Goal: Task Accomplishment & Management: Manage account settings

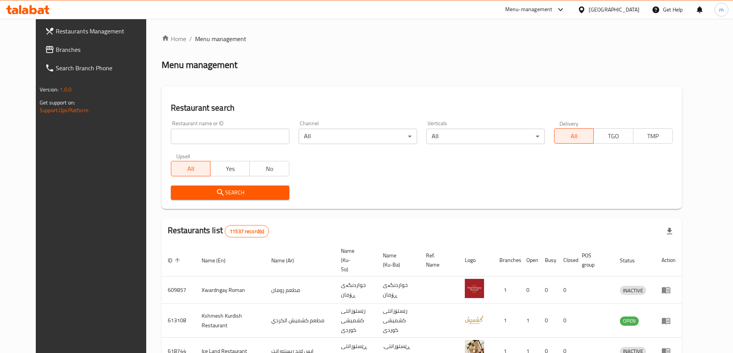
click at [197, 135] on input "search" at bounding box center [230, 136] width 118 height 15
paste input "Salad factory"
type input "Salad factory"
click button "Search" at bounding box center [230, 193] width 118 height 14
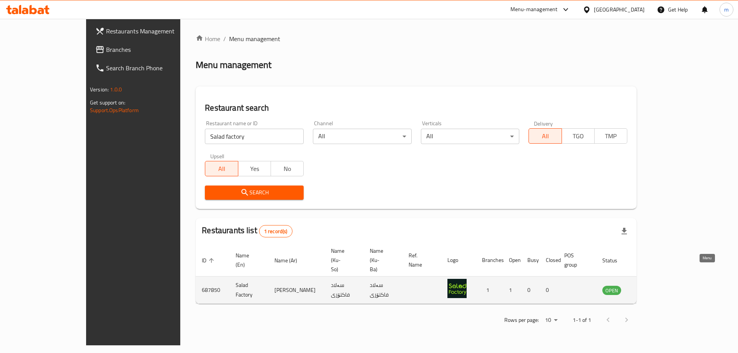
click at [652, 288] on icon "enhanced table" at bounding box center [647, 291] width 8 height 7
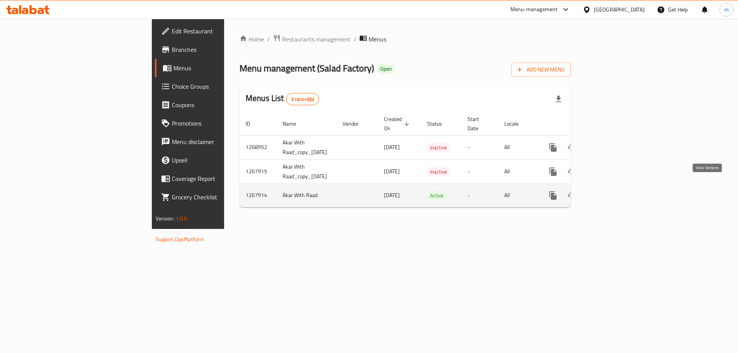
click at [618, 187] on link "enhanced table" at bounding box center [609, 196] width 18 height 18
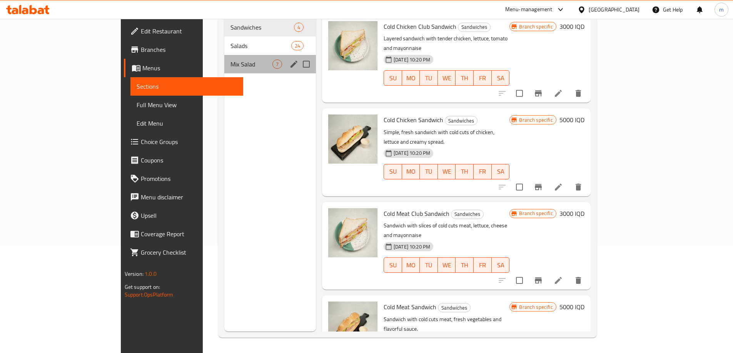
click at [225, 55] on div "Mix Salad 7" at bounding box center [270, 64] width 92 height 18
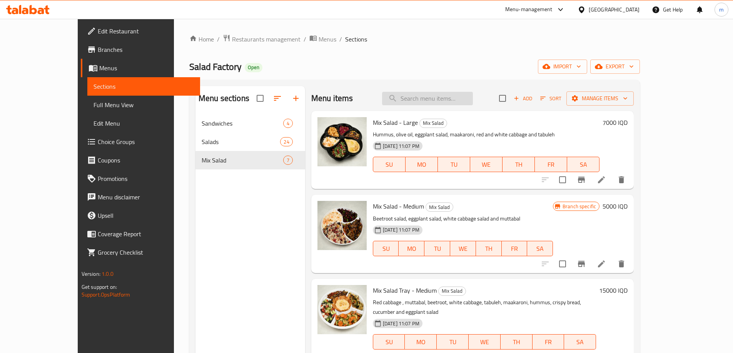
click at [437, 100] on input "search" at bounding box center [427, 98] width 91 height 13
paste input "mixed salad tray - medium"
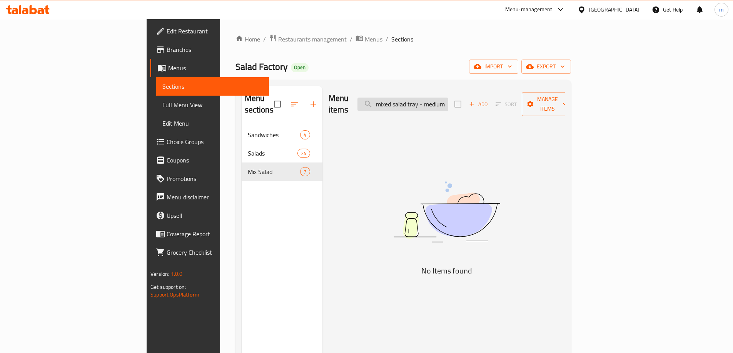
click at [448, 100] on input "mixed salad tray - medium" at bounding box center [402, 104] width 91 height 13
click at [448, 98] on input "mixed salad - medium" at bounding box center [402, 104] width 91 height 13
drag, startPoint x: 444, startPoint y: 98, endPoint x: 506, endPoint y: 96, distance: 62.7
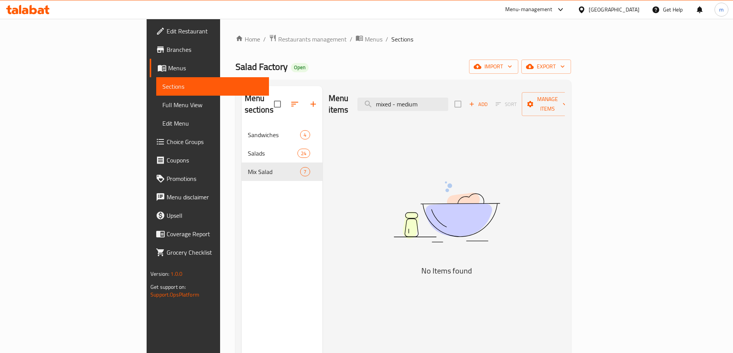
click at [506, 97] on div "Menu items mixed - medium Add Sort Manage items" at bounding box center [446, 104] width 236 height 37
type input "mixed"
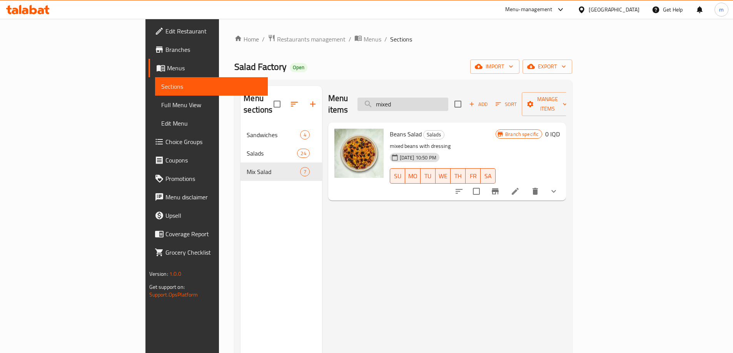
click at [431, 98] on input "mixed" at bounding box center [402, 104] width 91 height 13
click at [434, 102] on input "mixed" at bounding box center [402, 104] width 91 height 13
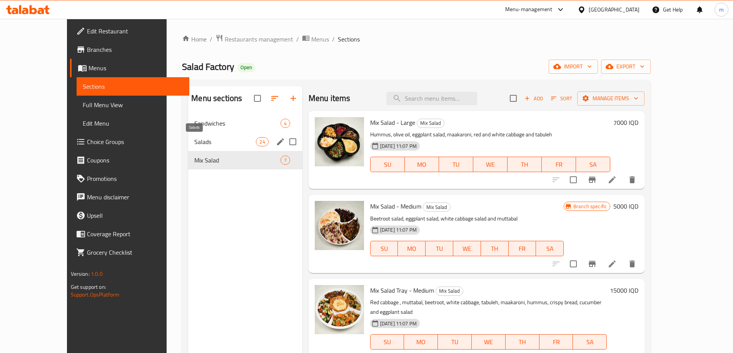
click at [194, 143] on span "Salads" at bounding box center [225, 141] width 62 height 9
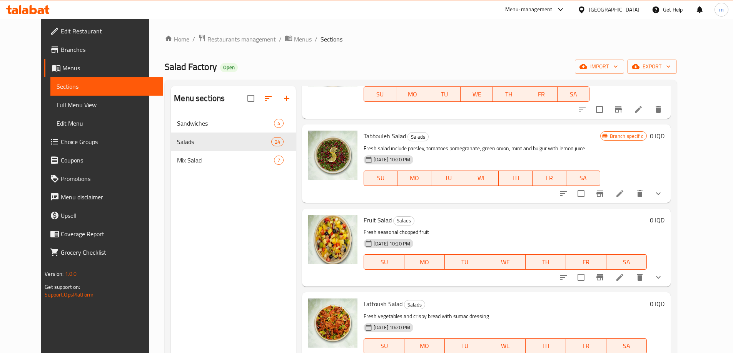
scroll to position [269, 0]
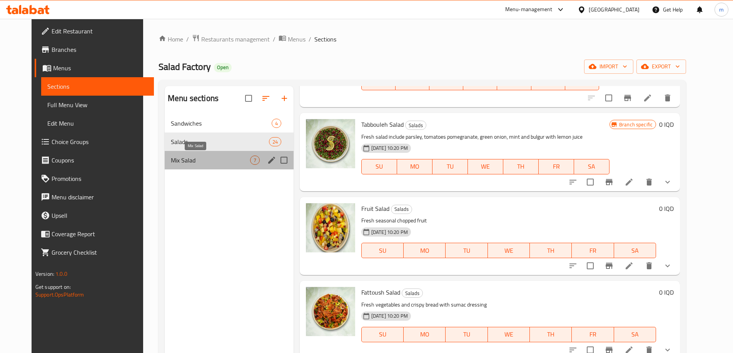
click at [189, 163] on span "Mix Salad" at bounding box center [210, 160] width 79 height 9
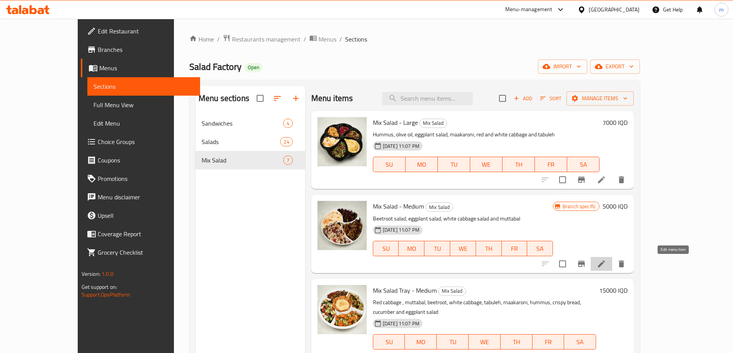
click at [605, 262] on icon at bounding box center [601, 264] width 7 height 7
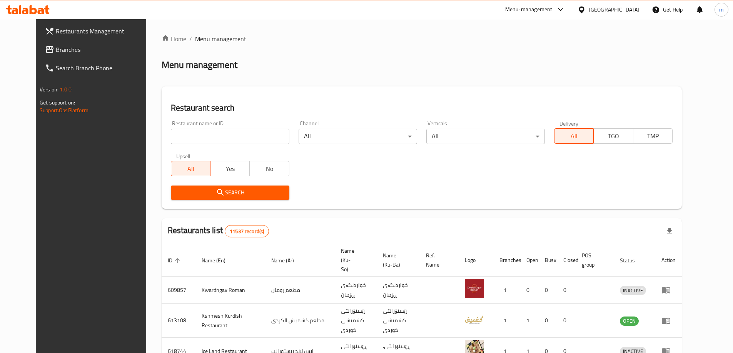
drag, startPoint x: 0, startPoint y: 0, endPoint x: 180, endPoint y: 137, distance: 226.7
click at [180, 137] on input "search" at bounding box center [230, 136] width 118 height 15
click at [171, 125] on div "Restaurant name or ID b Restaurant name or ID" at bounding box center [230, 132] width 118 height 23
click at [171, 132] on input "b" at bounding box center [230, 136] width 118 height 15
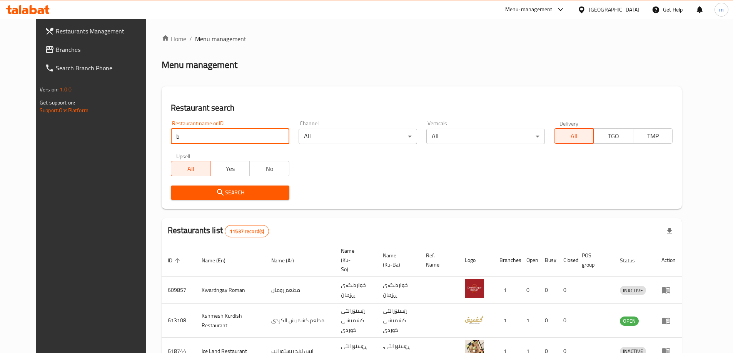
paste input "Salad factory"
type input "Salad factory"
click button "Search" at bounding box center [230, 193] width 118 height 14
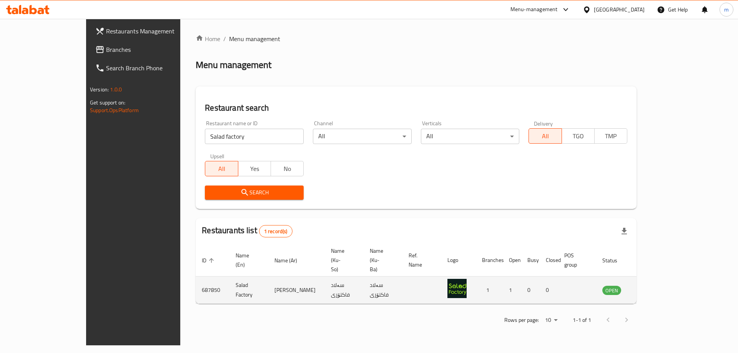
click at [663, 277] on td "enhanced table" at bounding box center [650, 290] width 27 height 27
click at [652, 288] on icon "enhanced table" at bounding box center [647, 291] width 8 height 7
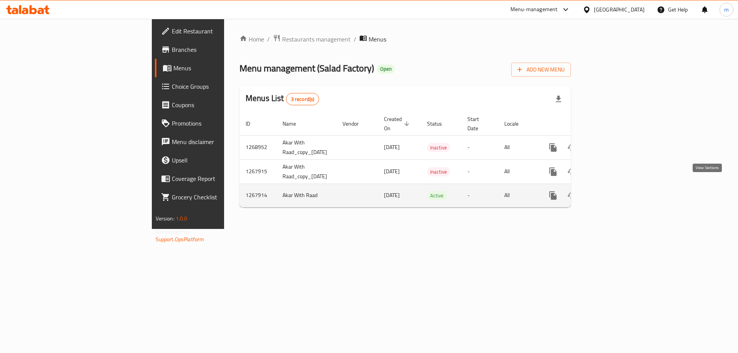
click at [613, 191] on icon "enhanced table" at bounding box center [608, 195] width 9 height 9
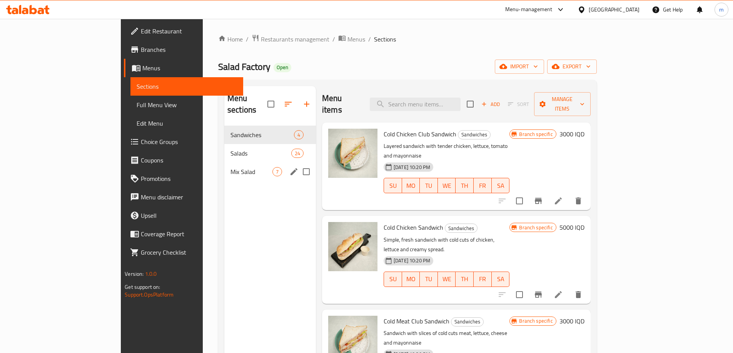
click at [224, 150] on div "Salads 24" at bounding box center [270, 153] width 92 height 18
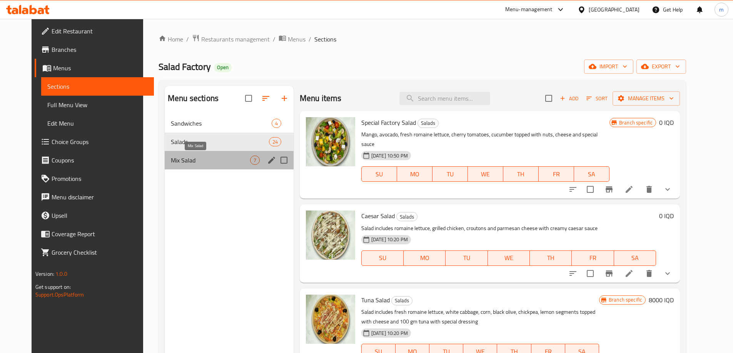
click at [173, 160] on span "Mix Salad" at bounding box center [210, 160] width 79 height 9
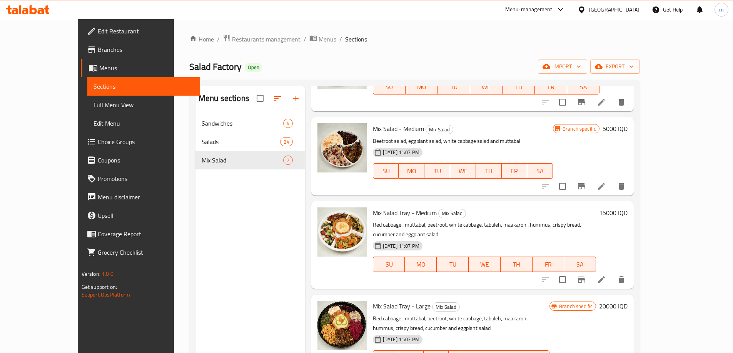
scroll to position [180, 0]
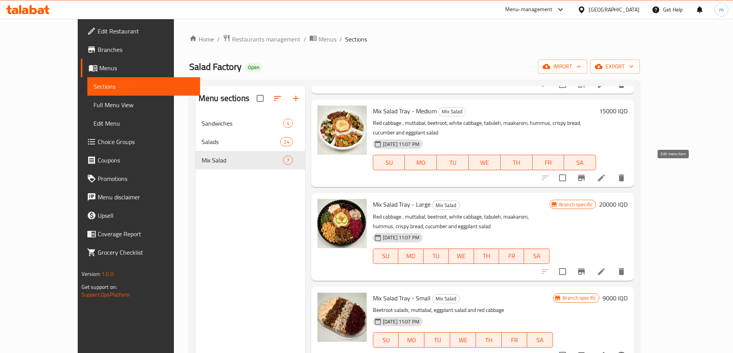
click at [606, 173] on icon at bounding box center [600, 177] width 9 height 9
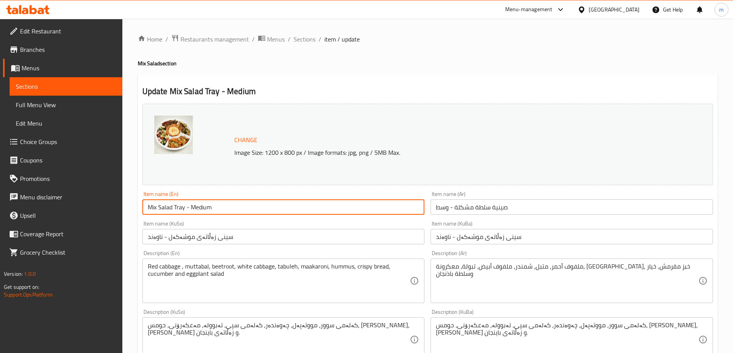
click at [156, 208] on input "Mix Salad Tray - Medium" at bounding box center [283, 207] width 282 height 15
drag, startPoint x: 178, startPoint y: 206, endPoint x: 280, endPoint y: 202, distance: 102.4
click at [280, 202] on input "Mixed Salad Tray - Medium" at bounding box center [283, 207] width 282 height 15
type input "Mixed Salad"
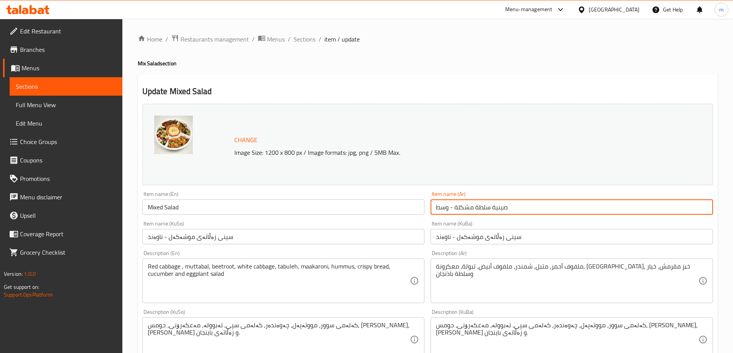
click at [508, 208] on input "صينية سلطة مشكلة - وسط" at bounding box center [571, 207] width 282 height 15
drag, startPoint x: 653, startPoint y: 209, endPoint x: 578, endPoint y: 203, distance: 75.2
click at [582, 203] on input "صينية سلطة مشكلة - وسط" at bounding box center [571, 207] width 282 height 15
click at [709, 208] on input "صينية سلطة مشكلة" at bounding box center [571, 207] width 282 height 15
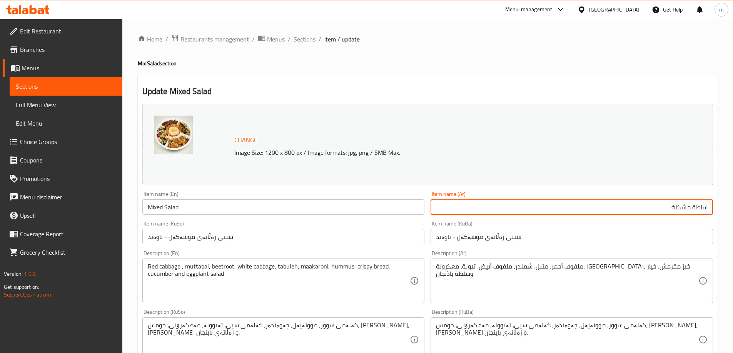
scroll to position [24, 0]
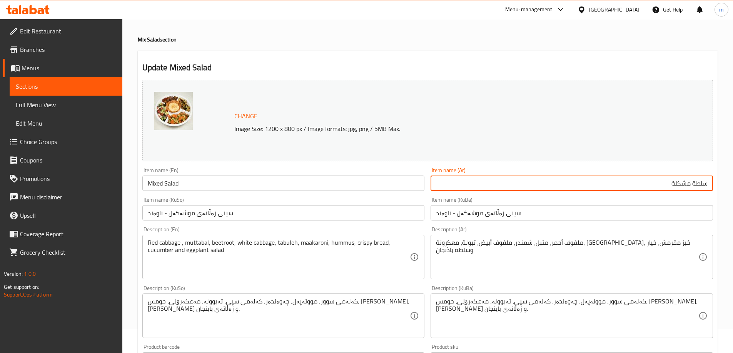
type input "سلطة مشكلة"
click at [656, 207] on input "سینی زەڵاتەی موشەکەل - ناوەند" at bounding box center [571, 212] width 282 height 15
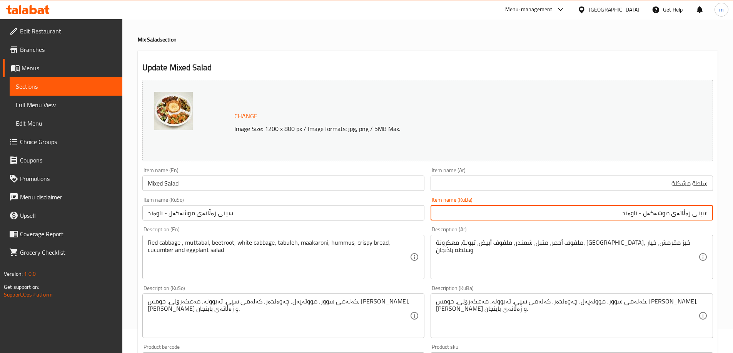
click at [700, 215] on input "سینی زەڵاتەی موشەکەل - ناوەند" at bounding box center [571, 212] width 282 height 15
drag, startPoint x: 634, startPoint y: 213, endPoint x: 665, endPoint y: 214, distance: 30.4
click at [665, 214] on input "زەڵاتەی موشەکەل - ناوەند" at bounding box center [571, 212] width 282 height 15
click at [680, 215] on input "زەڵاتەی موشەکەل" at bounding box center [571, 212] width 282 height 15
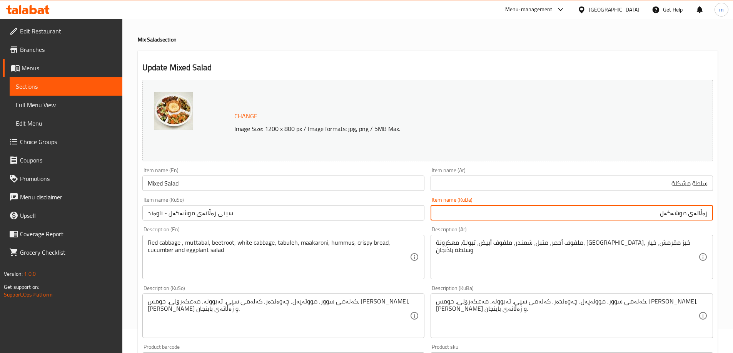
click at [680, 215] on input "زەڵاتەی موشەکەل" at bounding box center [571, 212] width 282 height 15
type input "زەڵاتەی موشەکەل"
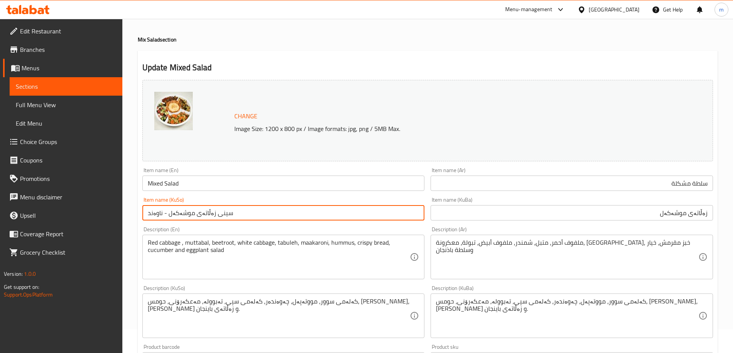
click at [316, 217] on input "سینی زەڵاتەی موشەکەل - ناوەند" at bounding box center [283, 212] width 282 height 15
paste input "ەڵاتەی موشەکەل"
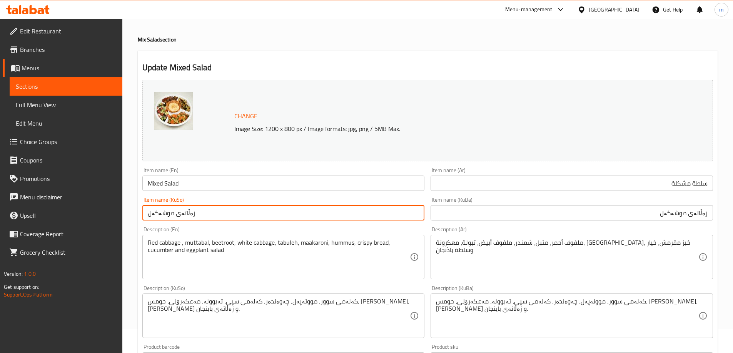
type input "زەڵاتەی موشەکەل"
click at [264, 224] on div "Description (En) Red cabbage , muttabal, beetroot, white cabbage, tabuleh, maak…" at bounding box center [283, 253] width 288 height 59
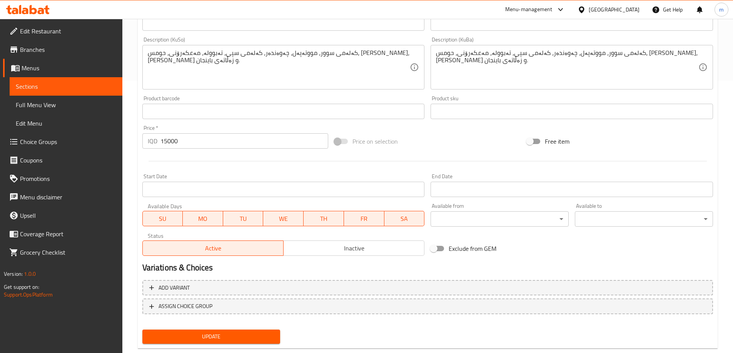
scroll to position [290, 0]
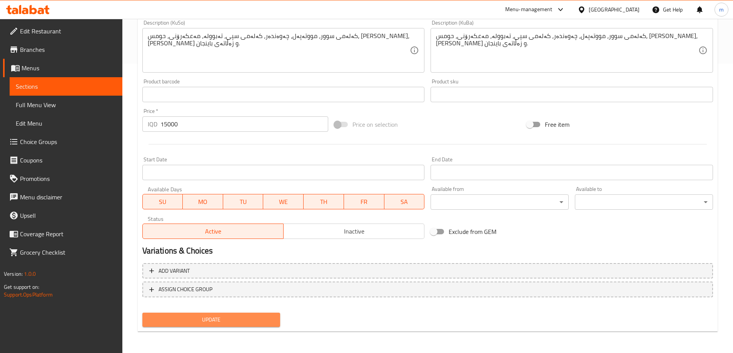
click at [195, 320] on span "Update" at bounding box center [211, 320] width 126 height 10
click at [43, 105] on span "Full Menu View" at bounding box center [66, 104] width 100 height 9
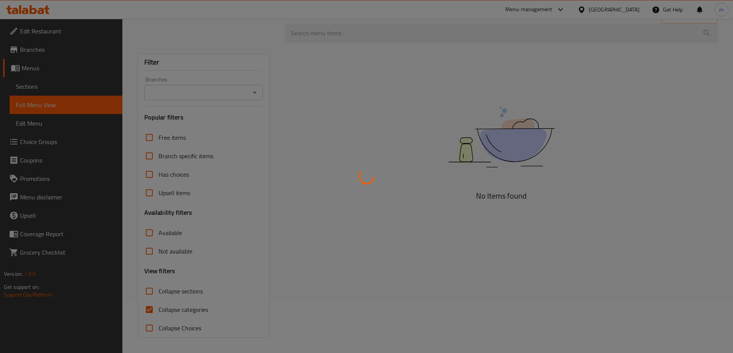
scroll to position [50, 0]
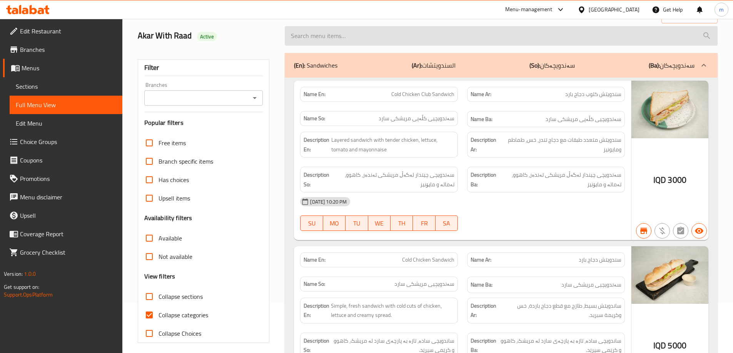
click at [338, 34] on input "search" at bounding box center [501, 36] width 433 height 20
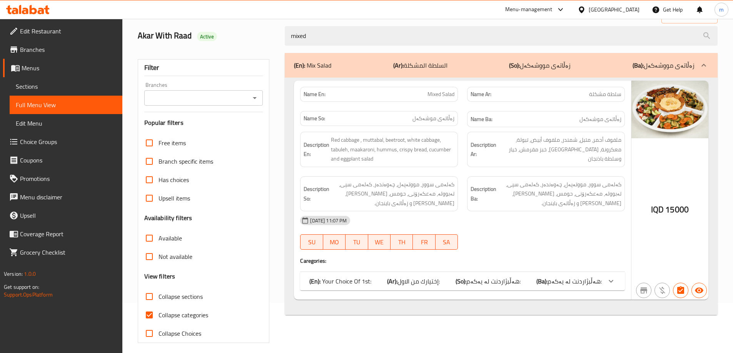
click at [257, 94] on icon "Open" at bounding box center [254, 97] width 9 height 9
type input "mixed"
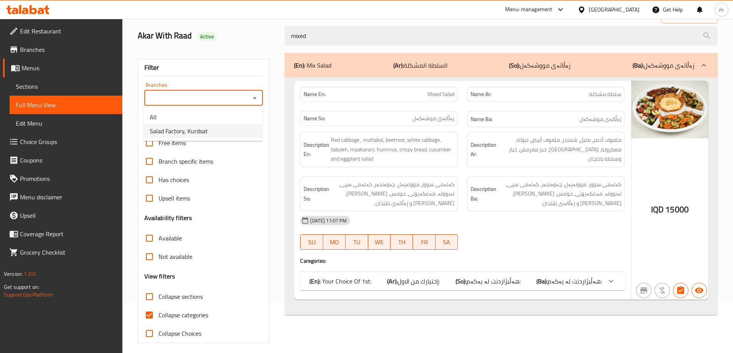
click at [207, 128] on span "Salad Factory, Kurdsat" at bounding box center [179, 131] width 58 height 9
type input "Salad Factory, Kurdsat"
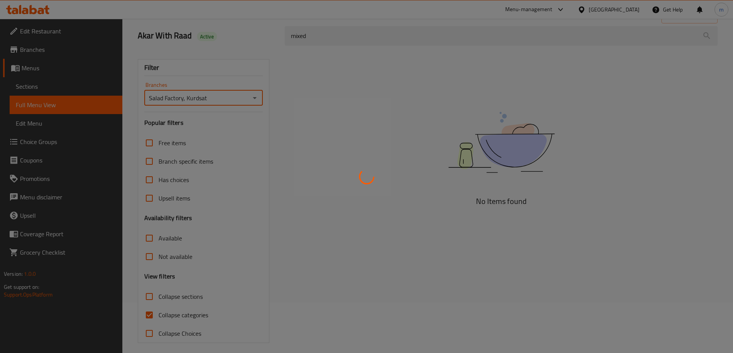
scroll to position [56, 0]
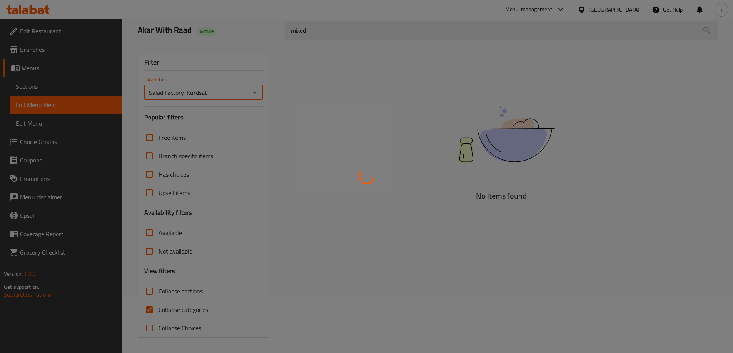
click at [171, 309] on div at bounding box center [366, 176] width 733 height 353
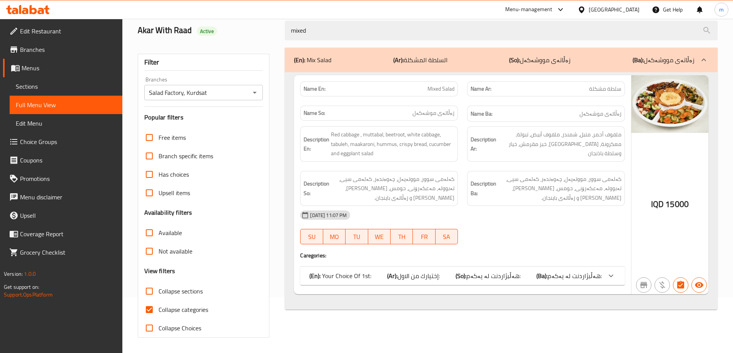
click at [154, 310] on input "Collapse categories" at bounding box center [149, 310] width 18 height 18
checkbox input "false"
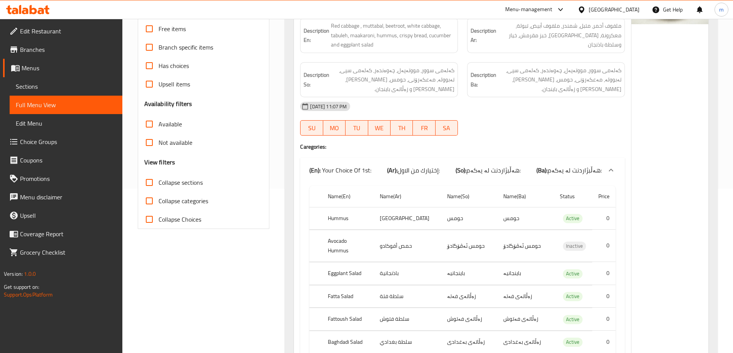
scroll to position [182, 0]
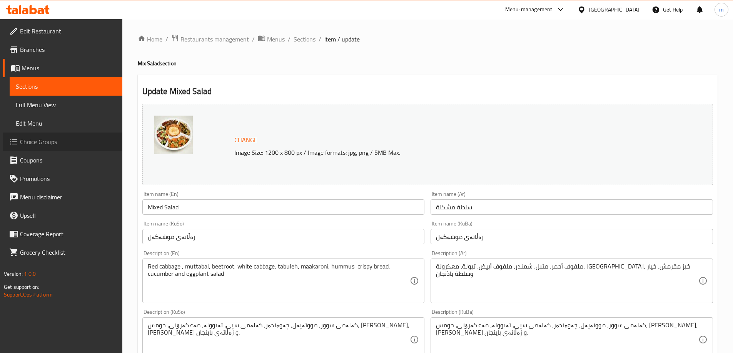
click at [60, 147] on link "Choice Groups" at bounding box center [62, 142] width 119 height 18
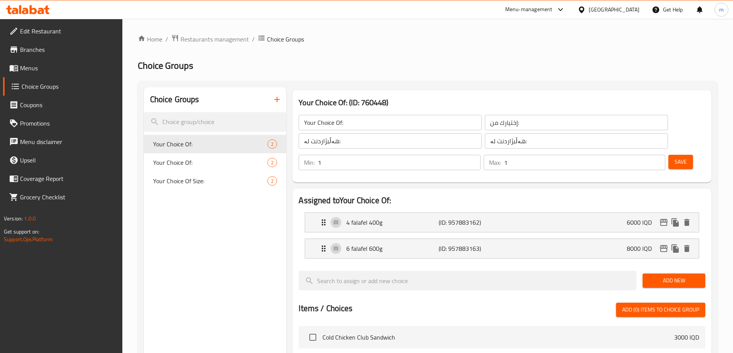
click at [275, 97] on icon "button" at bounding box center [276, 99] width 9 height 9
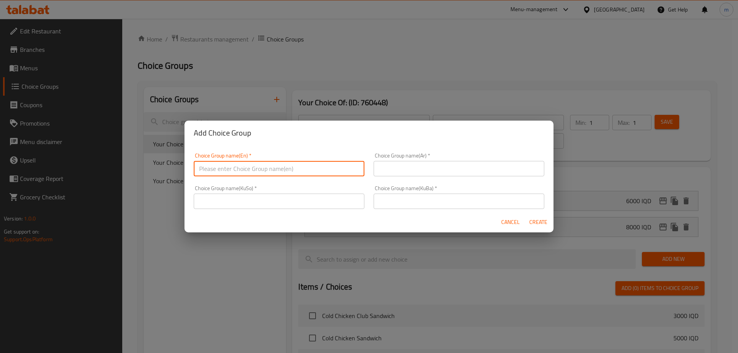
click at [305, 172] on input "text" at bounding box center [279, 168] width 171 height 15
type input "Your Choice Of 1st:"
click at [410, 161] on input "text" at bounding box center [459, 168] width 171 height 15
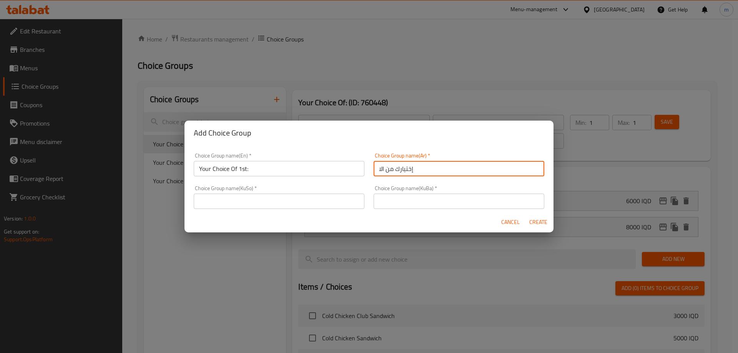
type input "إختيارك من الاول:"
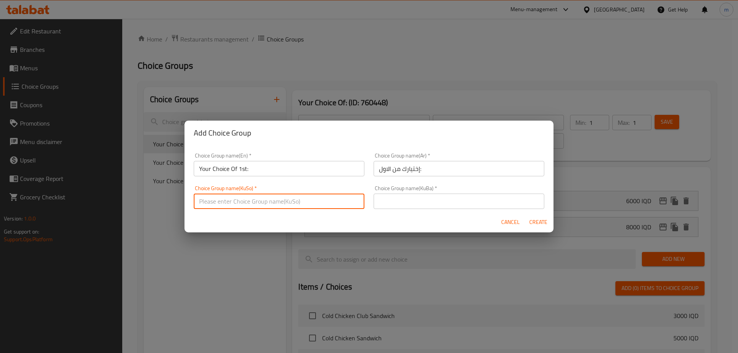
click at [315, 203] on input "text" at bounding box center [279, 201] width 171 height 15
type input "هەڵبژاردنت لە یەکەم:"
click at [255, 204] on input "هەڵبژاردنت لە یەکەم:" at bounding box center [279, 201] width 171 height 15
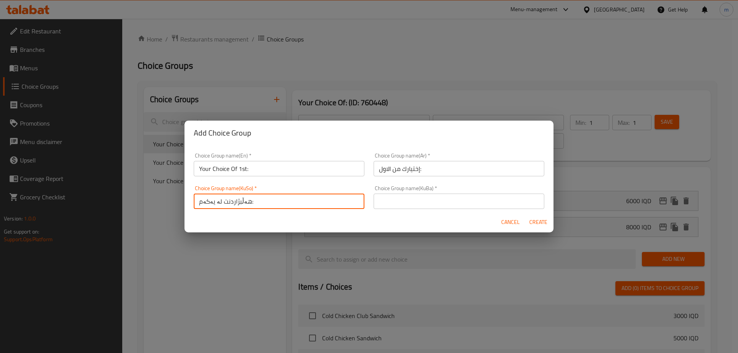
drag, startPoint x: 483, startPoint y: 209, endPoint x: 482, endPoint y: 200, distance: 9.7
click at [484, 209] on div "Choice Group name(KuBa)   * Choice Group name(KuBa) *" at bounding box center [459, 197] width 180 height 33
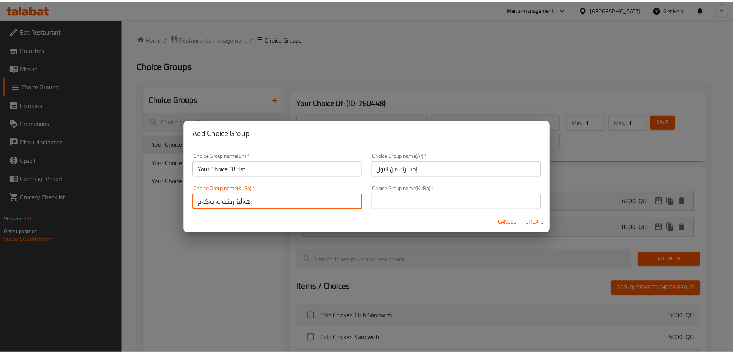
scroll to position [2, 0]
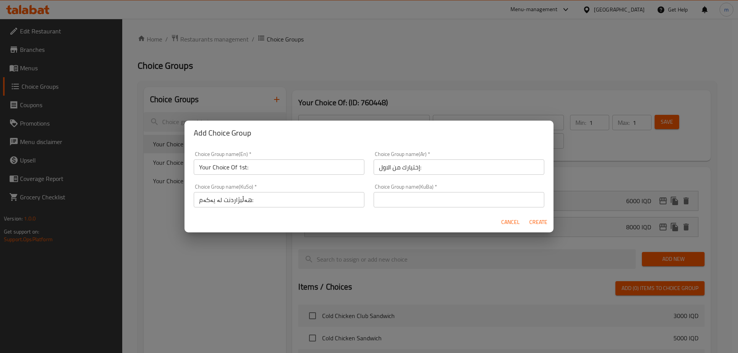
click at [481, 195] on input "text" at bounding box center [459, 199] width 171 height 15
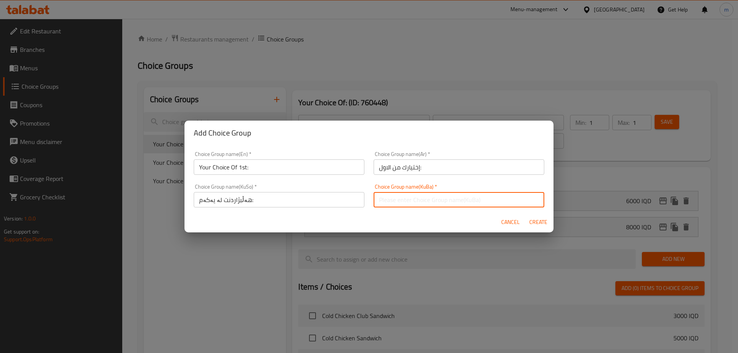
paste input "هەڵبژاردنت لە یەکەم:"
type input "هەڵبژاردنت لە یەکەم:"
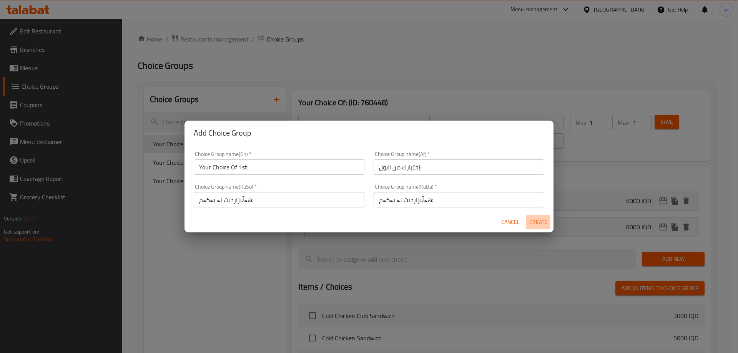
click at [531, 220] on span "Create" at bounding box center [538, 223] width 18 height 10
type input "Your Choice Of 1st:"
type input "إختيارك من الاول:"
type input "هەڵبژاردنت لە یەکەم:"
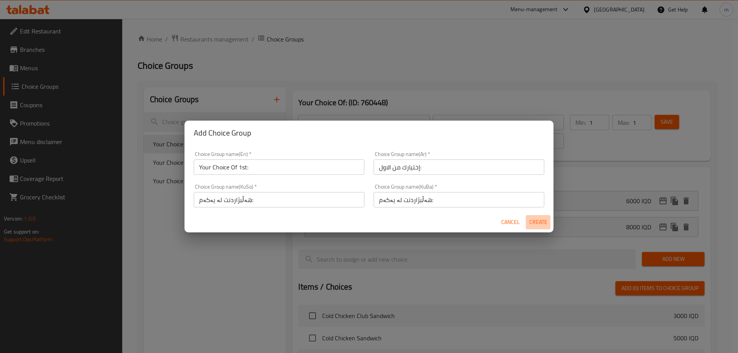
type input "0"
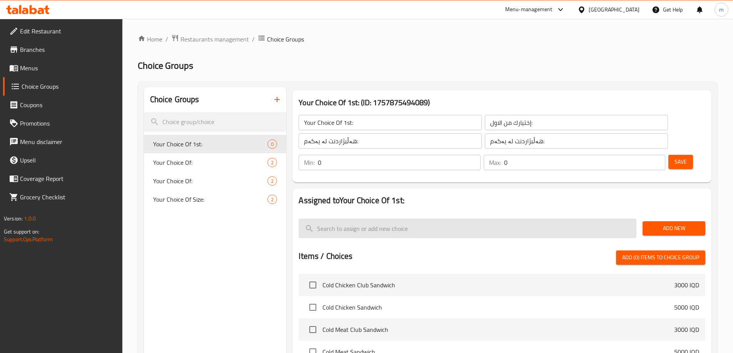
click at [447, 219] on input "search" at bounding box center [467, 229] width 338 height 20
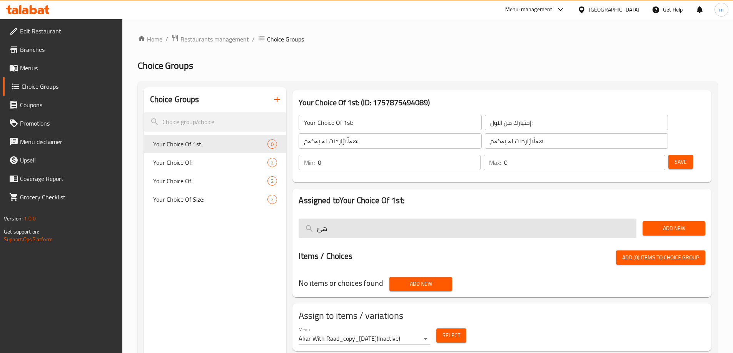
type input "ه"
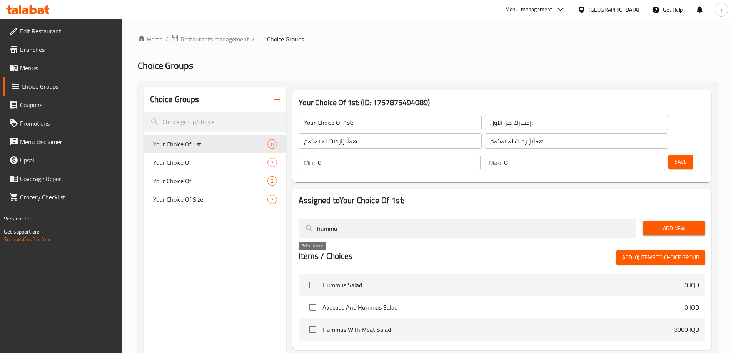
type input "hummu"
click at [314, 277] on input "checkbox" at bounding box center [313, 285] width 16 height 16
checkbox input "true"
click at [311, 300] on input "checkbox" at bounding box center [313, 308] width 16 height 16
checkbox input "true"
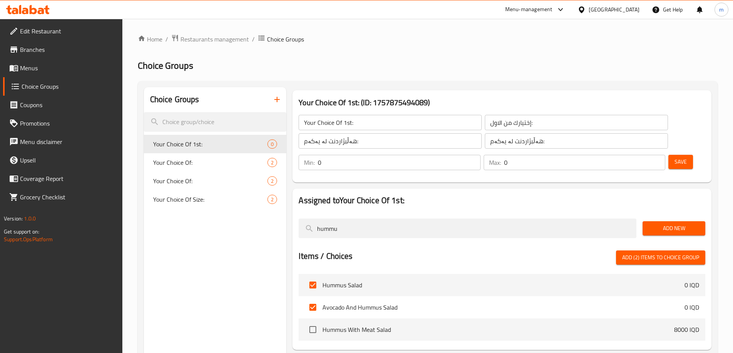
drag, startPoint x: 391, startPoint y: 205, endPoint x: 297, endPoint y: 203, distance: 93.9
click at [297, 216] on div "hummu" at bounding box center [467, 229] width 344 height 26
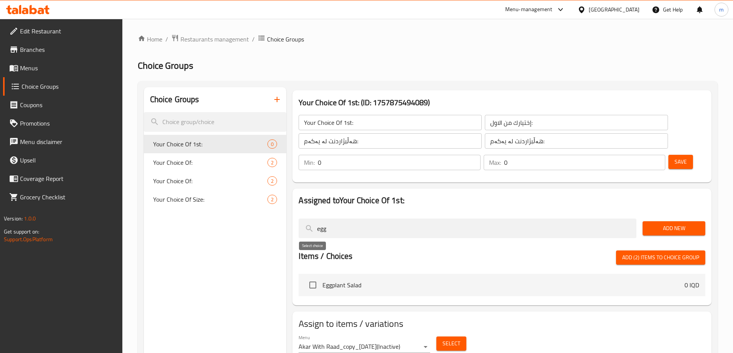
type input "egg"
click at [313, 277] on input "checkbox" at bounding box center [313, 285] width 16 height 16
checkbox input "true"
drag, startPoint x: 338, startPoint y: 212, endPoint x: 288, endPoint y: 213, distance: 50.4
click at [288, 213] on div "Your Choice Of 1st: (ID: 1757875494089) Your Choice Of 1st: ​ إختيارك من الاول:…" at bounding box center [500, 263] width 428 height 353
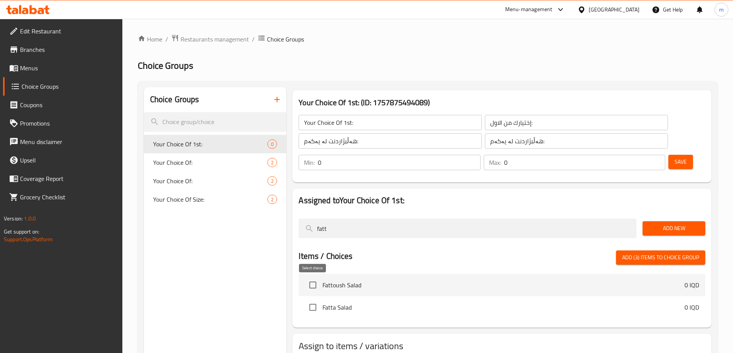
type input "fatt"
click at [310, 300] on input "checkbox" at bounding box center [313, 308] width 16 height 16
checkbox input "true"
click at [312, 277] on input "checkbox" at bounding box center [313, 285] width 16 height 16
checkbox input "true"
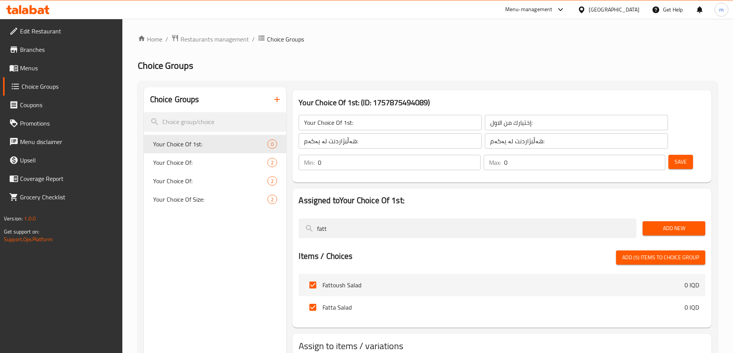
drag, startPoint x: 341, startPoint y: 209, endPoint x: 287, endPoint y: 210, distance: 54.2
click at [290, 210] on div "Assigned to Your Choice Of 1st: fatt Add New Items / Choices Add (5) items to c…" at bounding box center [501, 258] width 425 height 145
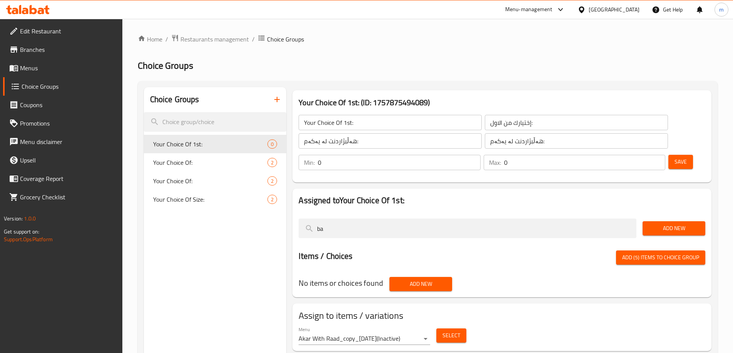
type input "b"
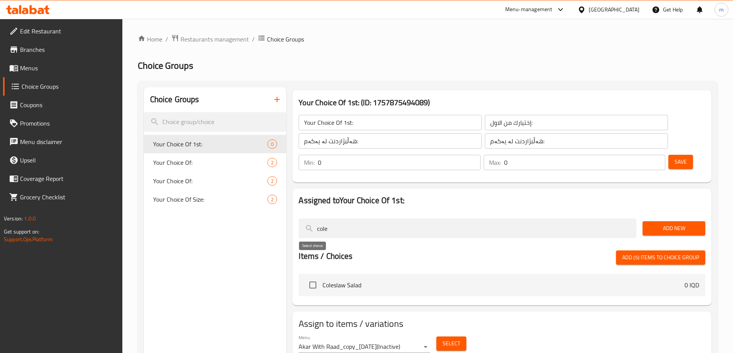
type input "cole"
click at [315, 277] on input "checkbox" at bounding box center [313, 285] width 16 height 16
click at [641, 253] on span "Add (6) items to choice group" at bounding box center [660, 258] width 77 height 10
checkbox input "false"
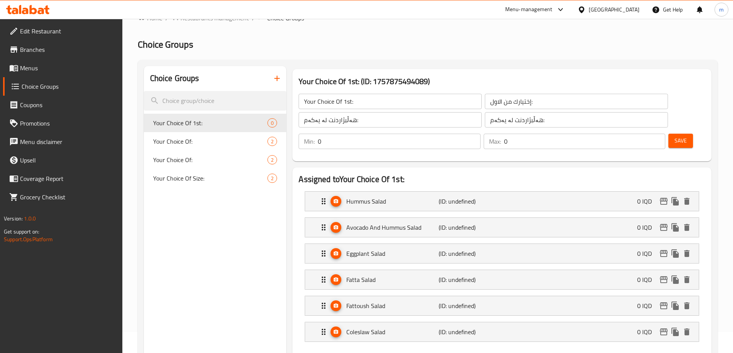
scroll to position [25, 0]
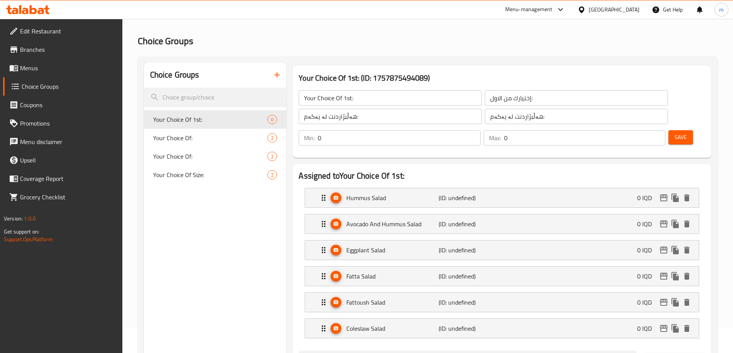
click at [674, 133] on span "Save" at bounding box center [680, 138] width 12 height 10
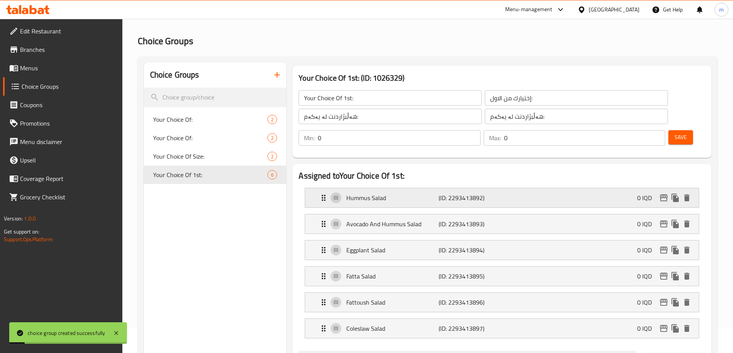
click at [388, 193] on p "Hummus Salad" at bounding box center [392, 197] width 92 height 9
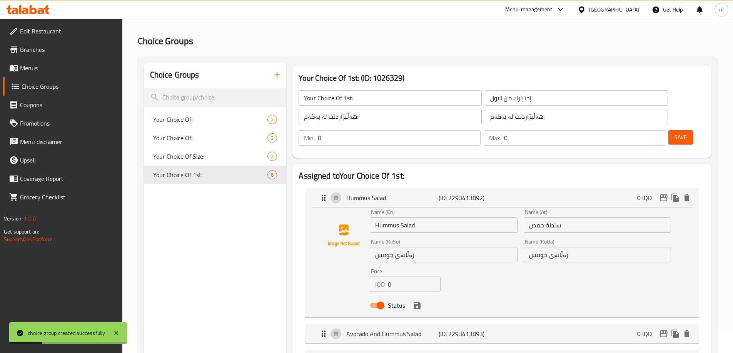
click at [409, 218] on input "Hummus Salad" at bounding box center [443, 225] width 147 height 15
type input "Hummus"
click at [404, 247] on input "زەڵاتەی حومس" at bounding box center [443, 254] width 147 height 15
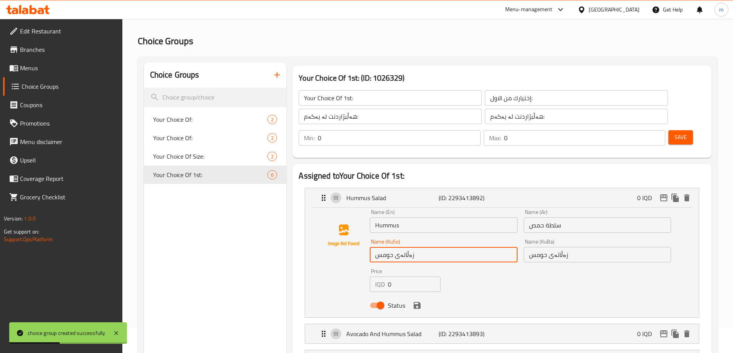
click at [404, 247] on input "زەڵاتەی حومس" at bounding box center [443, 254] width 147 height 15
click at [402, 247] on input "زەڵاتەی حومس" at bounding box center [443, 254] width 147 height 15
type input "حومس"
click at [559, 247] on input "زەڵاتەی حومس" at bounding box center [596, 254] width 147 height 15
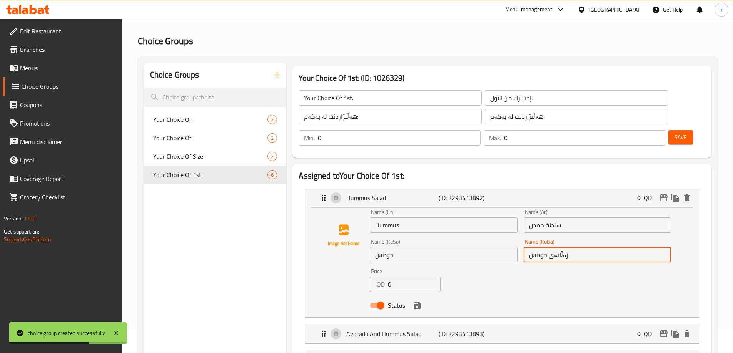
click at [559, 247] on input "زەڵاتەی حومس" at bounding box center [596, 254] width 147 height 15
type input "حومس"
click at [553, 218] on input "سلطة حمص" at bounding box center [596, 225] width 147 height 15
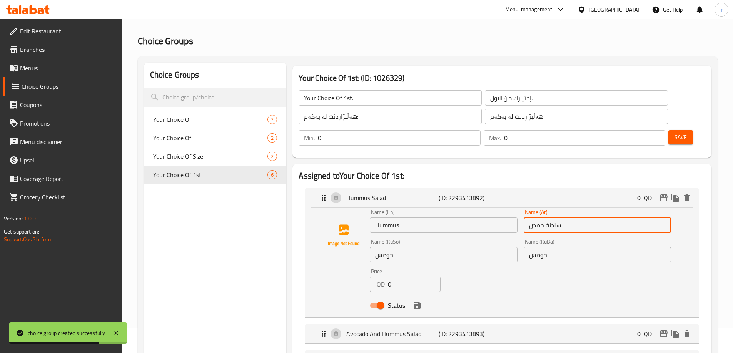
click at [553, 218] on input "سلطة حمص" at bounding box center [596, 225] width 147 height 15
click at [418, 302] on icon "save" at bounding box center [416, 305] width 7 height 7
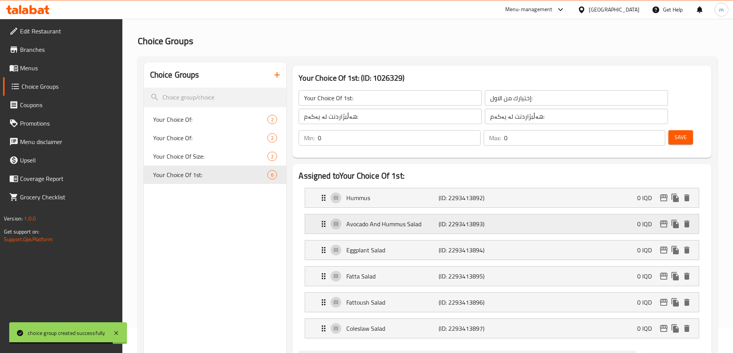
type input "[GEOGRAPHIC_DATA]"
click at [371, 215] on div "Avocado And Hummus Salad (ID: 2293413893) 0 IQD" at bounding box center [504, 224] width 370 height 19
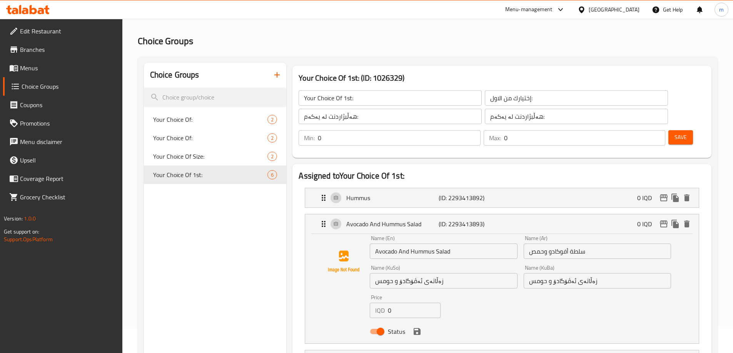
click at [406, 244] on input "Avocado And Hummus Salad" at bounding box center [443, 251] width 147 height 15
click at [428, 244] on input "Avocado Hummus Salad" at bounding box center [443, 251] width 147 height 15
type input "Avocado Hummus"
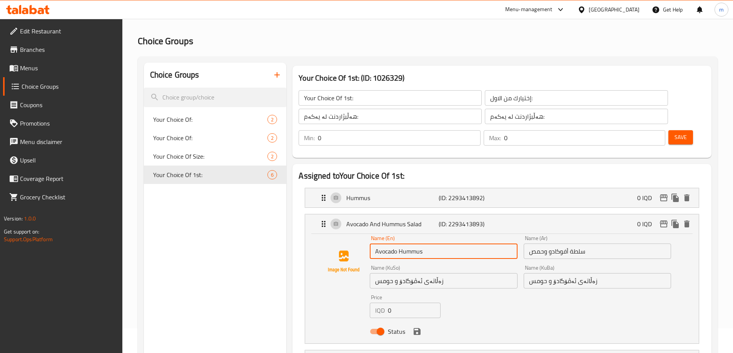
click at [581, 244] on input "سلطة أفوكادو وحمص" at bounding box center [596, 251] width 147 height 15
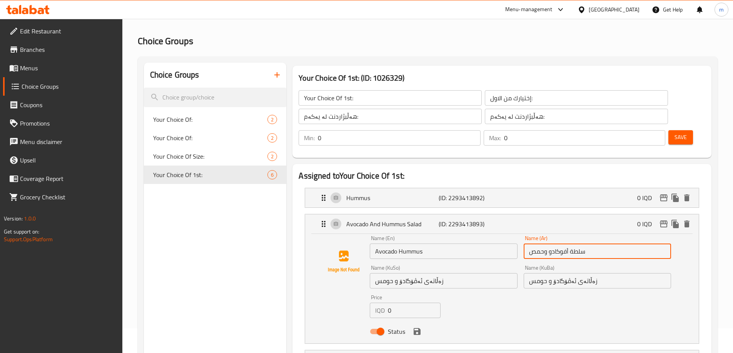
click at [581, 244] on input "سلطة أفوكادو وحمص" at bounding box center [596, 251] width 147 height 15
drag, startPoint x: 546, startPoint y: 230, endPoint x: 521, endPoint y: 230, distance: 24.2
click at [521, 233] on div "Name (Ar) أفوكادو وحمص Name (Ar)" at bounding box center [596, 248] width 153 height 30
click at [666, 244] on input "أفوكادو" at bounding box center [596, 251] width 147 height 15
paste input "وحمص"
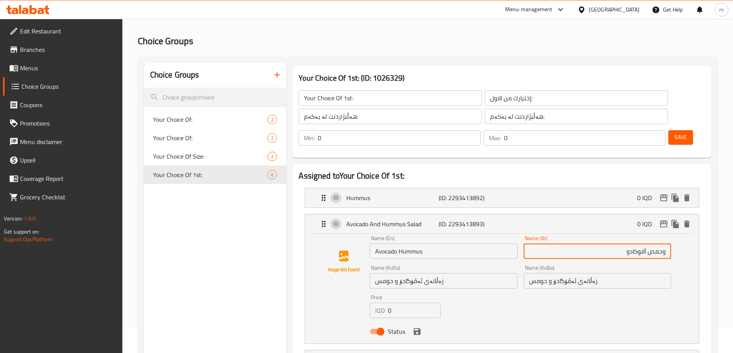
click at [662, 244] on input "وحمص أفوكادو" at bounding box center [596, 251] width 147 height 15
type input "حمص أفوكادو"
click at [435, 273] on input "زەڵاتەی ئەڤۆگادۆ و حومس" at bounding box center [443, 280] width 147 height 15
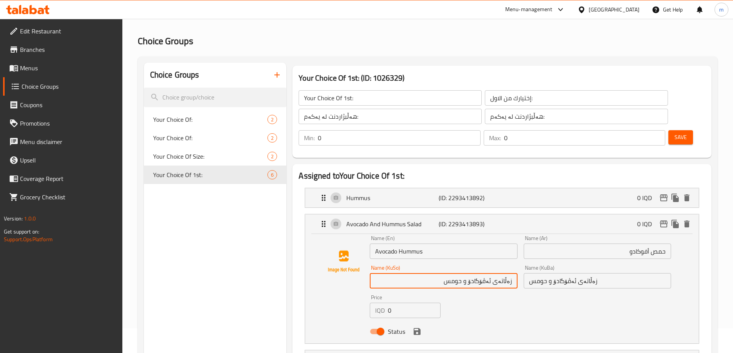
click at [499, 273] on input "زەڵاتەی ئەڤۆگادۆ و حومس" at bounding box center [443, 280] width 147 height 15
click at [503, 273] on input "زەڵاتەی ئەڤۆگادۆ و حومس" at bounding box center [443, 280] width 147 height 15
click at [486, 273] on input "ئەڤۆگادۆ و حومس" at bounding box center [443, 280] width 147 height 15
click at [473, 273] on input "ئەڤۆگادۆ حومس" at bounding box center [443, 280] width 147 height 15
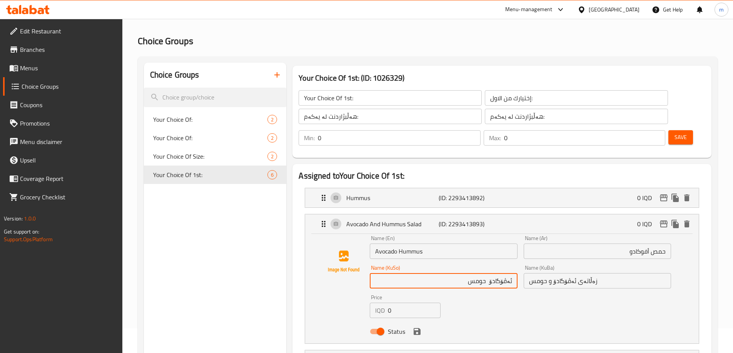
click at [473, 273] on input "ئەڤۆگادۆ حومس" at bounding box center [443, 280] width 147 height 15
click at [510, 273] on input "ئەڤۆگادۆ" at bounding box center [443, 280] width 147 height 15
click at [511, 273] on input "ئەڤۆگادۆ" at bounding box center [443, 280] width 147 height 15
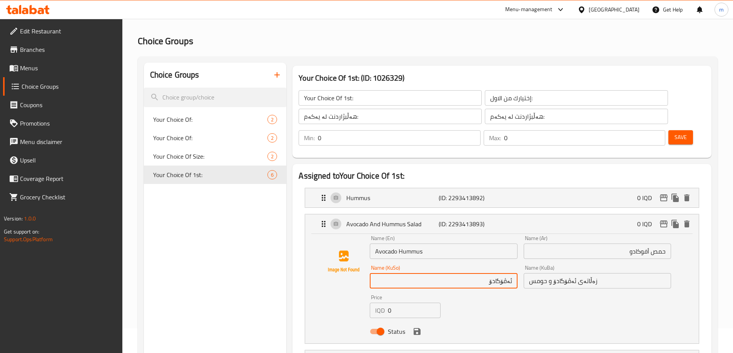
paste input "حومس"
click at [491, 273] on input "حومس ئەڤۆگادۆ" at bounding box center [443, 280] width 147 height 15
type input "حومس ئەڤۆگادۆ"
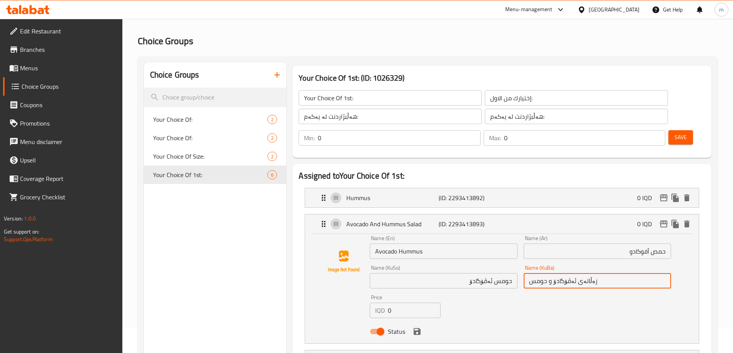
click at [560, 273] on input "زەڵاتەی ئەڤۆگادۆ و حومس" at bounding box center [596, 280] width 147 height 15
paste input "ومس ئەڤۆگادۆ"
click at [416, 328] on icon "save" at bounding box center [416, 331] width 7 height 7
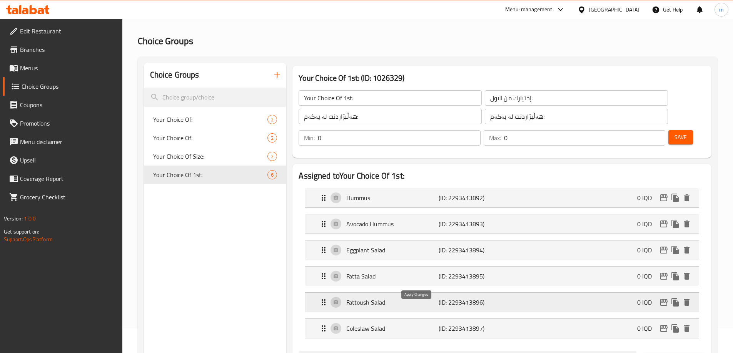
type input "حومس ئەڤۆگادۆ"
click at [390, 246] on p "Eggplant Salad" at bounding box center [392, 250] width 92 height 9
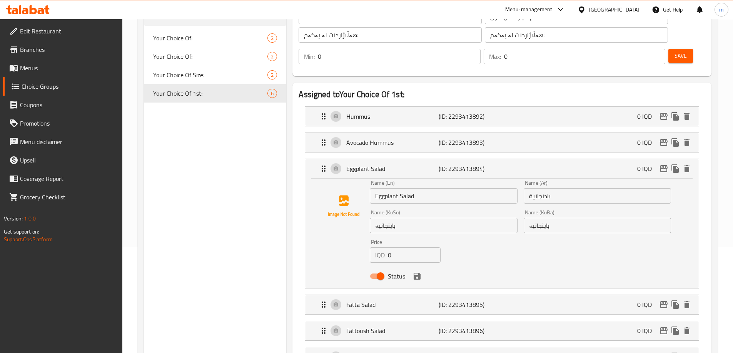
scroll to position [108, 0]
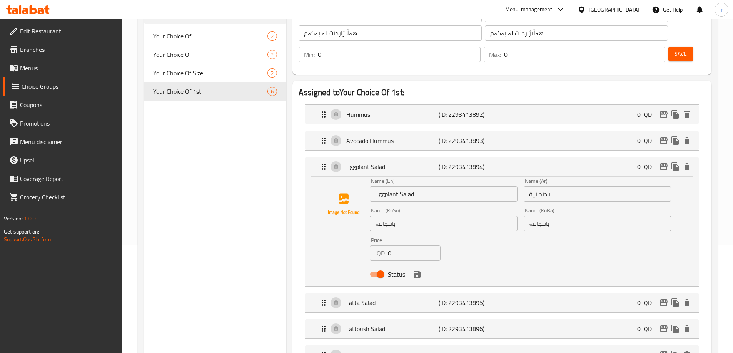
click at [413, 271] on icon "save" at bounding box center [416, 274] width 7 height 7
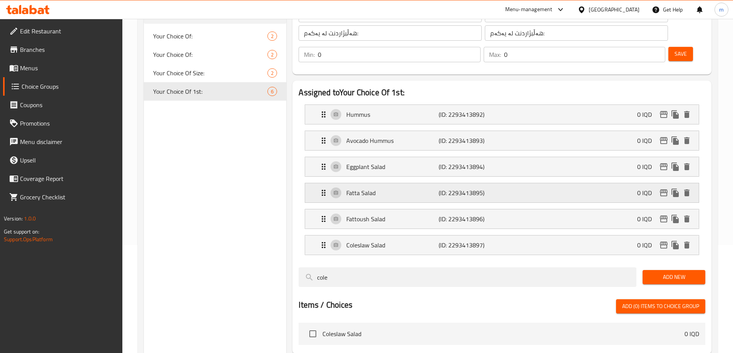
click at [368, 188] on p "Fatta Salad" at bounding box center [392, 192] width 92 height 9
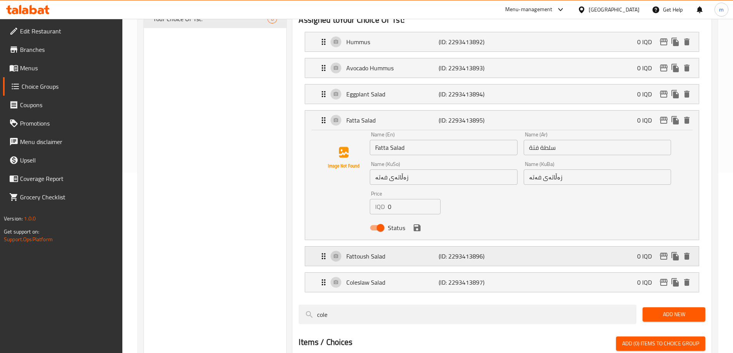
scroll to position [198, 0]
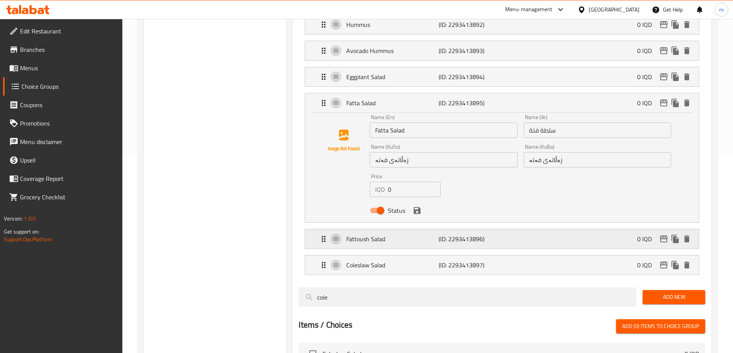
click at [435, 235] on p "Fattoush Salad" at bounding box center [392, 239] width 92 height 9
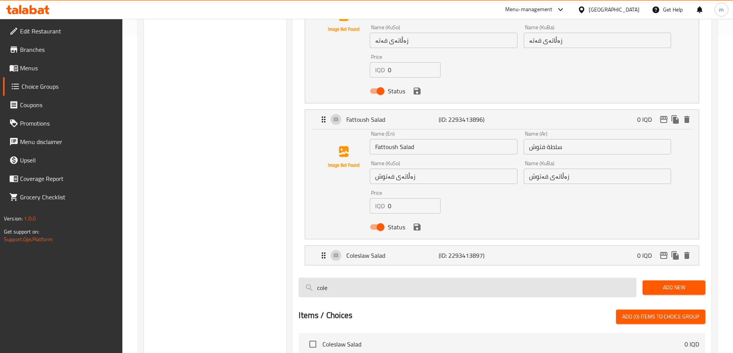
scroll to position [377, 0]
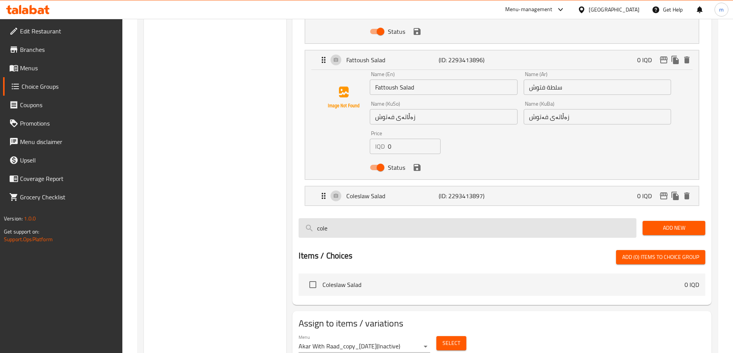
click at [416, 218] on input "cole" at bounding box center [467, 228] width 338 height 20
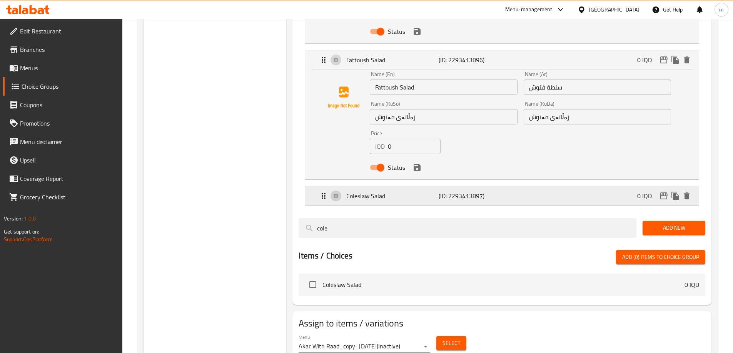
drag, startPoint x: 418, startPoint y: 171, endPoint x: 438, endPoint y: 165, distance: 21.6
click at [418, 192] on p "Coleslaw Salad" at bounding box center [392, 196] width 92 height 9
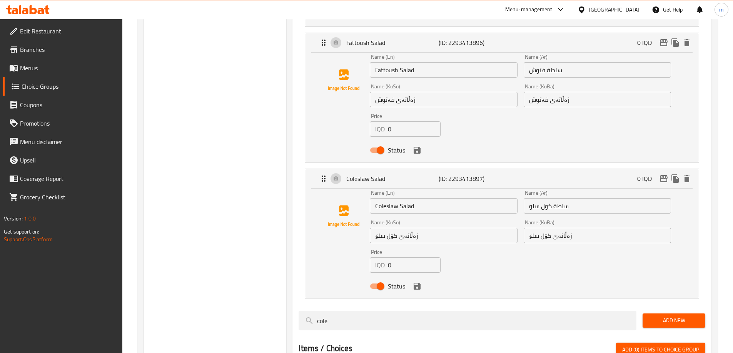
scroll to position [396, 0]
click at [681, 315] on span "Add New" at bounding box center [673, 320] width 50 height 10
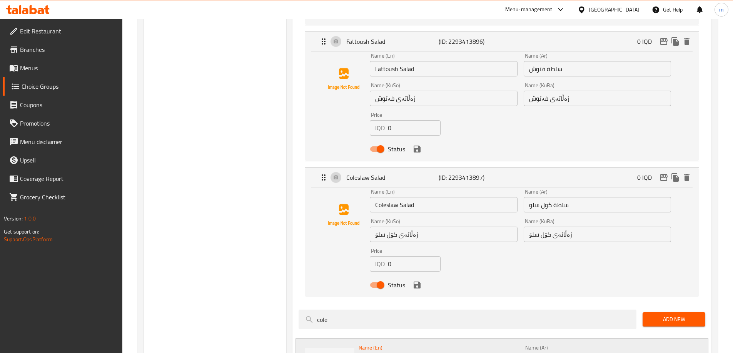
drag, startPoint x: 359, startPoint y: 345, endPoint x: 344, endPoint y: 346, distance: 14.6
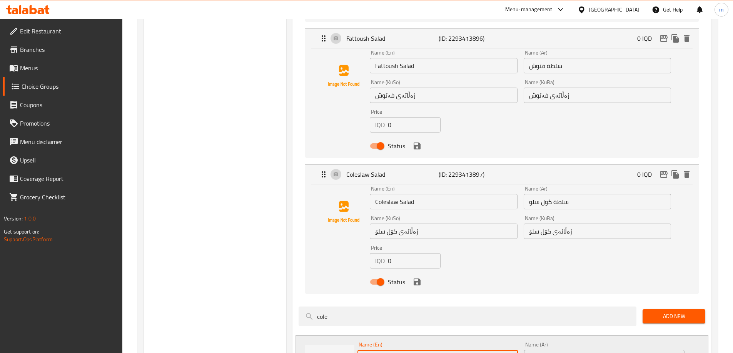
type input "Baghdadi Salad"
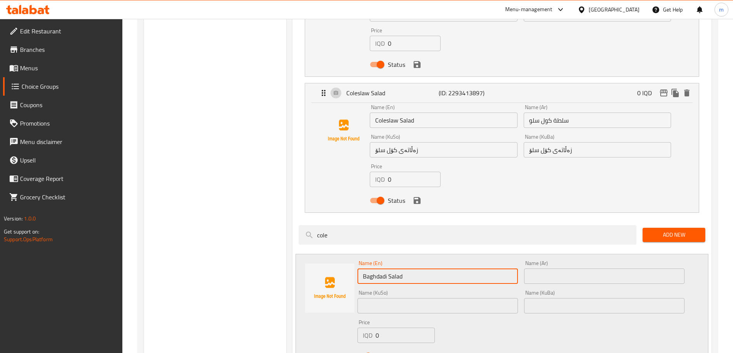
click at [418, 269] on input "Baghdadi Salad" at bounding box center [437, 276] width 160 height 15
click at [554, 269] on input "text" at bounding box center [604, 276] width 160 height 15
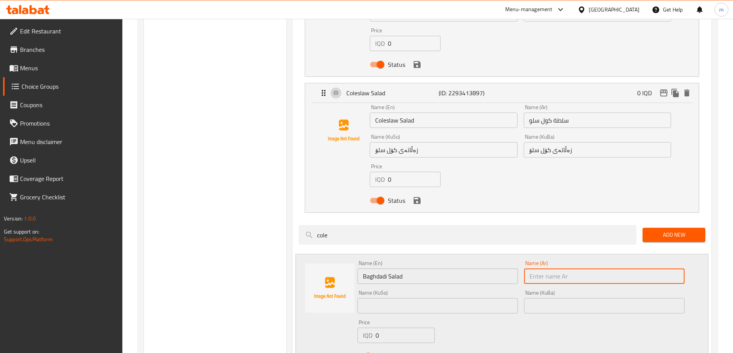
paste input "سلطة البغدادي"
click at [548, 269] on input "سلطة البغدادي" at bounding box center [604, 276] width 160 height 15
type input "سلطة بغدادي"
click at [431, 298] on input "text" at bounding box center [437, 305] width 160 height 15
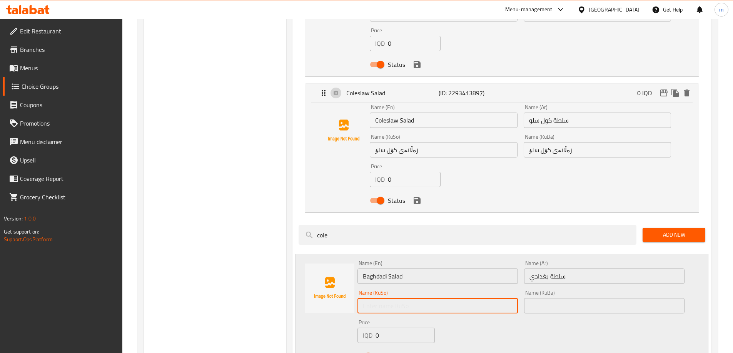
paste input "سەڵاتەی بەغدادی"
click at [403, 298] on input "سەڵاتەی بەغدادی" at bounding box center [437, 305] width 160 height 15
click at [381, 298] on input "زەڵاتەی بەغدادی" at bounding box center [437, 305] width 160 height 15
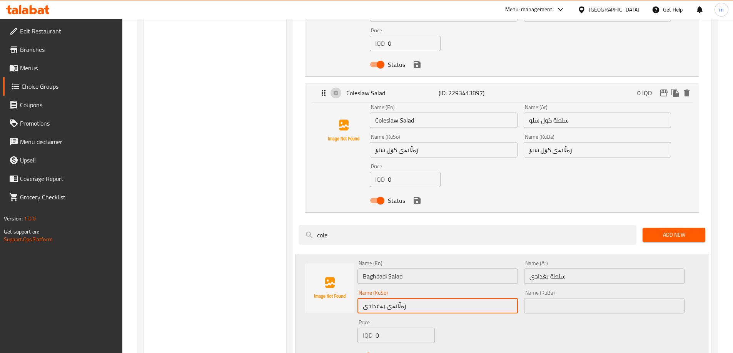
type input "زەڵاتەی بەغدادی"
click at [523, 287] on div "Name (KuBa) Name (KuBa)" at bounding box center [604, 302] width 167 height 30
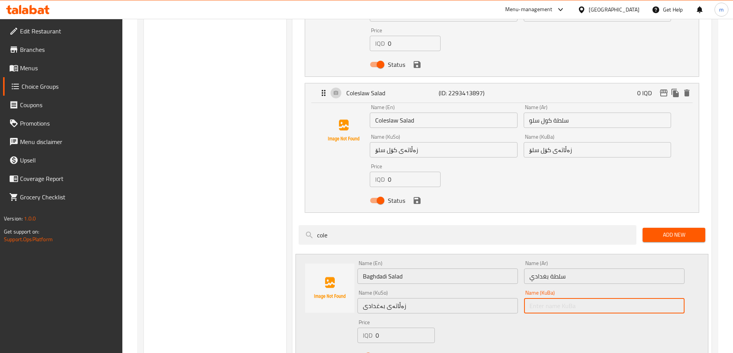
click at [530, 298] on input "text" at bounding box center [604, 305] width 160 height 15
paste input "زەڵاتەی بەغدادی"
type input "زەڵاتەی بەغدادی"
click at [401, 353] on icon "save" at bounding box center [404, 356] width 7 height 7
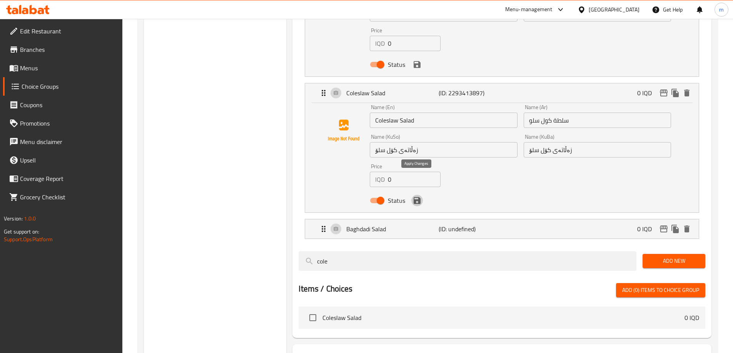
click at [414, 197] on icon "save" at bounding box center [416, 200] width 7 height 7
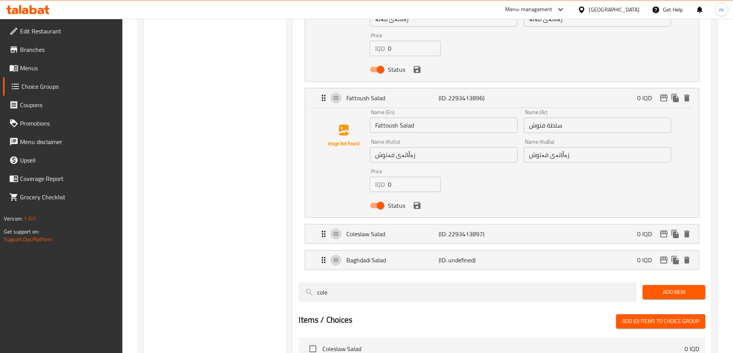
click at [415, 202] on icon "save" at bounding box center [416, 205] width 7 height 7
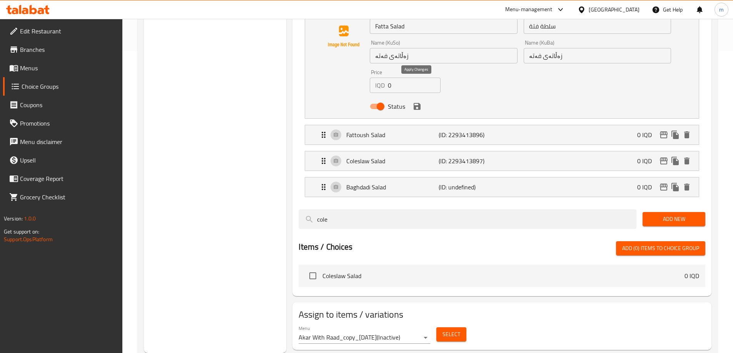
click at [418, 103] on icon "save" at bounding box center [416, 106] width 7 height 7
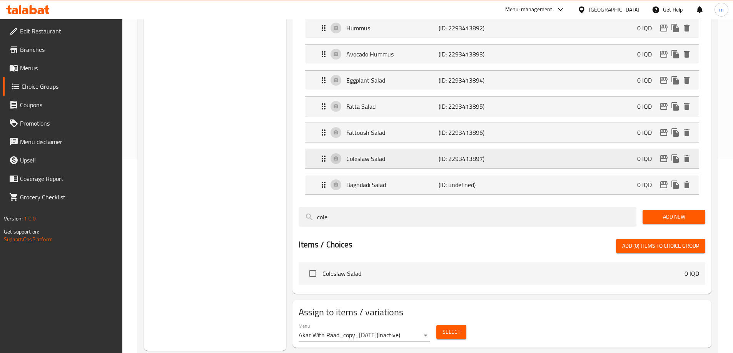
scroll to position [192, 0]
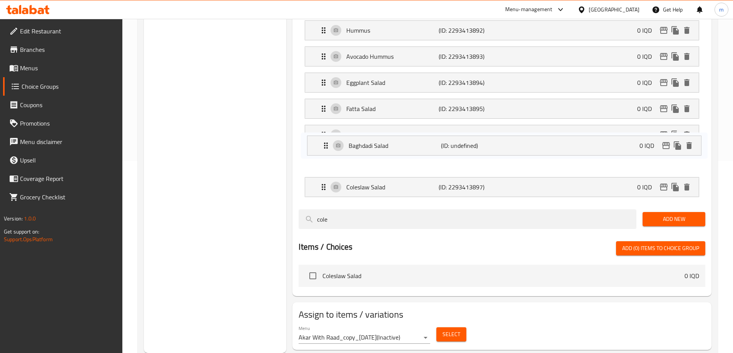
drag, startPoint x: 311, startPoint y: 168, endPoint x: 315, endPoint y: 140, distance: 28.2
click at [315, 140] on nav "Hummus (ID: 2293413892) 0 IQD Name (En) Hummus Name (En) Name (Ar) حمص Name (Ar…" at bounding box center [501, 108] width 406 height 189
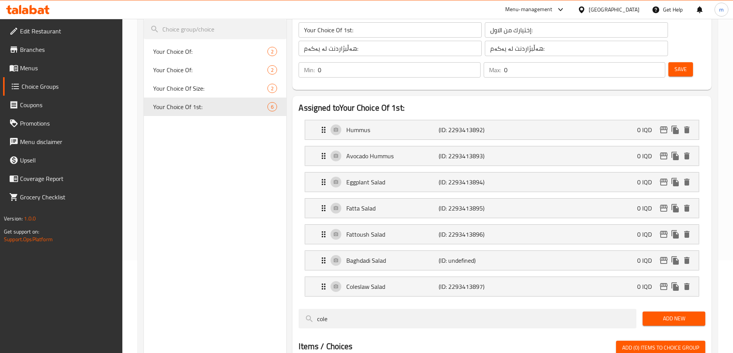
scroll to position [13, 0]
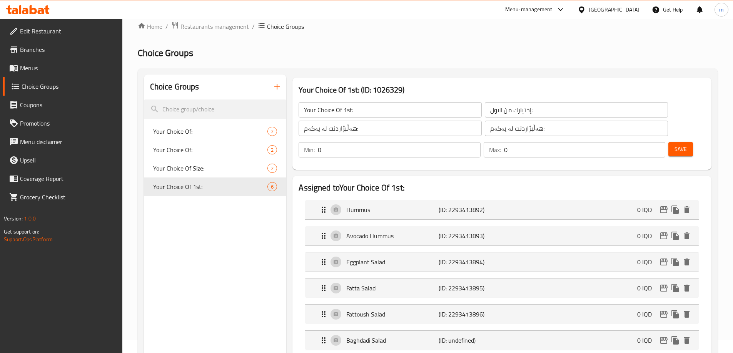
click at [666, 138] on div "Min: 0 ​ Max: 0 ​ Save" at bounding box center [500, 150] width 413 height 25
click at [668, 142] on button "Save" at bounding box center [680, 149] width 25 height 14
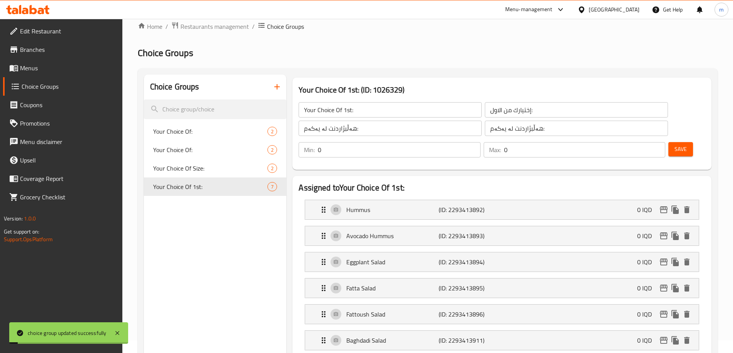
scroll to position [103, 0]
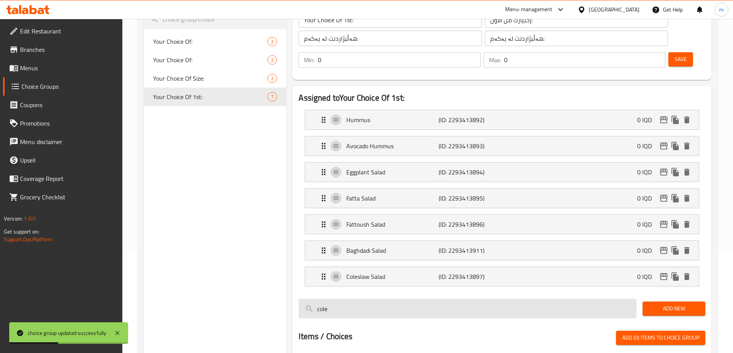
click at [530, 299] on input "cole" at bounding box center [467, 309] width 338 height 20
type input "ت"
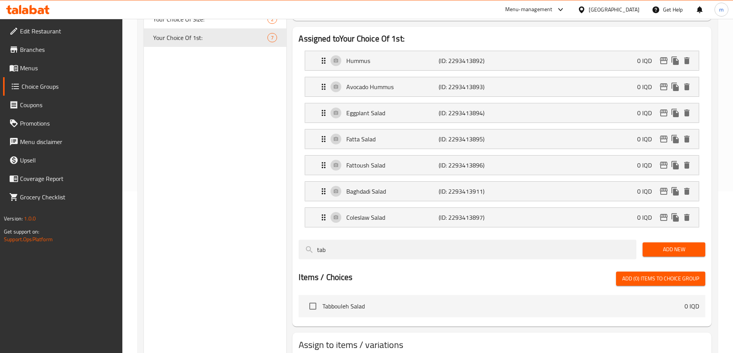
scroll to position [163, 0]
type input "tab"
click at [311, 298] on input "checkbox" at bounding box center [313, 306] width 16 height 16
checkbox input "true"
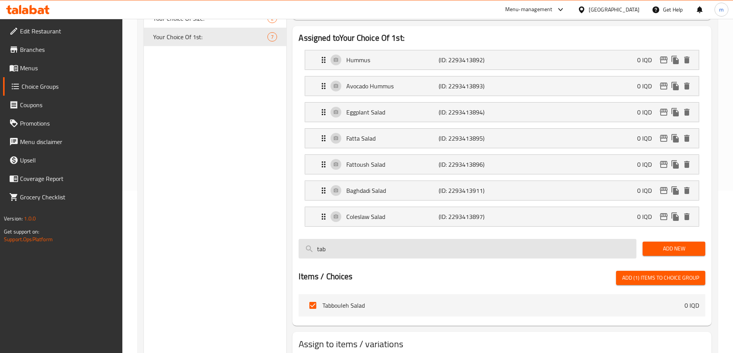
drag, startPoint x: 340, startPoint y: 232, endPoint x: 307, endPoint y: 232, distance: 32.7
click at [307, 239] on input "tab" at bounding box center [467, 249] width 338 height 20
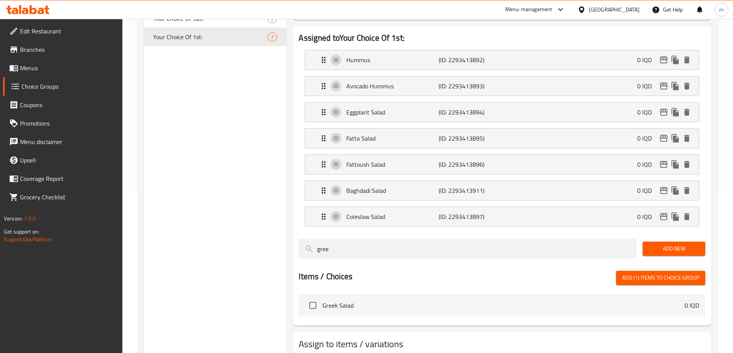
type input "gree"
click at [310, 298] on input "checkbox" at bounding box center [313, 306] width 16 height 16
checkbox input "true"
drag, startPoint x: 341, startPoint y: 231, endPoint x: 290, endPoint y: 231, distance: 51.1
click at [291, 231] on div "Assigned to Your Choice Of 1st: Hummus (ID: 2293413892) 0 IQD Name (En) Hummus …" at bounding box center [501, 176] width 425 height 306
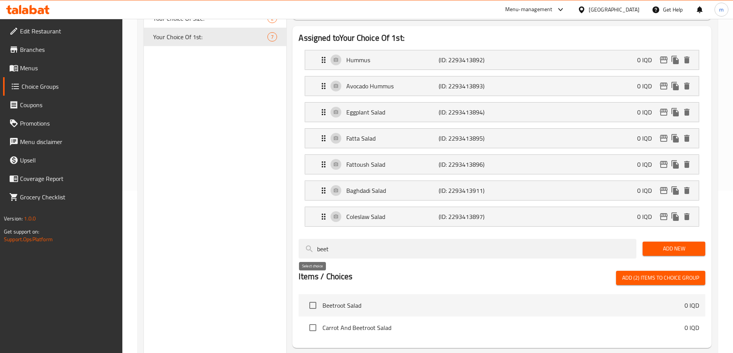
type input "beet"
click at [311, 298] on input "checkbox" at bounding box center [313, 306] width 16 height 16
checkbox input "true"
drag, startPoint x: 343, startPoint y: 228, endPoint x: 286, endPoint y: 230, distance: 56.9
click at [290, 230] on div "Assigned to Your Choice Of 1st: Hummus (ID: 2293413892) 0 IQD Name (En) Hummus …" at bounding box center [501, 187] width 425 height 328
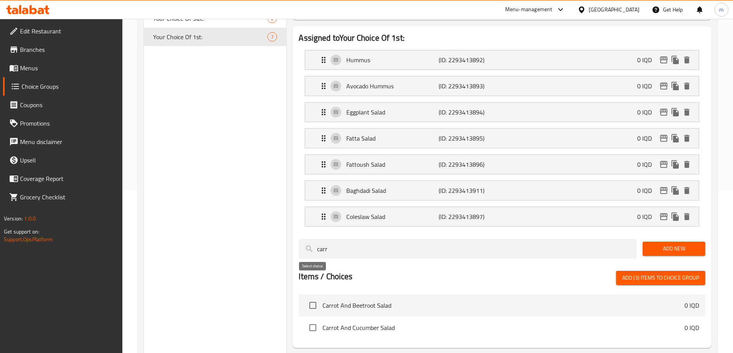
type input "carr"
drag, startPoint x: 309, startPoint y: 283, endPoint x: 309, endPoint y: 261, distance: 22.7
click at [310, 298] on input "checkbox" at bounding box center [313, 306] width 16 height 16
checkbox input "true"
click at [315, 320] on input "checkbox" at bounding box center [313, 328] width 16 height 16
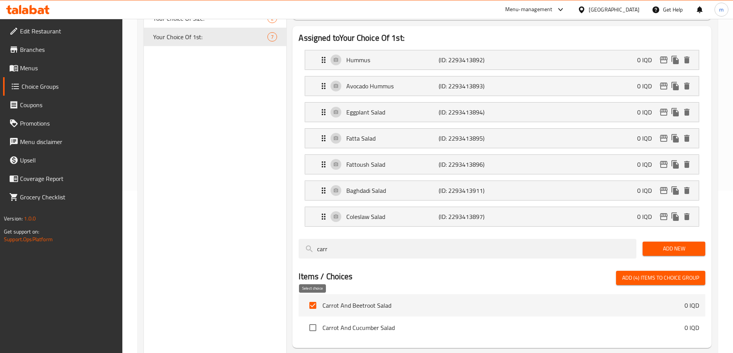
checkbox input "true"
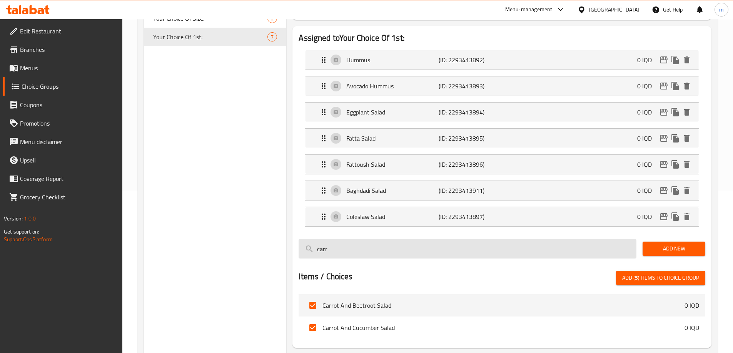
drag, startPoint x: 340, startPoint y: 227, endPoint x: 299, endPoint y: 227, distance: 40.4
click at [299, 239] on input "carr" at bounding box center [467, 249] width 338 height 20
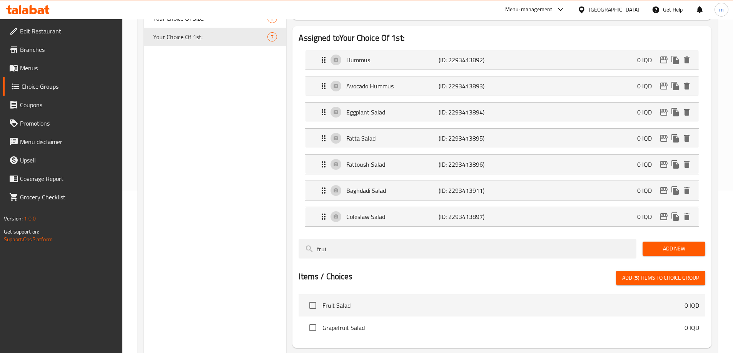
type input "frui"
click at [312, 298] on input "checkbox" at bounding box center [313, 306] width 16 height 16
checkbox input "true"
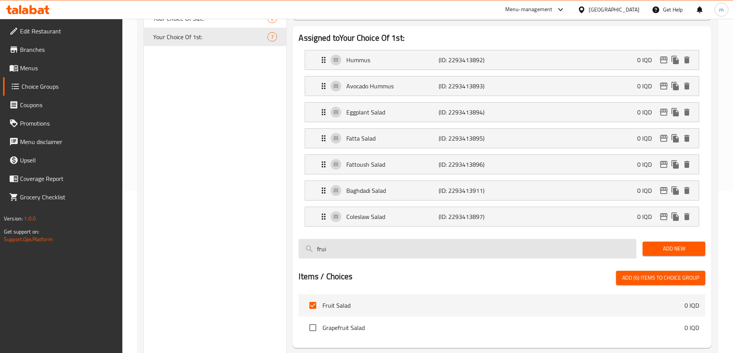
drag, startPoint x: 338, startPoint y: 230, endPoint x: 301, endPoint y: 227, distance: 37.0
click at [305, 239] on input "frui" at bounding box center [467, 249] width 338 height 20
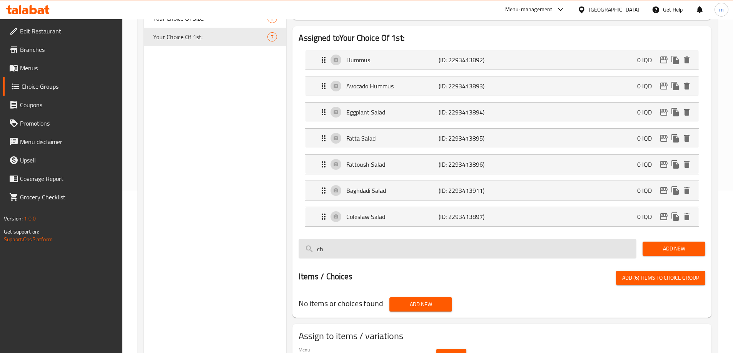
type input "c"
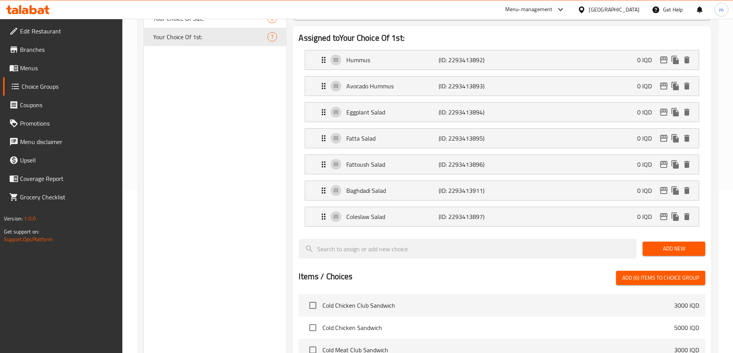
click at [636, 273] on span "Add (6) items to choice group" at bounding box center [660, 278] width 77 height 10
checkbox input "false"
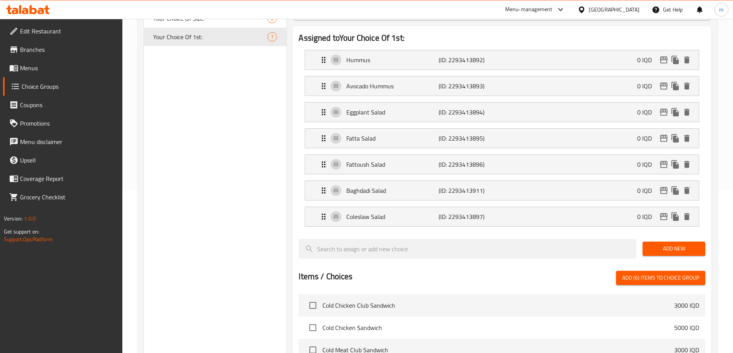
checkbox input "false"
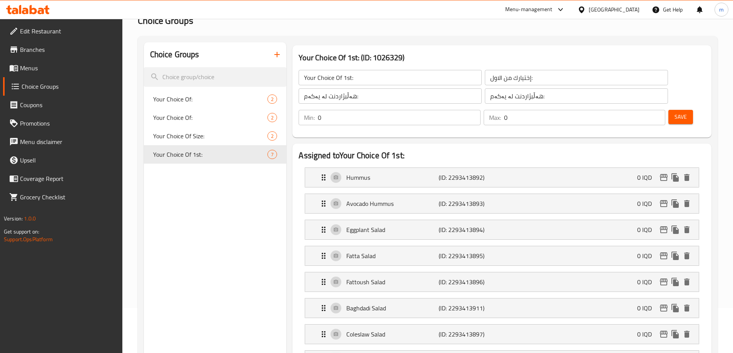
scroll to position [0, 0]
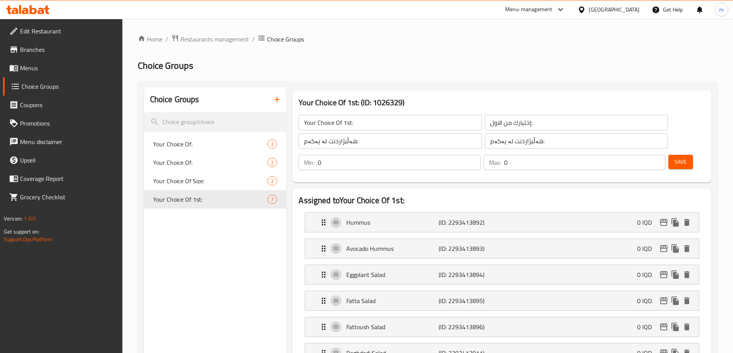
click at [674, 157] on span "Save" at bounding box center [680, 162] width 12 height 10
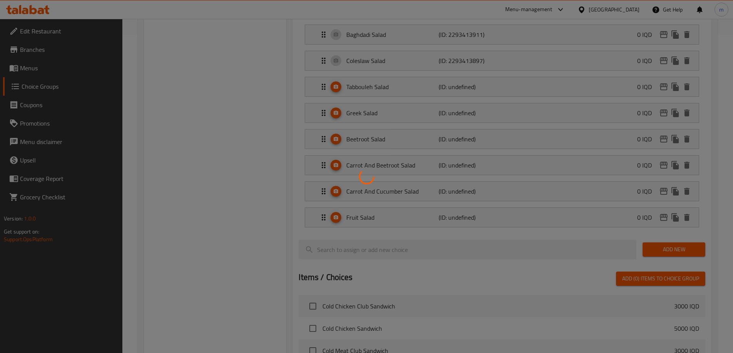
scroll to position [320, 0]
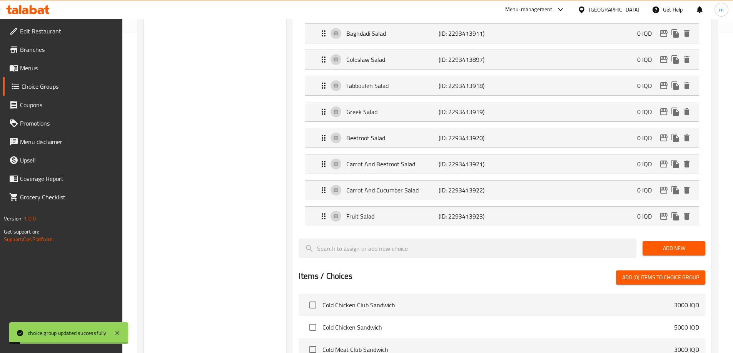
click at [660, 244] on span "Add New" at bounding box center [673, 249] width 50 height 10
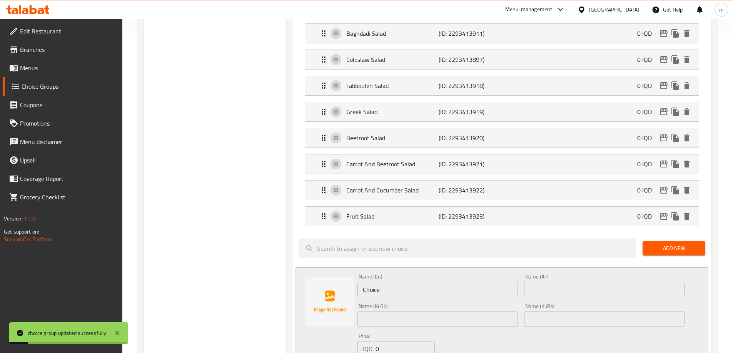
click at [399, 282] on input "Choice" at bounding box center [437, 289] width 160 height 15
click at [398, 282] on input "Choice" at bounding box center [437, 289] width 160 height 15
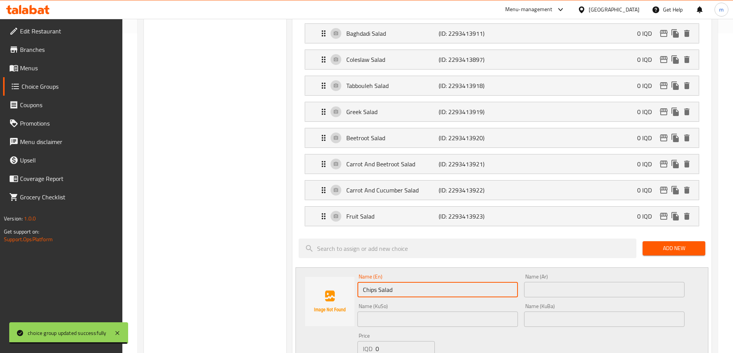
click at [367, 282] on input "Chips Salad" at bounding box center [437, 289] width 160 height 15
type input "Chips Salad"
click at [484, 312] on input "text" at bounding box center [437, 319] width 160 height 15
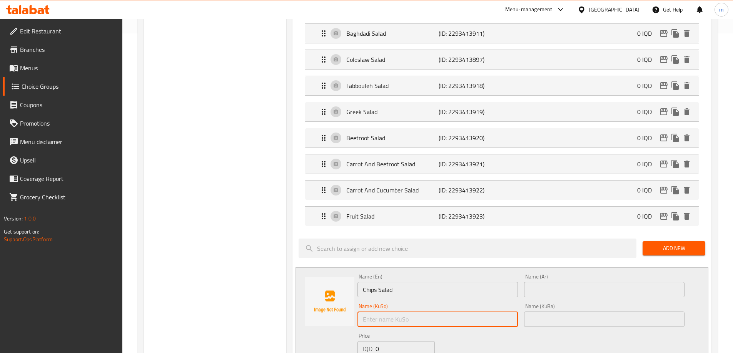
click at [553, 274] on div "Name (Ar) Name (Ar)" at bounding box center [604, 285] width 160 height 23
click at [494, 306] on div "Name (KuSo) Name (KuSo)" at bounding box center [437, 316] width 167 height 30
click at [494, 312] on input "text" at bounding box center [437, 319] width 160 height 15
click at [545, 282] on input "text" at bounding box center [604, 289] width 160 height 15
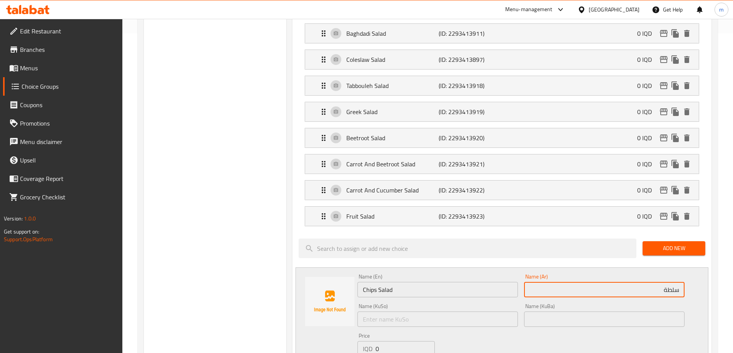
paste input "رقائق بطاطا"
type input "سلطة رقائق بطاطا"
click at [471, 312] on input "text" at bounding box center [437, 319] width 160 height 15
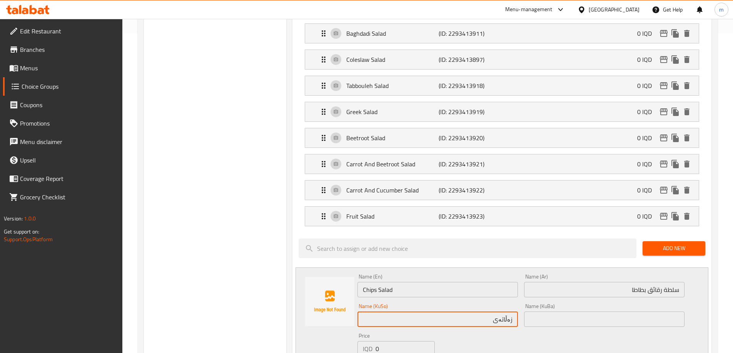
paste input "چپسی پەتاتە"
click at [488, 312] on input "زەڵاتەی چپسی پەتاتە" at bounding box center [437, 319] width 160 height 15
type input "زەڵاتەی چپسی پەتاتە"
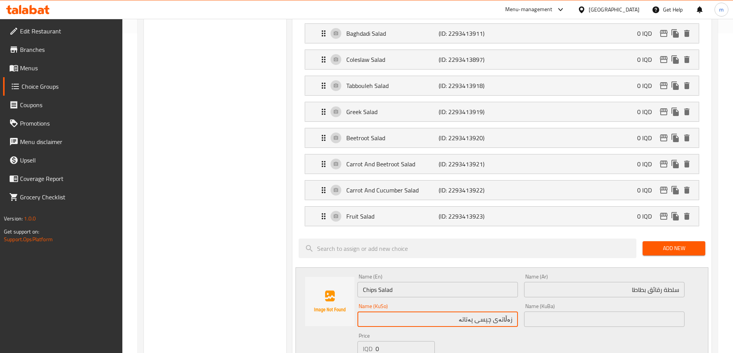
click at [583, 312] on input "text" at bounding box center [604, 319] width 160 height 15
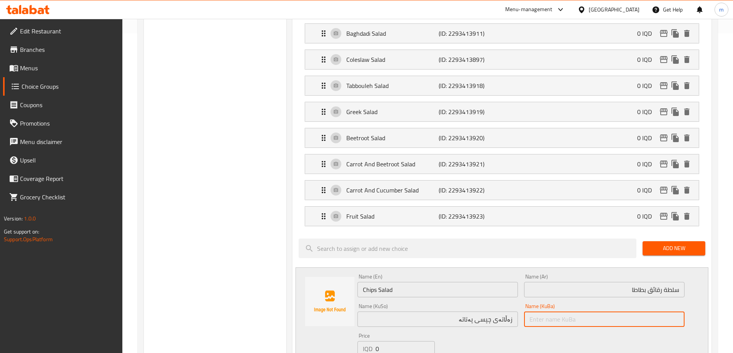
paste input "زەڵاتەی چپسی پەتاتە"
type input "زەڵاتەی چپسی پەتاتە"
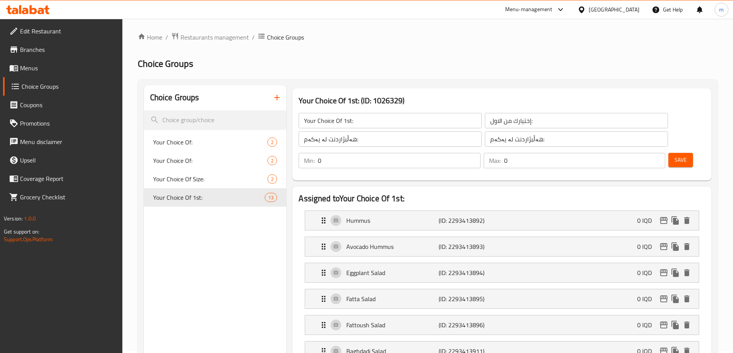
scroll to position [0, 0]
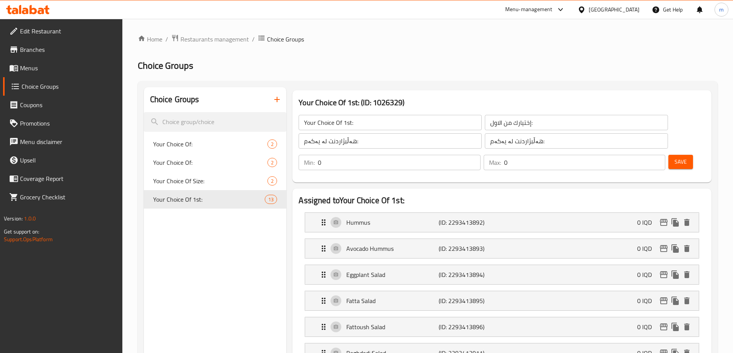
click at [674, 157] on span "Save" at bounding box center [680, 162] width 12 height 10
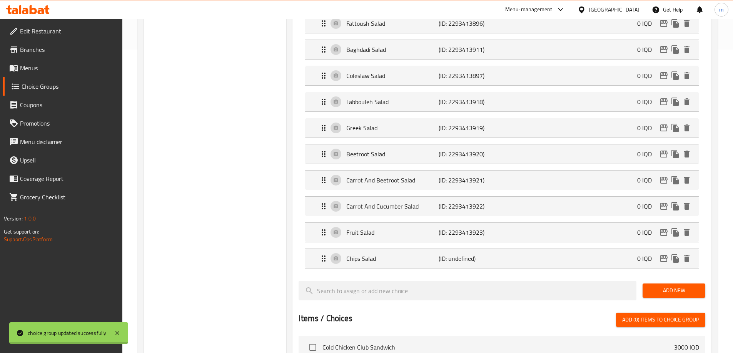
scroll to position [334, 0]
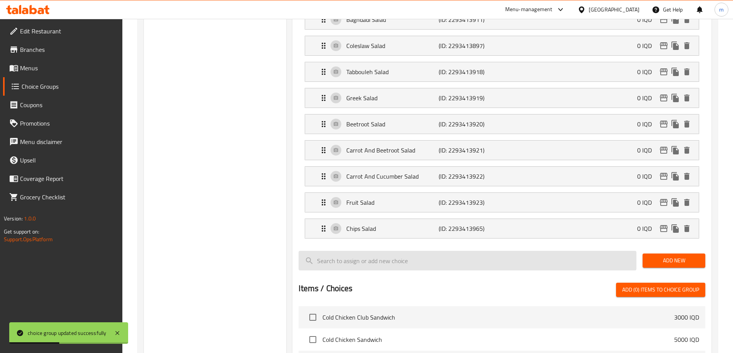
click at [399, 251] on input "search" at bounding box center [467, 261] width 338 height 20
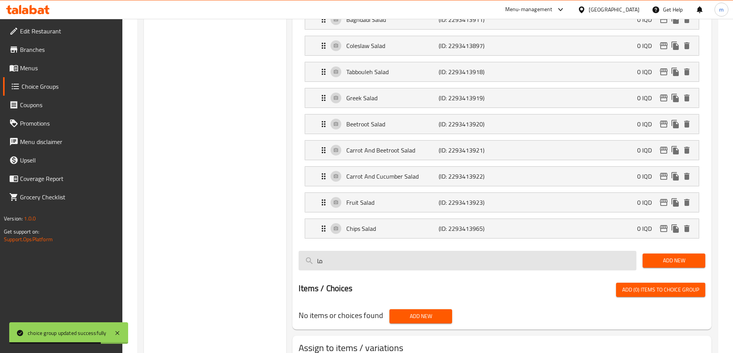
type input "م"
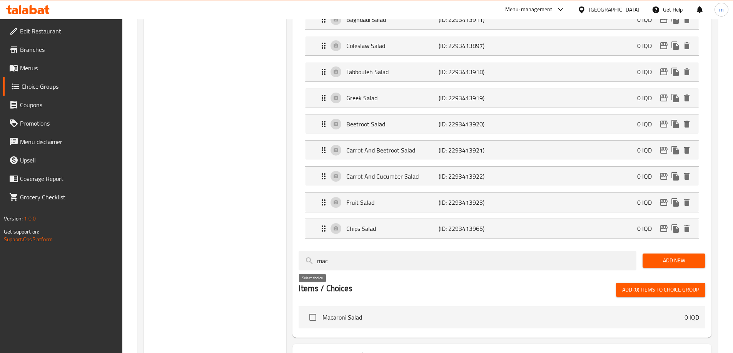
type input "mac"
click at [313, 310] on input "checkbox" at bounding box center [313, 318] width 16 height 16
checkbox input "true"
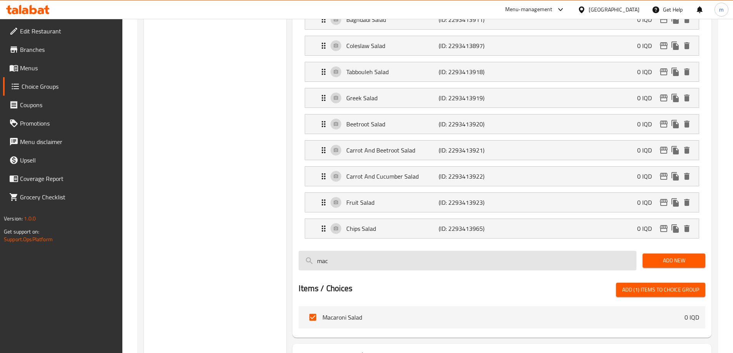
drag, startPoint x: 339, startPoint y: 245, endPoint x: 310, endPoint y: 239, distance: 29.5
click at [312, 251] on input "mac" at bounding box center [467, 261] width 338 height 20
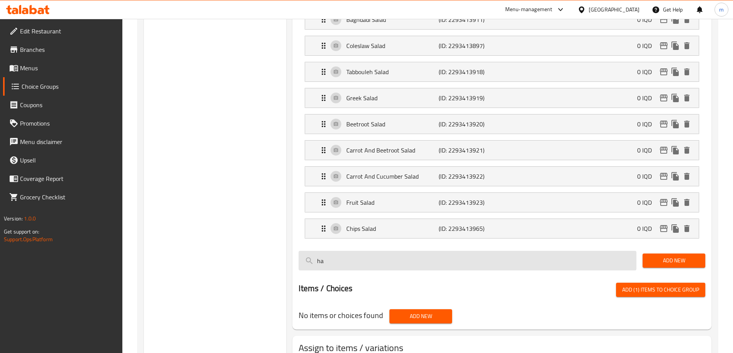
type input "h"
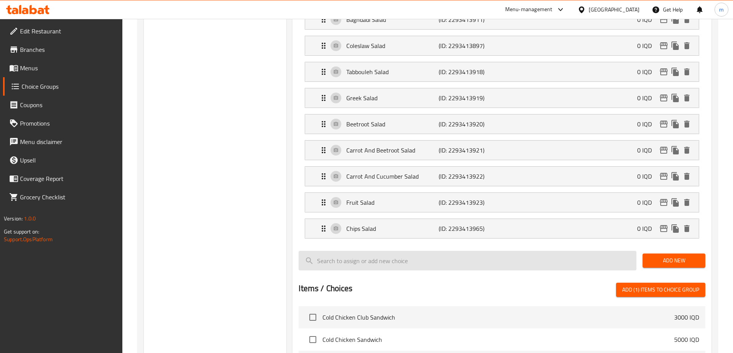
click at [622, 285] on span "Add (1) items to choice group" at bounding box center [660, 290] width 77 height 10
checkbox input "false"
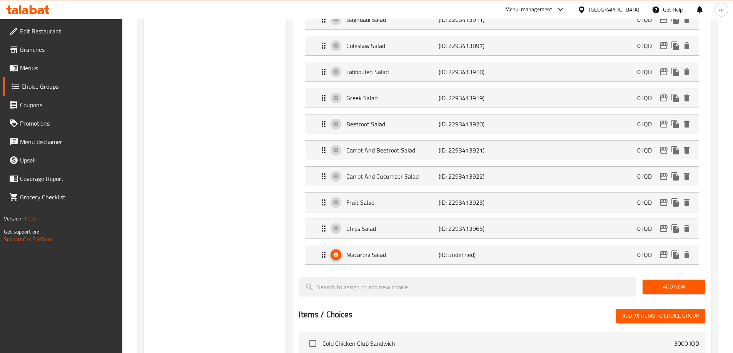
click at [656, 280] on button "Add New" at bounding box center [673, 287] width 63 height 14
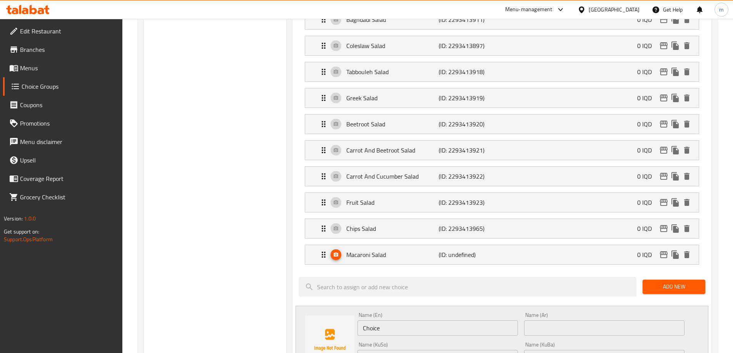
click at [391, 321] on input "Choice" at bounding box center [437, 328] width 160 height 15
paste input "Halloumi Pizza"
click at [397, 321] on input "Halloumi Pizza" at bounding box center [437, 328] width 160 height 15
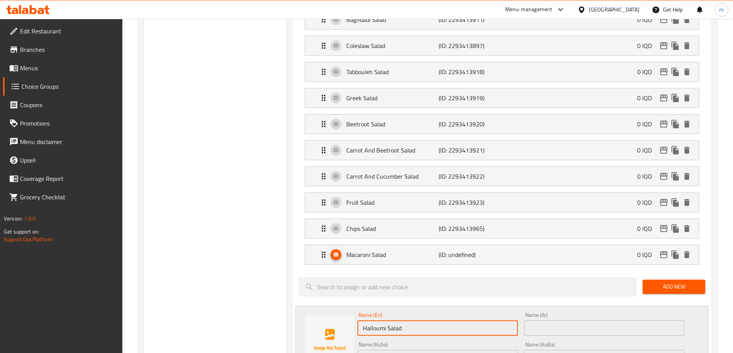
type input "Halloumi Salad"
click at [556, 321] on input "text" at bounding box center [604, 328] width 160 height 15
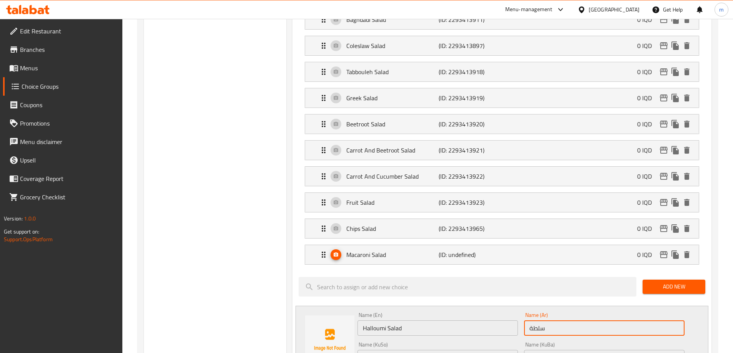
paste input "بيتزا حلومي"
click at [557, 321] on input "سلطة بيتزا حلومي" at bounding box center [604, 328] width 160 height 15
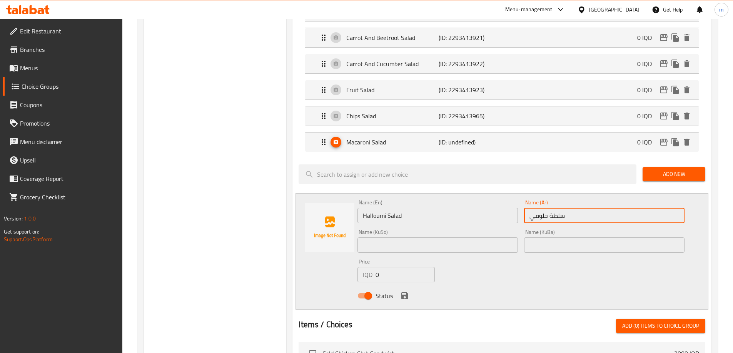
type input "سلطة حلومي"
click at [410, 238] on input "text" at bounding box center [437, 245] width 160 height 15
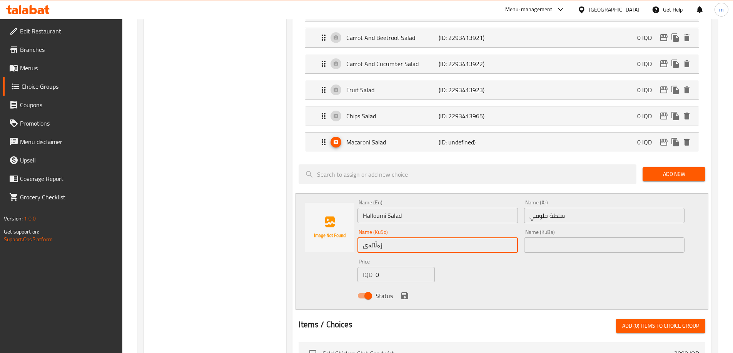
paste input "بيتزا حلومي"
paste input "پیتزای حەللومی"
click at [392, 238] on input "زەڵاتەی پیتزای حەللومی" at bounding box center [437, 245] width 160 height 15
click at [399, 238] on input "زەڵاتەی حەللومی" at bounding box center [437, 245] width 160 height 15
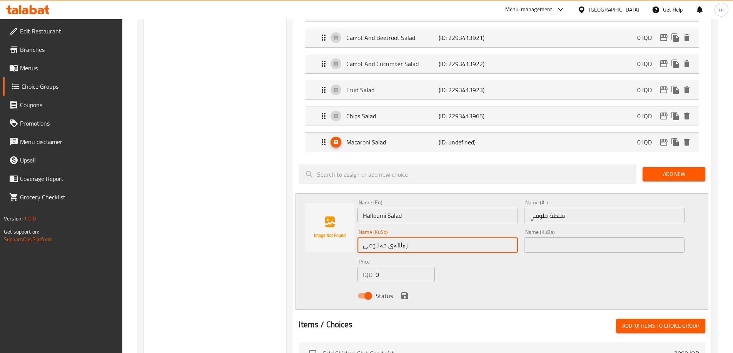
click at [399, 238] on input "زەڵاتەی حەللومی" at bounding box center [437, 245] width 160 height 15
type input "زەڵاتەی حەللومی"
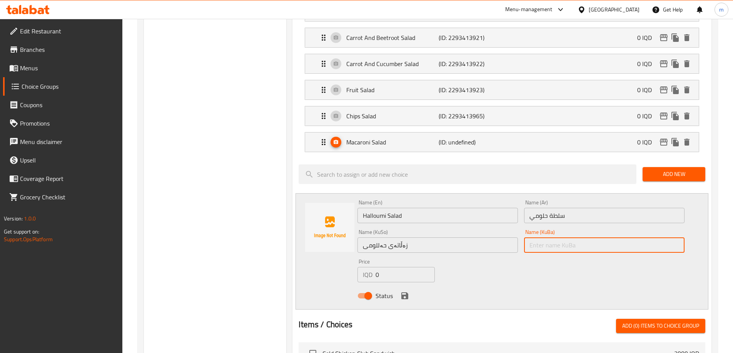
click at [536, 230] on div "Name (KuBa) Name (KuBa)" at bounding box center [604, 241] width 160 height 23
paste input "زەڵاتەی حەللومی"
type input "زەڵاتەی حەللومی"
click at [408, 291] on icon "save" at bounding box center [404, 295] width 9 height 9
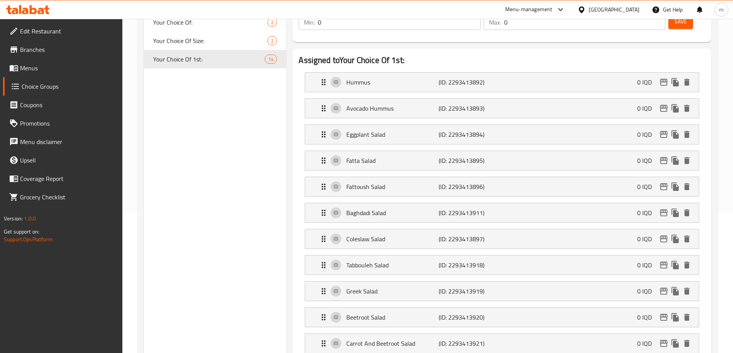
scroll to position [0, 0]
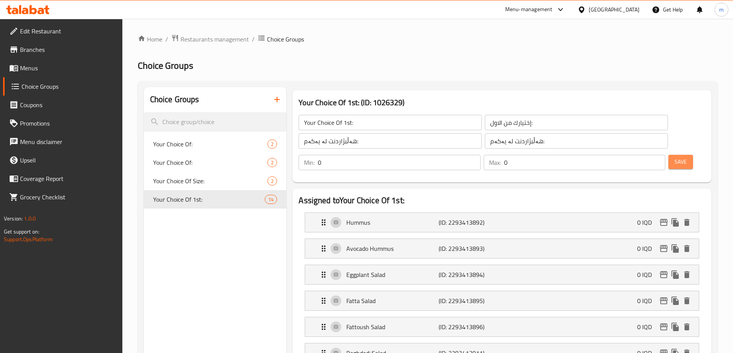
click at [674, 157] on span "Save" at bounding box center [680, 162] width 12 height 10
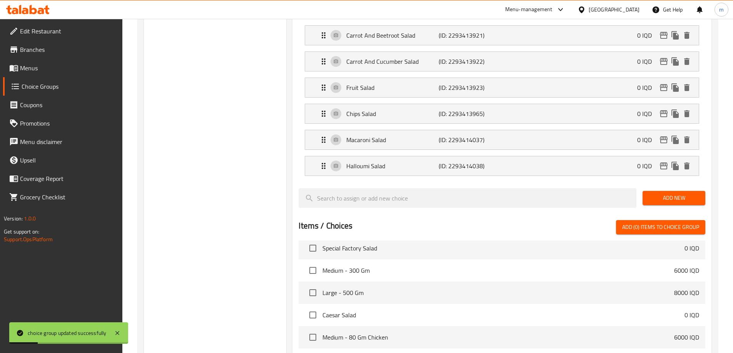
scroll to position [180, 0]
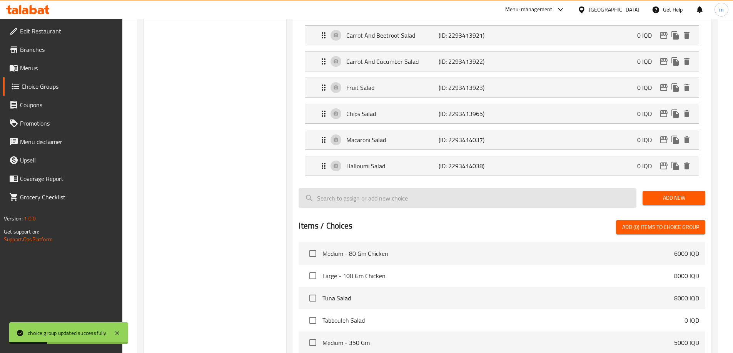
click at [370, 188] on input "search" at bounding box center [467, 198] width 338 height 20
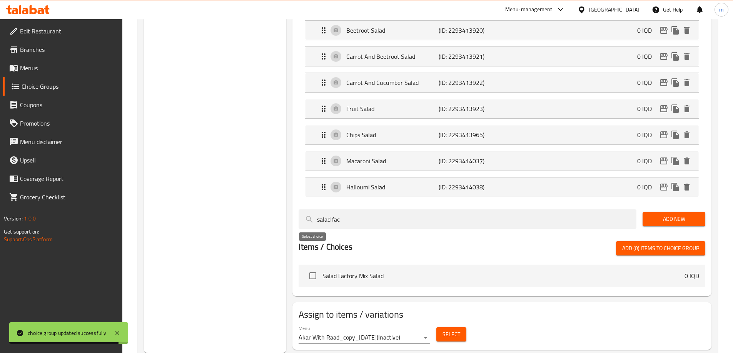
type input "salad fac"
click at [311, 268] on input "checkbox" at bounding box center [313, 276] width 16 height 16
checkbox input "true"
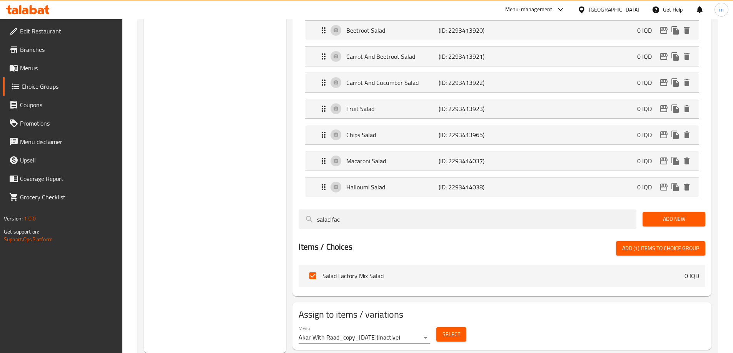
drag, startPoint x: 344, startPoint y: 193, endPoint x: 283, endPoint y: 198, distance: 61.7
click at [283, 198] on div "Choice Groups Your Choice Of: 2 Your Choice Of: 2 Your Choice Of Size: 2 Your C…" at bounding box center [429, 7] width 570 height 694
type input "red"
click at [312, 268] on input "checkbox" at bounding box center [313, 276] width 16 height 16
click at [664, 244] on span "Add (2) items to choice group" at bounding box center [660, 249] width 77 height 10
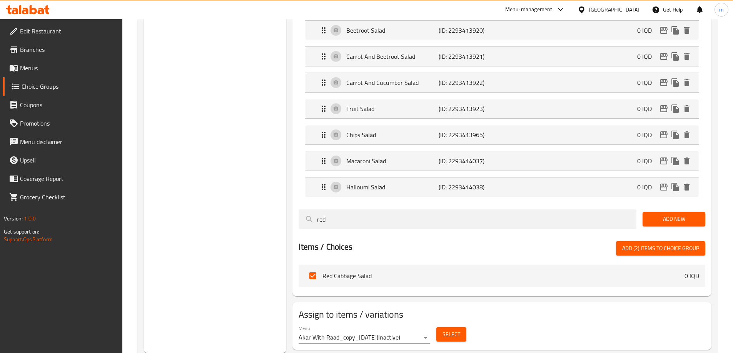
checkbox input "false"
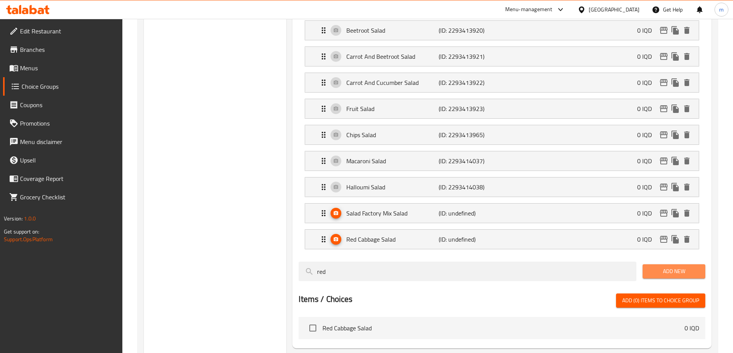
click at [671, 265] on button "Add New" at bounding box center [673, 272] width 63 height 14
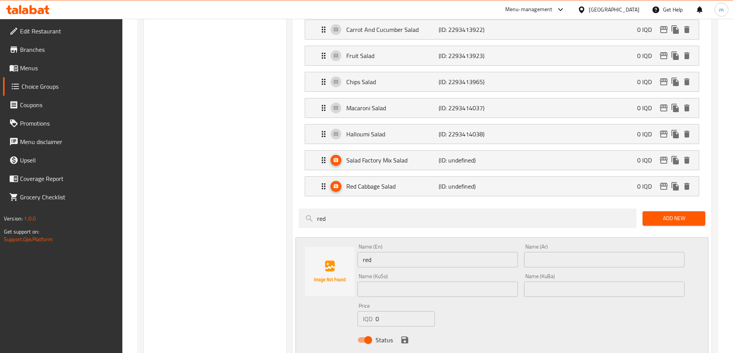
scroll to position [493, 0]
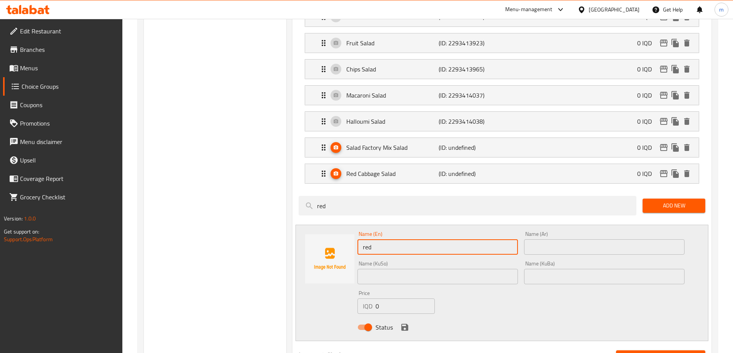
drag, startPoint x: 368, startPoint y: 221, endPoint x: 356, endPoint y: 221, distance: 12.3
click at [356, 228] on div "Name (En) red Name (En)" at bounding box center [437, 243] width 167 height 30
click at [371, 240] on input "red" at bounding box center [437, 247] width 160 height 15
type input "Rocca And Cheese Salad"
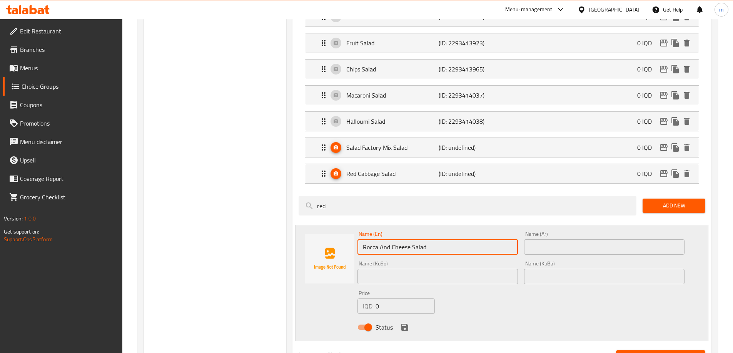
click at [550, 240] on input "text" at bounding box center [604, 247] width 160 height 15
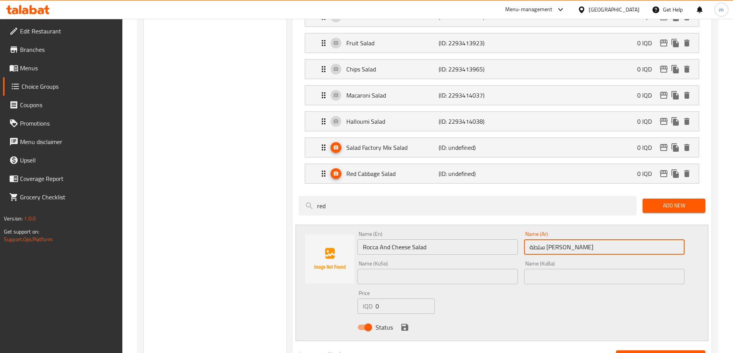
type input "سلطة [PERSON_NAME]"
click at [476, 269] on input "text" at bounding box center [437, 276] width 160 height 15
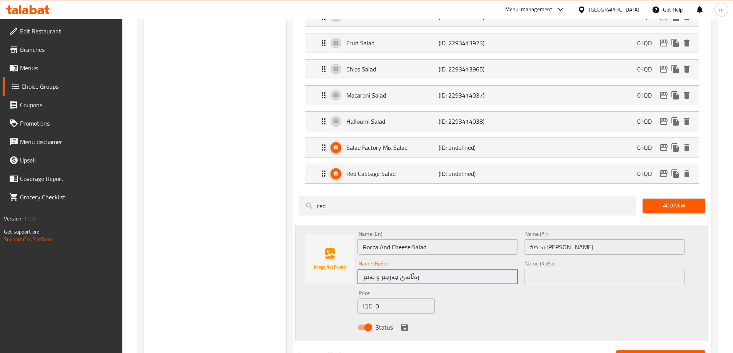
click at [445, 269] on input "زەڵآتەی جەرجیر و پەنیر" at bounding box center [437, 276] width 160 height 15
click at [446, 269] on input "زەڵآتەی جەرجیر و پەنیر" at bounding box center [437, 276] width 160 height 15
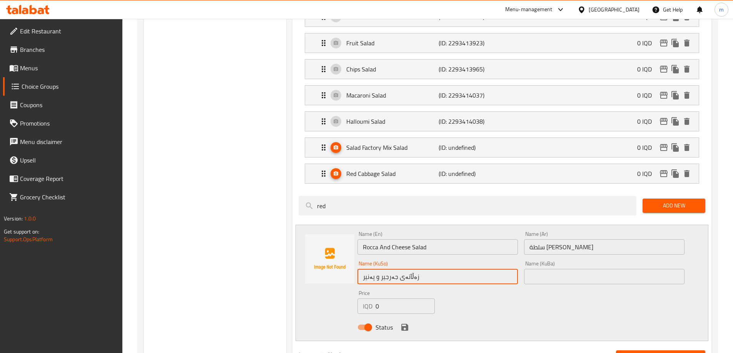
type input "زەڵآتەی جەرجیر و پەنیر"
click at [544, 269] on input "text" at bounding box center [604, 276] width 160 height 15
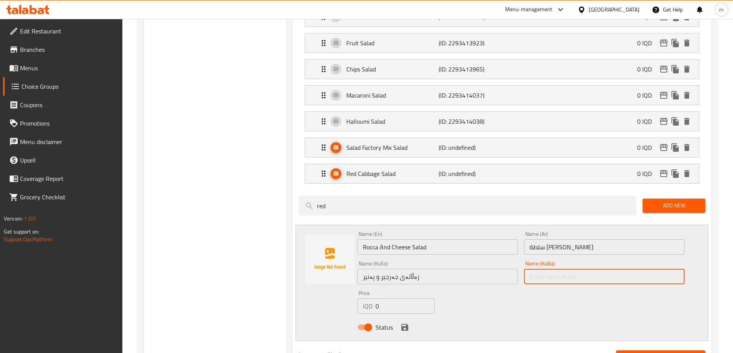
paste input "زەڵآتەی جەرجیر و پەنیر"
type input "زەڵآتەی جەرجیر و پەنیر"
click at [404, 323] on icon "save" at bounding box center [404, 327] width 9 height 9
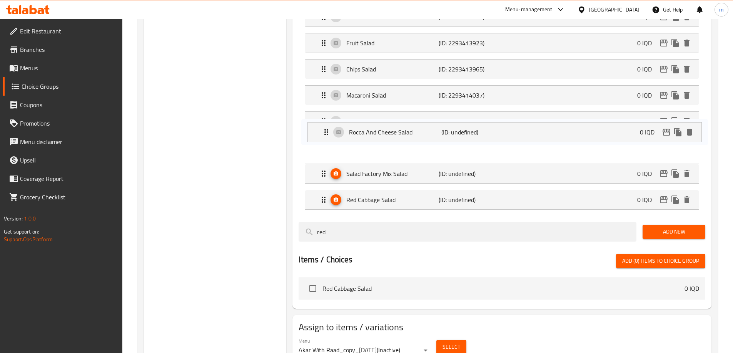
drag, startPoint x: 325, startPoint y: 180, endPoint x: 325, endPoint y: 130, distance: 49.6
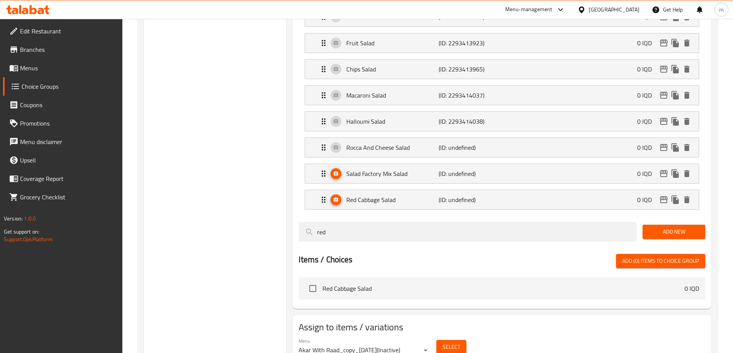
click at [390, 169] on p "Salad Factory Mix Salad" at bounding box center [392, 173] width 92 height 9
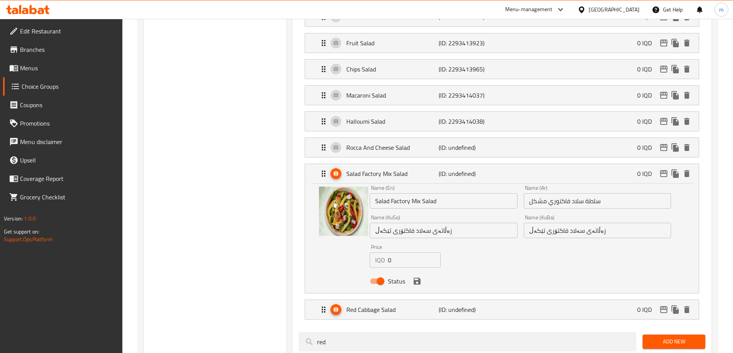
click at [415, 193] on input "Salad Factory Mix Salad" at bounding box center [443, 200] width 147 height 15
type input "Salad Factory Special Salad"
click at [538, 193] on input "سلطة سلاد فاكتوري مشكل" at bounding box center [596, 200] width 147 height 15
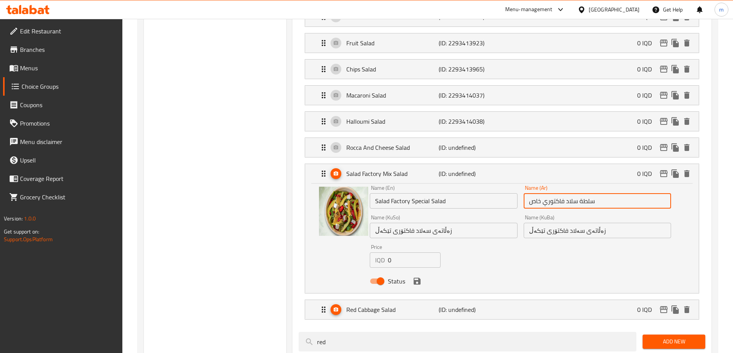
type input "سلطة سلاد فاكتوري خاص"
click at [381, 223] on input "زەڵاتەی سەلاد فاكتۆری تێکەڵ" at bounding box center [443, 230] width 147 height 15
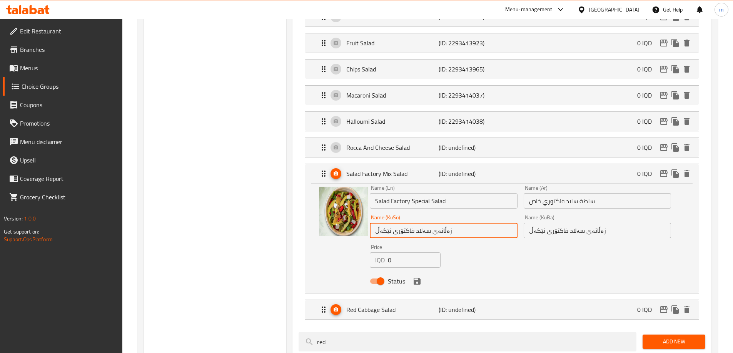
click at [381, 223] on input "زەڵاتەی سەلاد فاكتۆری تێکەڵ" at bounding box center [443, 230] width 147 height 15
click at [417, 223] on input "زەڵاتەی سەلاد فاكتۆری تایبەت" at bounding box center [443, 230] width 147 height 15
type input "زەڵاتەی سەلاد فاكتۆری تایبەت"
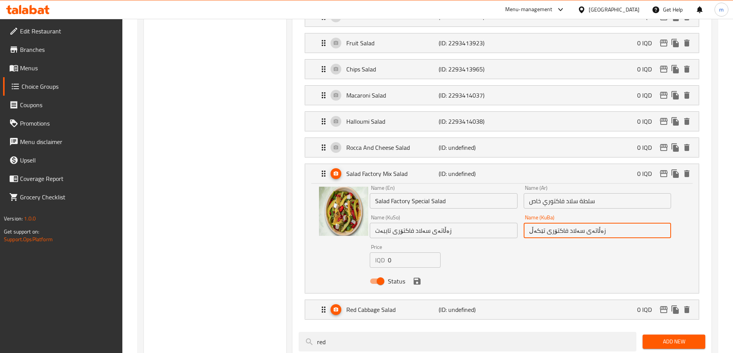
click at [552, 223] on input "زەڵاتەی سەلاد فاكتۆری تێکەڵ" at bounding box center [596, 230] width 147 height 15
paste input "ایبەت"
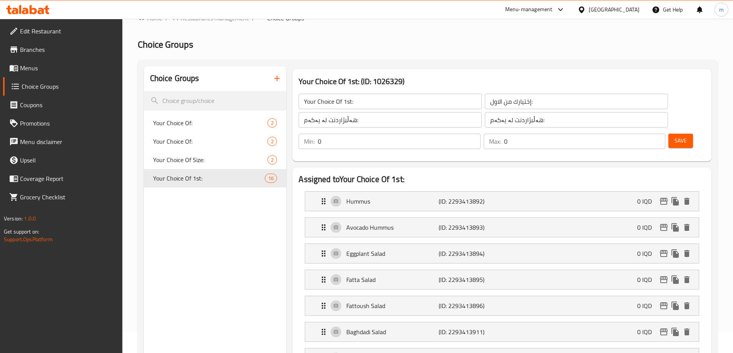
scroll to position [0, 0]
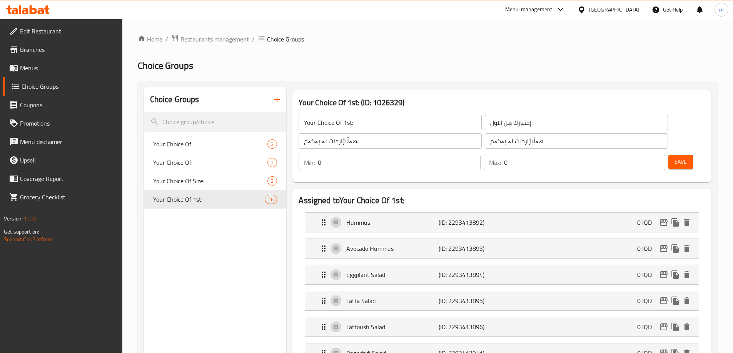
type input "زەڵاتەی سەلاد فاكتۆری تایبەت"
click at [674, 157] on span "Save" at bounding box center [680, 162] width 12 height 10
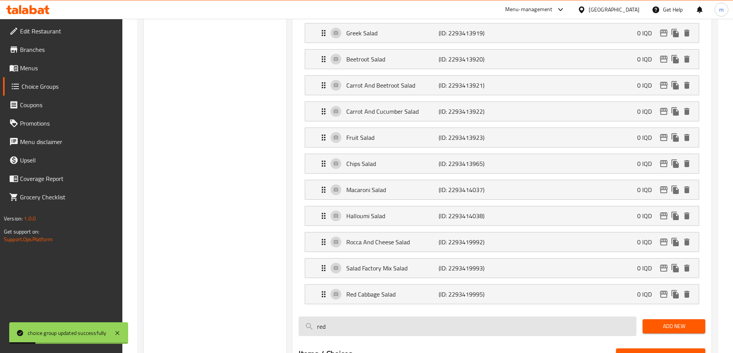
scroll to position [449, 0]
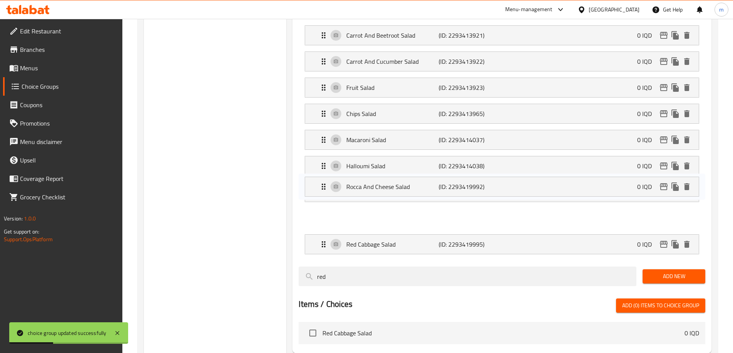
drag, startPoint x: 330, startPoint y: 173, endPoint x: 329, endPoint y: 194, distance: 20.8
click at [329, 194] on nav "Hummus (ID: 2293413892) 0 IQD Name (En) Hummus Name (En) Name (Ar) حمص Name (Ar…" at bounding box center [501, 9] width 406 height 503
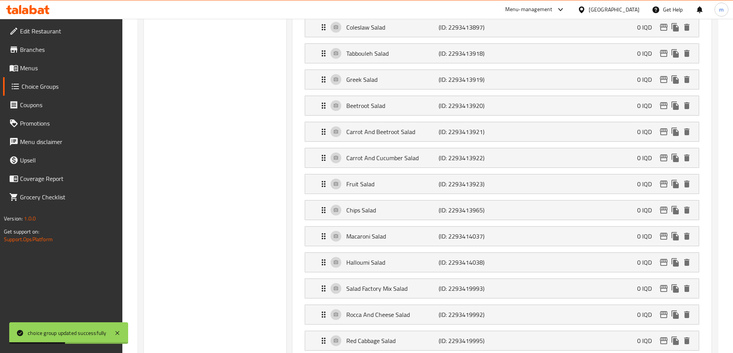
scroll to position [100, 0]
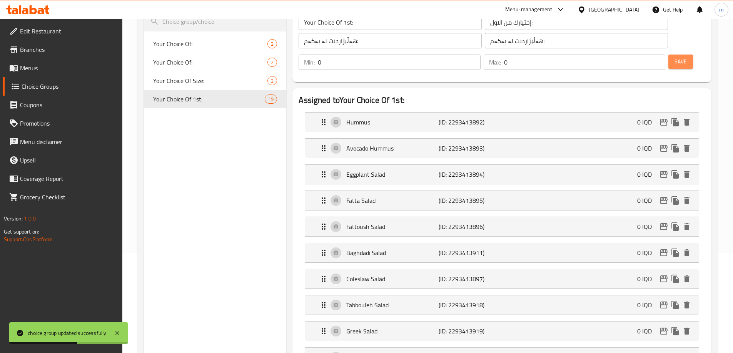
click at [674, 57] on span "Save" at bounding box center [680, 62] width 12 height 10
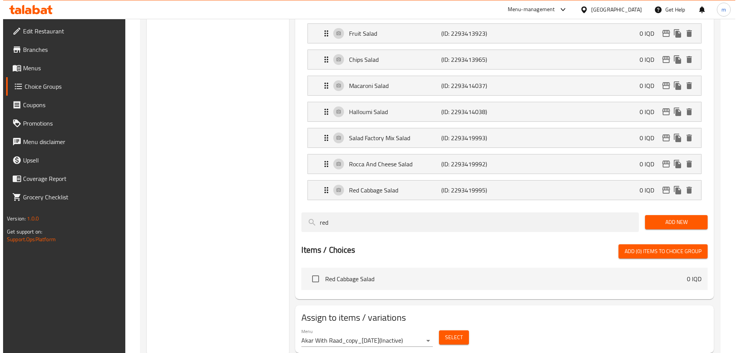
scroll to position [506, 0]
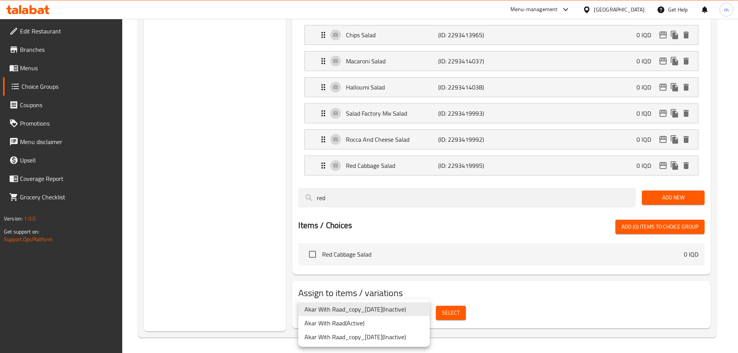
click at [347, 325] on li "Akar With Raad ( Active )" at bounding box center [364, 323] width 132 height 14
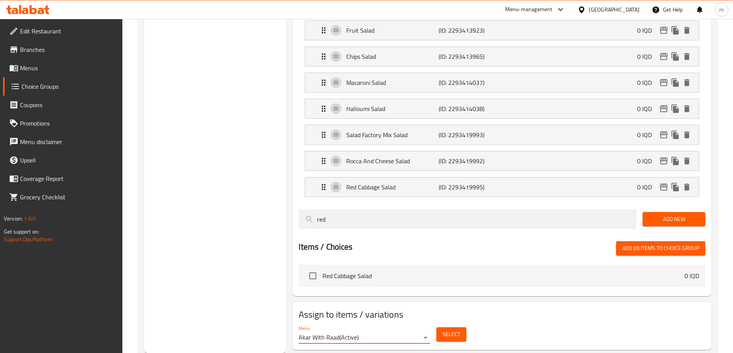
click at [449, 330] on span "Select" at bounding box center [451, 335] width 18 height 10
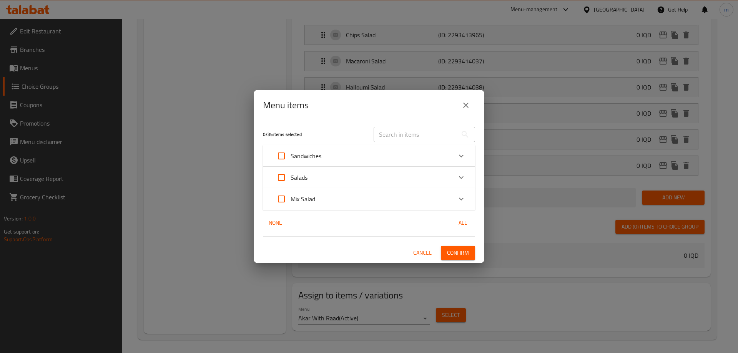
click at [324, 195] on div "Mix Salad" at bounding box center [362, 199] width 180 height 18
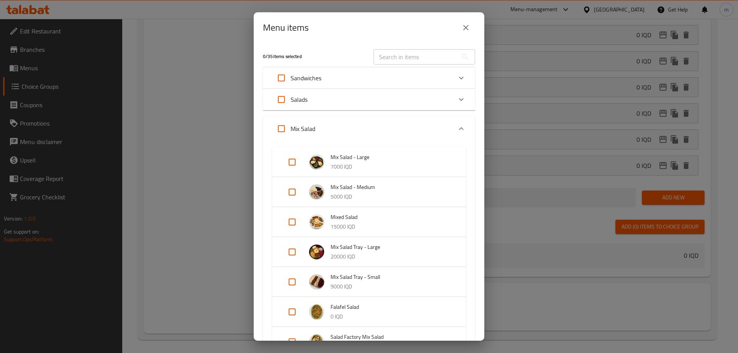
click at [294, 221] on input "Expand" at bounding box center [292, 222] width 18 height 18
checkbox input "true"
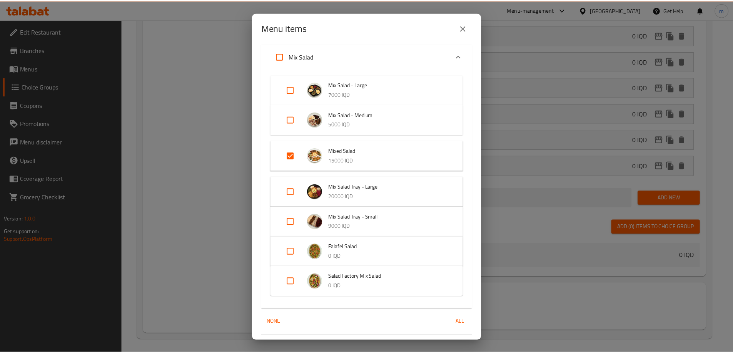
scroll to position [94, 0]
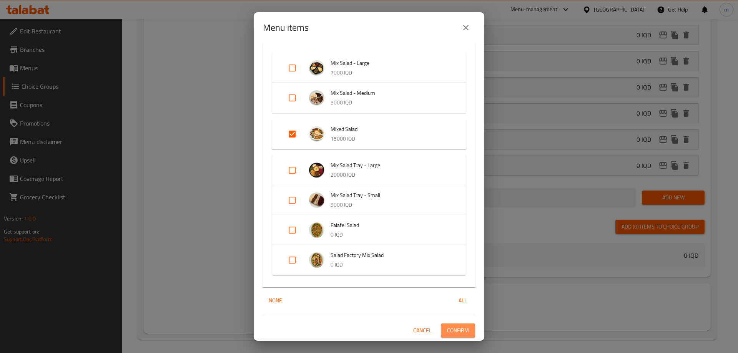
click at [450, 332] on span "Confirm" at bounding box center [458, 331] width 22 height 10
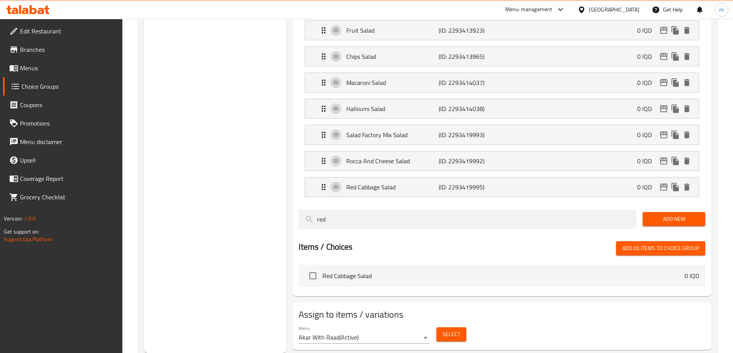
click at [23, 66] on span "Menus" at bounding box center [68, 67] width 96 height 9
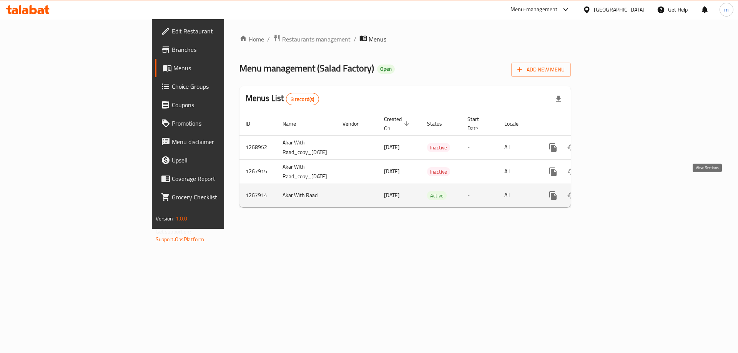
click at [618, 191] on link "enhanced table" at bounding box center [609, 196] width 18 height 18
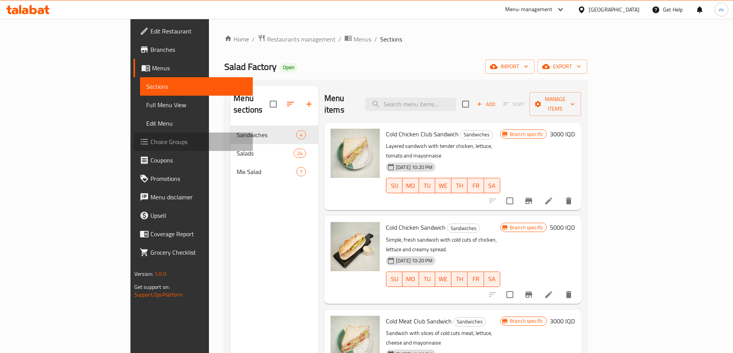
click at [150, 139] on span "Choice Groups" at bounding box center [198, 141] width 96 height 9
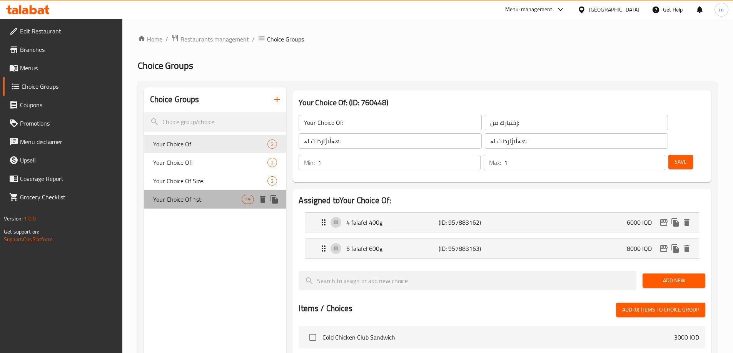
click at [217, 192] on div "Your Choice Of 1st: 19" at bounding box center [215, 199] width 143 height 18
type input "Your Choice Of 1st:"
type input "إختيارك من الاول:"
type input "هەڵبژاردنت لە یەکەم:"
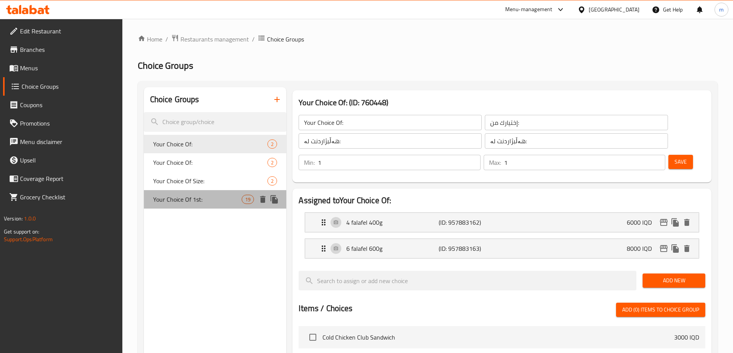
type input "0"
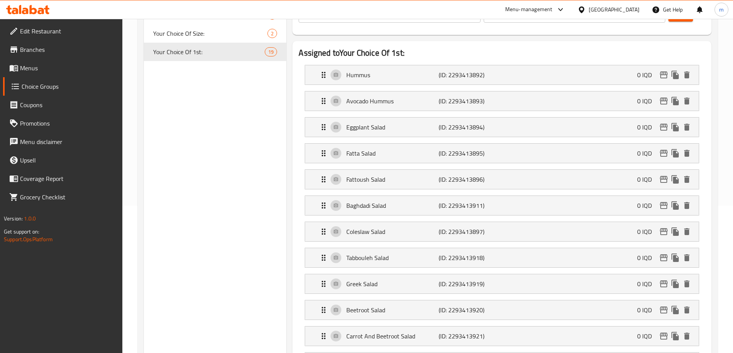
scroll to position [139, 0]
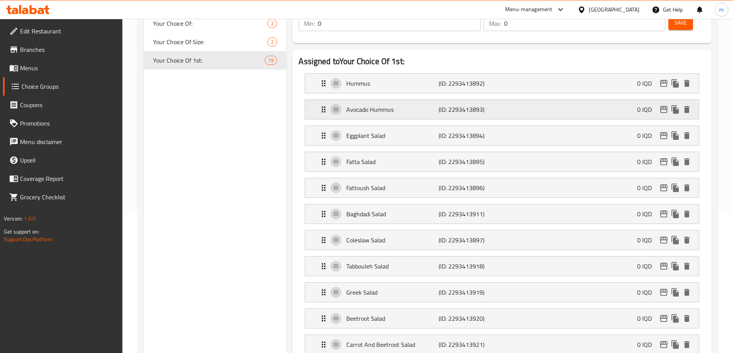
click at [663, 105] on icon "edit" at bounding box center [663, 109] width 9 height 9
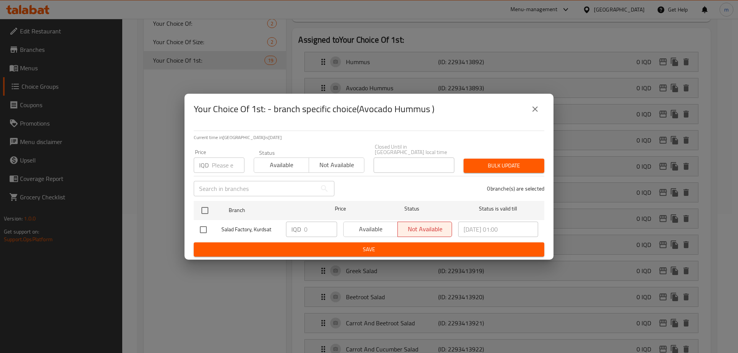
click at [350, 227] on div "Available Not available" at bounding box center [397, 229] width 109 height 15
click at [198, 225] on input "checkbox" at bounding box center [203, 230] width 16 height 16
checkbox input "true"
click at [349, 224] on span "Available" at bounding box center [371, 229] width 48 height 11
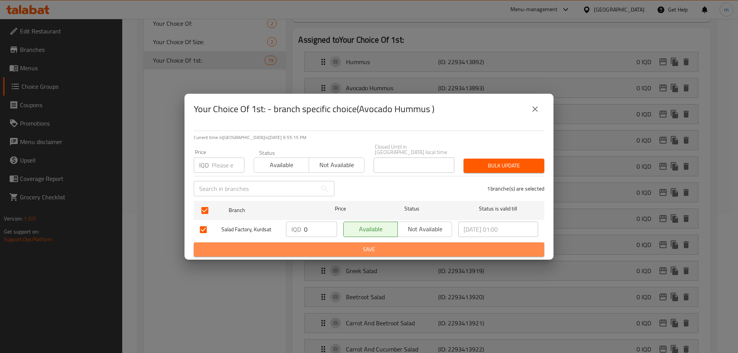
click at [345, 248] on span "Save" at bounding box center [369, 250] width 338 height 10
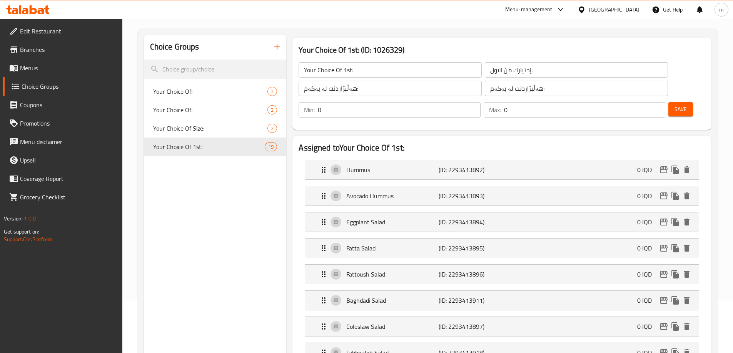
scroll to position [0, 0]
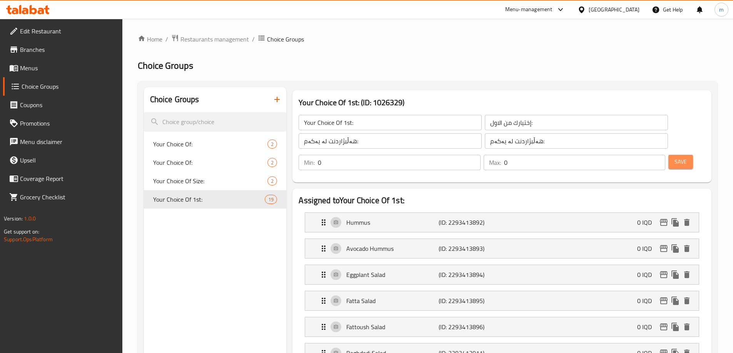
drag, startPoint x: 665, startPoint y: 122, endPoint x: 637, endPoint y: 114, distance: 28.5
click at [674, 157] on span "Save" at bounding box center [680, 162] width 12 height 10
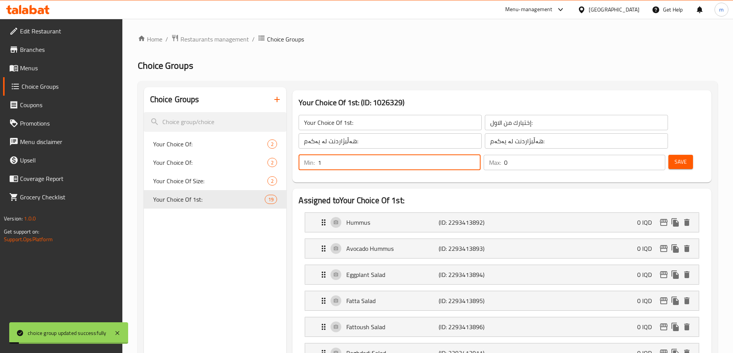
type input "1"
click at [480, 155] on input "1" at bounding box center [399, 162] width 162 height 15
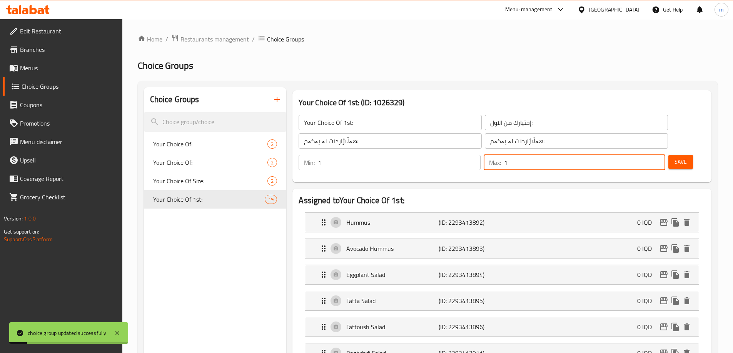
type input "1"
click at [644, 155] on input "1" at bounding box center [584, 162] width 161 height 15
click at [668, 155] on button "Save" at bounding box center [680, 162] width 25 height 14
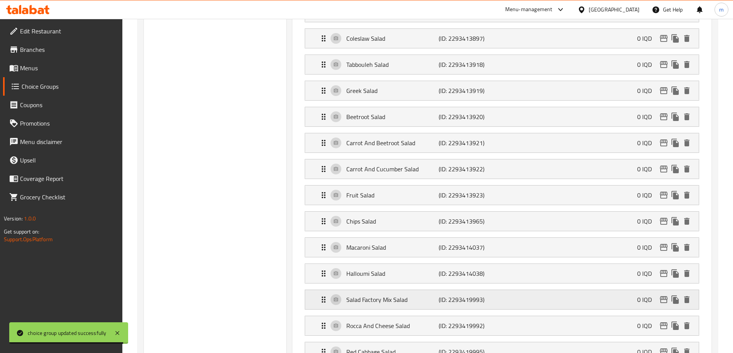
scroll to position [359, 0]
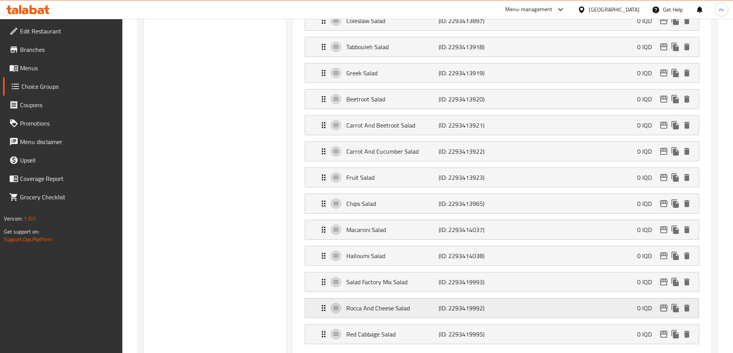
click at [387, 304] on p "Rocca And Cheese Salad" at bounding box center [392, 308] width 92 height 9
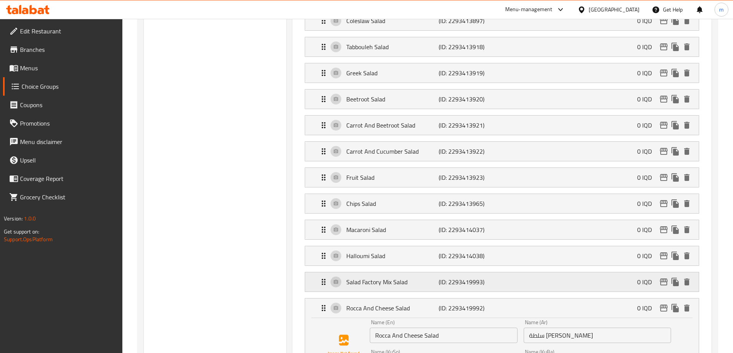
click at [408, 278] on p "Salad Factory Mix Salad" at bounding box center [392, 282] width 92 height 9
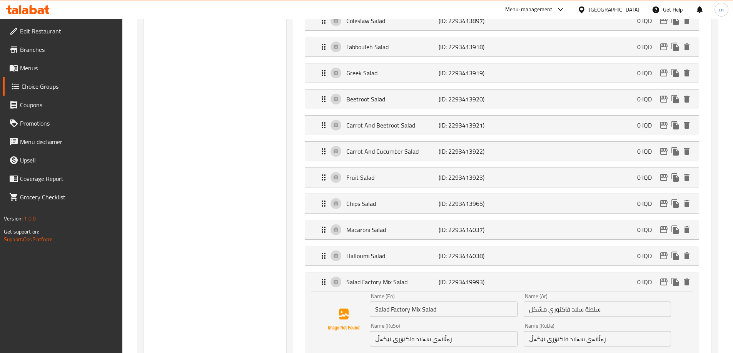
click at [413, 302] on input "Salad Factory Mix Salad" at bounding box center [443, 309] width 147 height 15
type input "Salad Factory Special Salad"
click at [542, 302] on input "سلطة سلاد فاكتوري مشكل" at bounding box center [596, 309] width 147 height 15
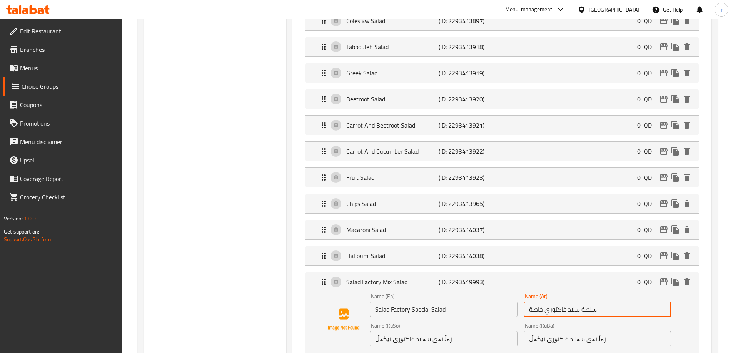
type input "سلطة سلاد فاكتوري خاصة"
click at [380, 331] on input "زەڵاتەی سەلاد فاكتۆری تێکەڵ" at bounding box center [443, 338] width 147 height 15
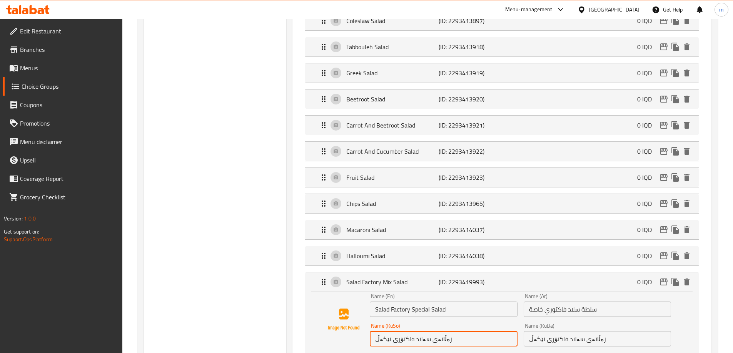
click at [380, 331] on input "زەڵاتەی سەلاد فاكتۆری تێکەڵ" at bounding box center [443, 338] width 147 height 15
click at [404, 331] on input "زەڵاتەی سەلاد فاكتۆری تایبەت" at bounding box center [443, 338] width 147 height 15
type input "زەڵاتەی سەلاد فاكتۆری تایبەت"
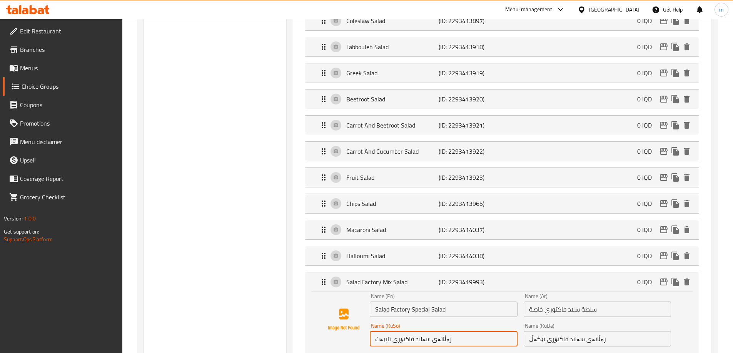
click at [563, 331] on input "زەڵاتەی سەلاد فاكتۆری تێکەڵ" at bounding box center [596, 338] width 147 height 15
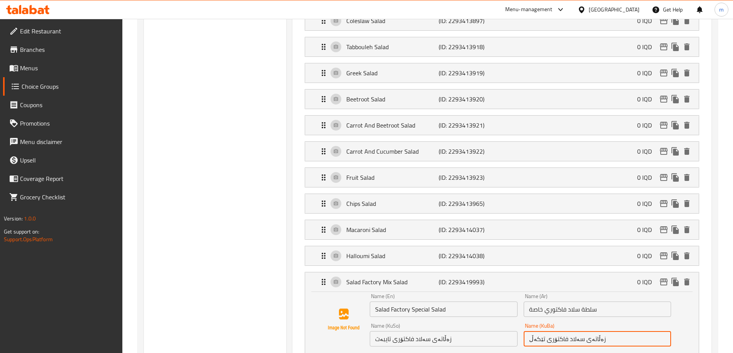
click at [563, 331] on input "زەڵاتەی سەلاد فاكتۆری تێکەڵ" at bounding box center [596, 338] width 147 height 15
paste input "ایبەت"
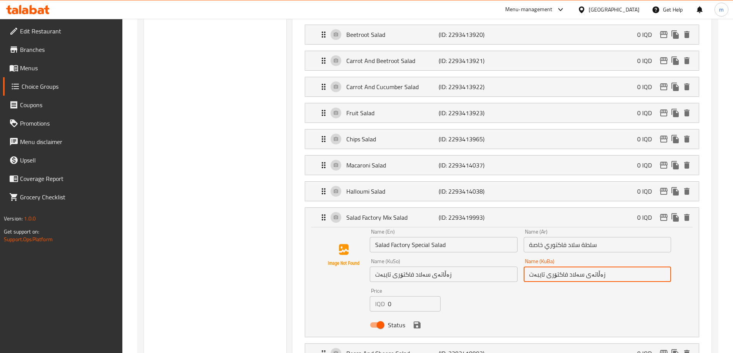
scroll to position [435, 0]
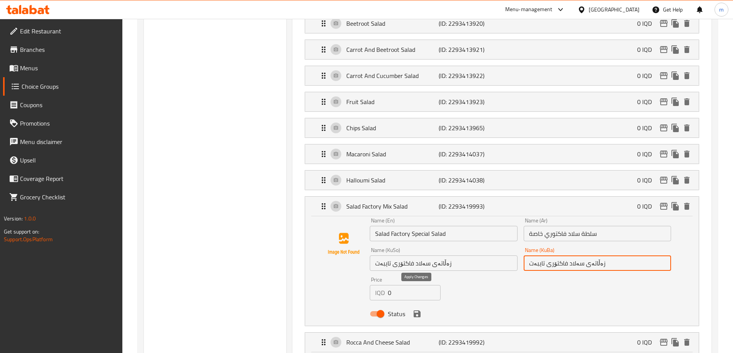
click at [419, 311] on icon "save" at bounding box center [416, 314] width 7 height 7
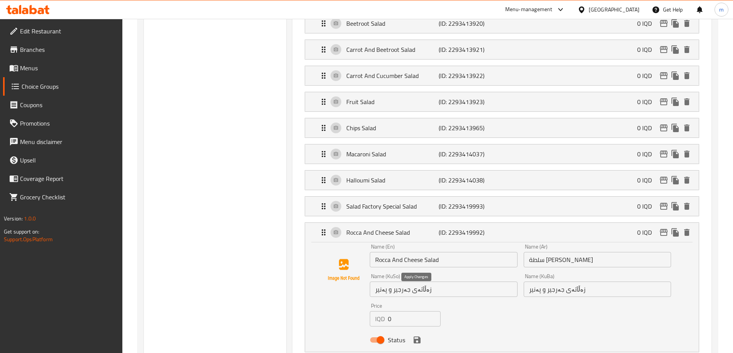
type input "زەڵاتەی سەلاد فاكتۆری تایبەت"
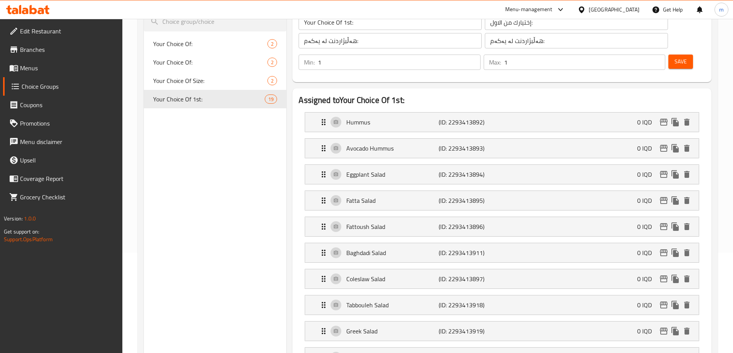
scroll to position [0, 0]
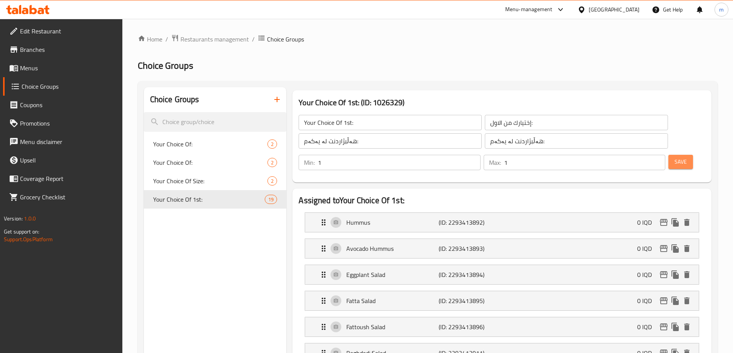
click at [674, 157] on span "Save" at bounding box center [680, 162] width 12 height 10
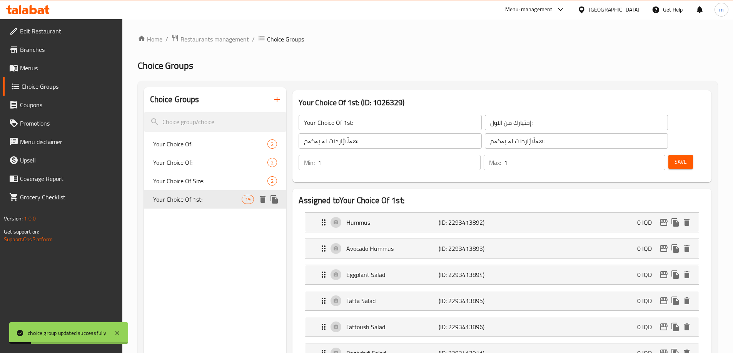
click at [273, 203] on icon "duplicate" at bounding box center [273, 199] width 7 height 8
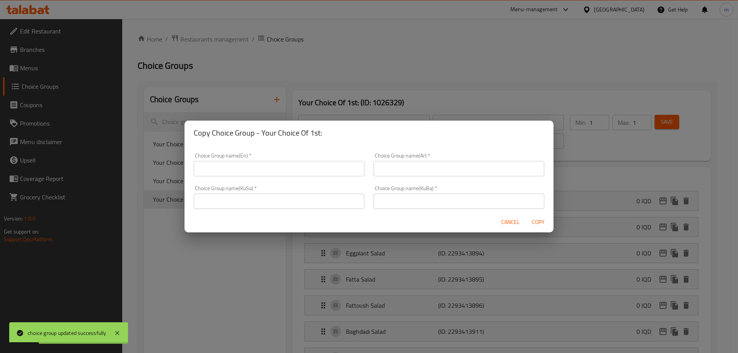
click at [283, 169] on input "text" at bounding box center [279, 168] width 171 height 15
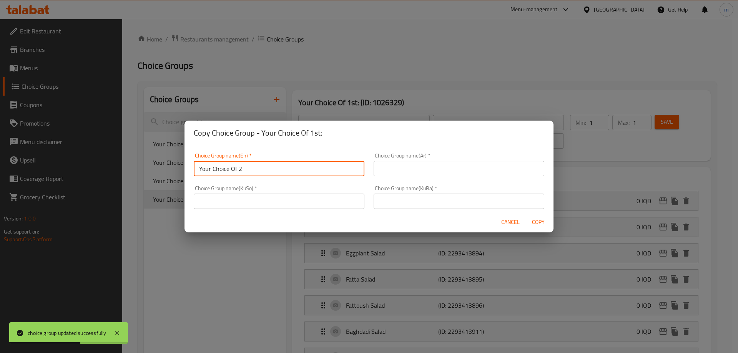
type input "Your Choice Of 2nd:"
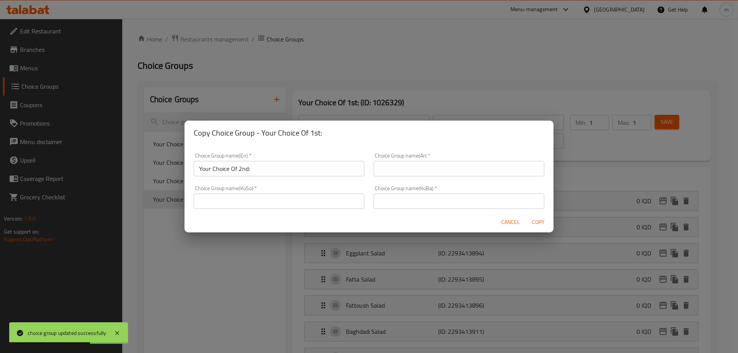
click at [408, 157] on div "Choice Group name(Ar)   * Choice Group name(Ar) *" at bounding box center [459, 164] width 171 height 23
click at [408, 159] on div "Choice Group name(Ar)   * Choice Group name(Ar) *" at bounding box center [459, 164] width 171 height 23
click at [405, 166] on input "text" at bounding box center [459, 168] width 171 height 15
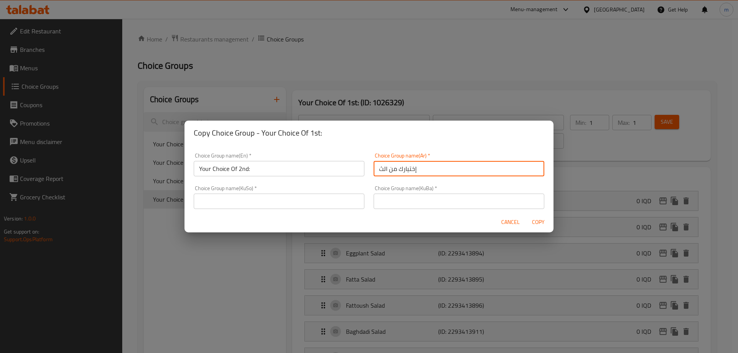
type input "إختيارك من الثاني:"
click at [313, 204] on input "text" at bounding box center [279, 201] width 171 height 15
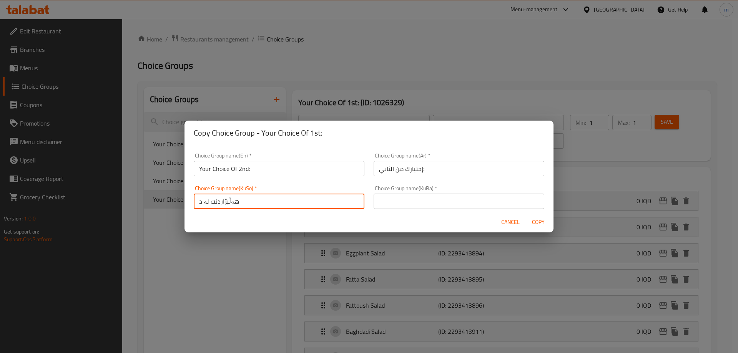
type input "هەڵبژاردنت لە دووەم:"
click at [259, 203] on input "هەڵبژاردنت لە دووەم:" at bounding box center [279, 201] width 171 height 15
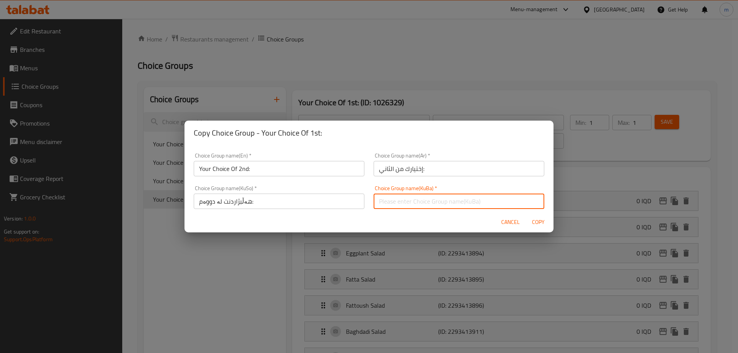
click at [386, 197] on input "text" at bounding box center [459, 201] width 171 height 15
paste input "هەڵبژاردنت لە دووەم:"
type input "هەڵبژاردنت لە دووەم:"
click at [543, 220] on span "Copy" at bounding box center [538, 223] width 18 height 10
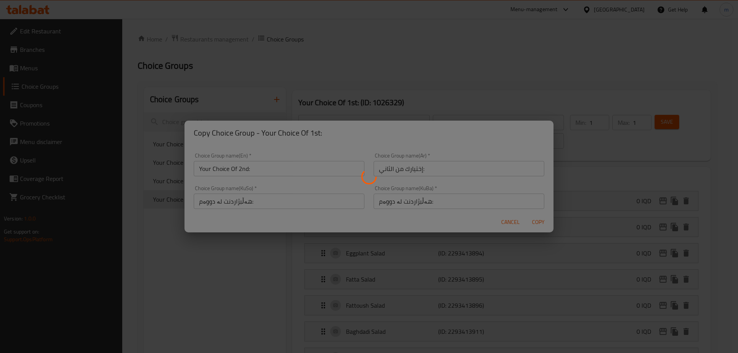
type input "Your Choice Of 2nd:"
type input "إختيارك من الثاني:"
type input "هەڵبژاردنت لە دووەم:"
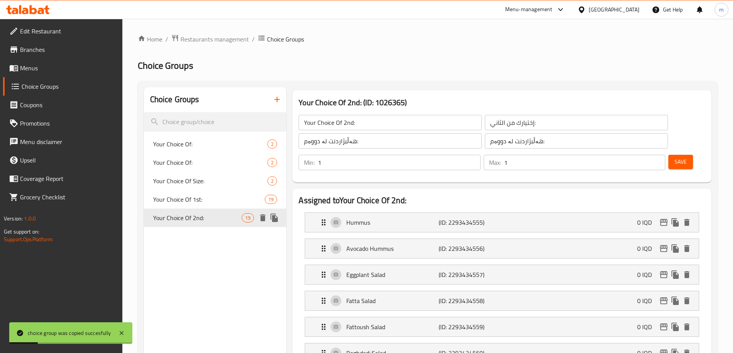
click at [277, 217] on icon "duplicate" at bounding box center [273, 218] width 7 height 8
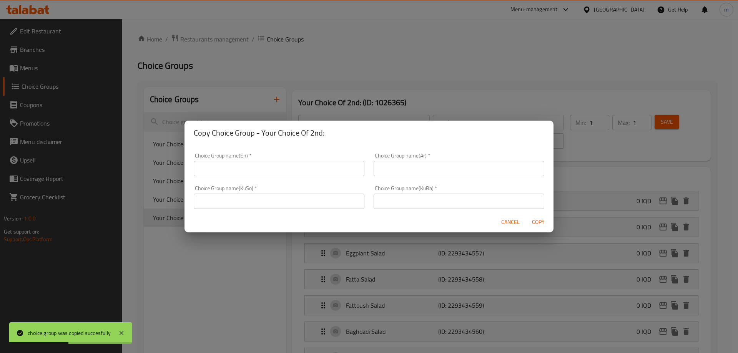
click at [308, 157] on div "Choice Group name(En)   * Choice Group name(En) *" at bounding box center [279, 164] width 171 height 23
click at [306, 162] on input "text" at bounding box center [279, 168] width 171 height 15
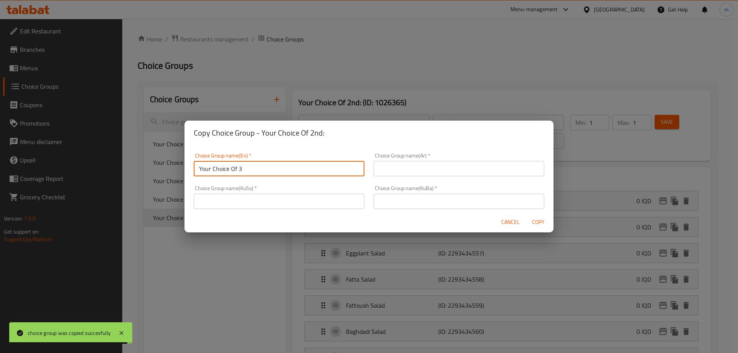
type input "Your Choice Of 3rd:"
click at [413, 166] on input "text" at bounding box center [459, 168] width 171 height 15
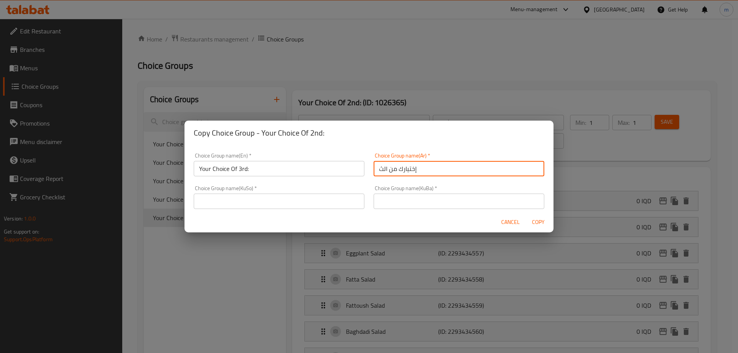
type input "إختيارك من الثالث:"
click at [353, 197] on input "text" at bounding box center [279, 201] width 171 height 15
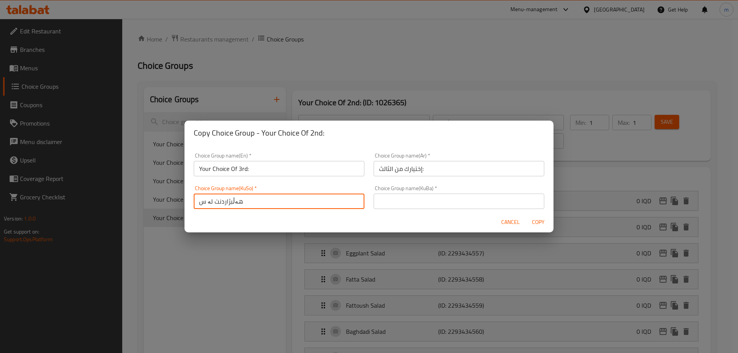
type input "هەڵبژاردنت لە سێیەم:"
click at [257, 205] on input "هەڵبژاردنت لە سێیەم:" at bounding box center [279, 201] width 171 height 15
drag, startPoint x: 388, startPoint y: 203, endPoint x: 413, endPoint y: 200, distance: 25.6
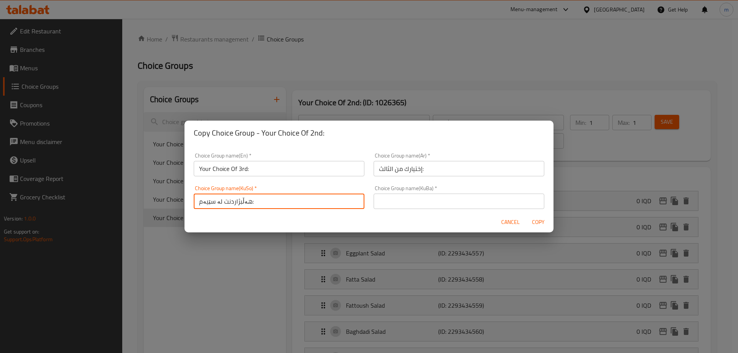
click at [388, 203] on input "text" at bounding box center [459, 201] width 171 height 15
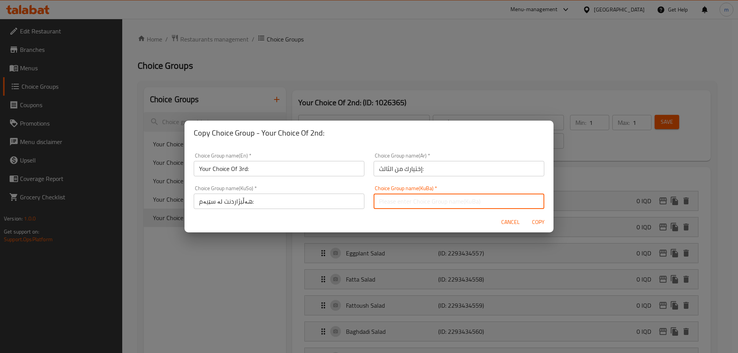
paste input "هەڵبژاردنت لە سێیەم:"
type input "هەڵبژاردنت لە سێیەم:"
click at [535, 224] on span "Copy" at bounding box center [538, 223] width 18 height 10
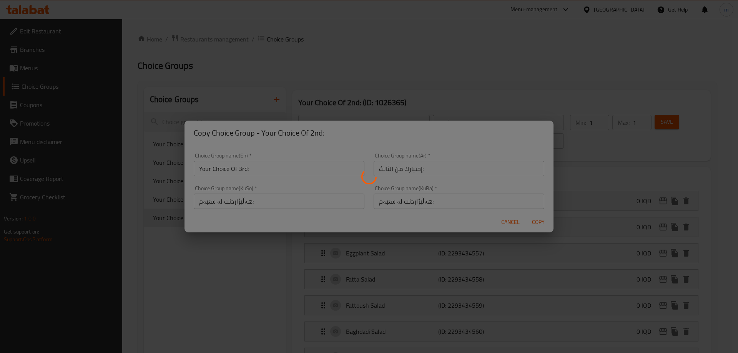
type input "Your Choice Of 3rd:"
type input "إختيارك من الثالث:"
type input "هەڵبژاردنت لە سێیەم:"
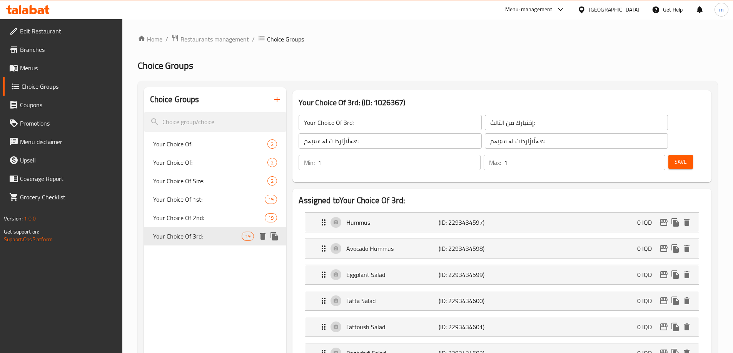
click at [274, 237] on icon "duplicate" at bounding box center [273, 236] width 7 height 8
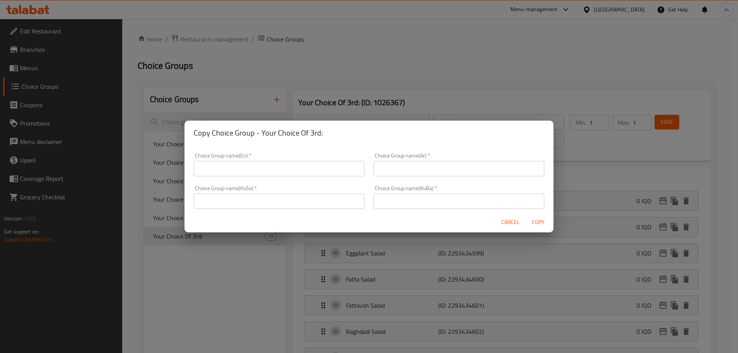
click at [317, 170] on input "text" at bounding box center [279, 168] width 171 height 15
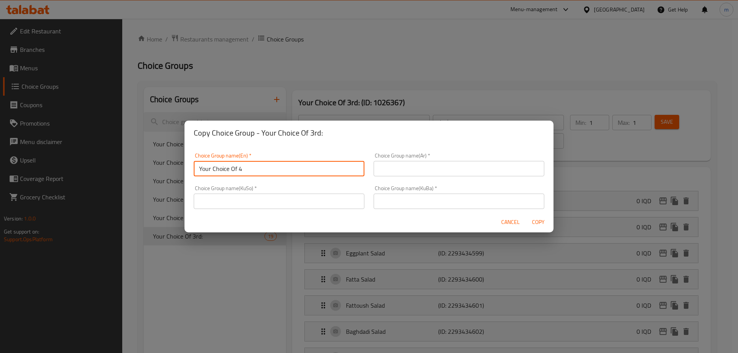
type input "Your Choice Of 4th:"
click at [414, 172] on input "text" at bounding box center [459, 168] width 171 height 15
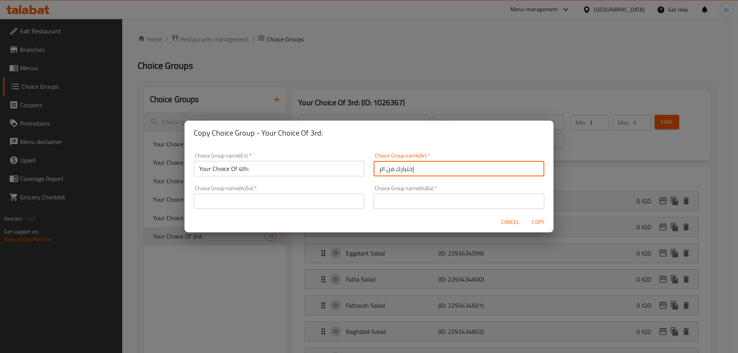
type input "إختيارك من الرابع:"
click at [336, 201] on input "text" at bounding box center [279, 201] width 171 height 15
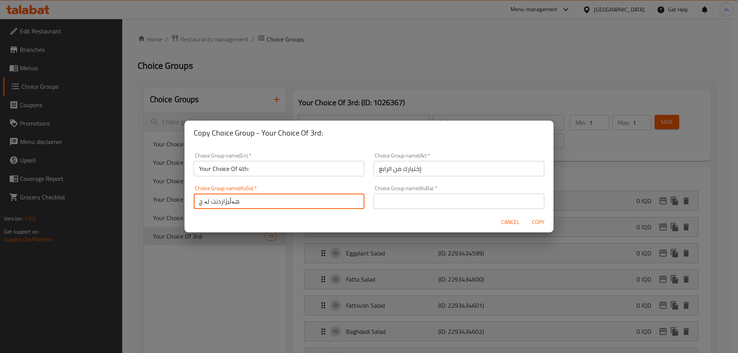
type input "هەڵبژاردنت لە چوارەم:"
click at [243, 203] on input "هەڵبژاردنت لە چوارەم:" at bounding box center [279, 201] width 171 height 15
click at [396, 200] on input "text" at bounding box center [459, 201] width 171 height 15
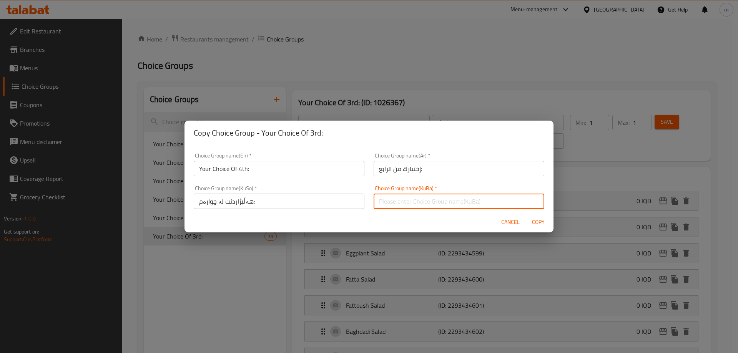
paste input "هەڵبژاردنت لە چوارەم:"
type input "هەڵبژاردنت لە چوارەم:"
click at [539, 225] on span "Copy" at bounding box center [538, 223] width 18 height 10
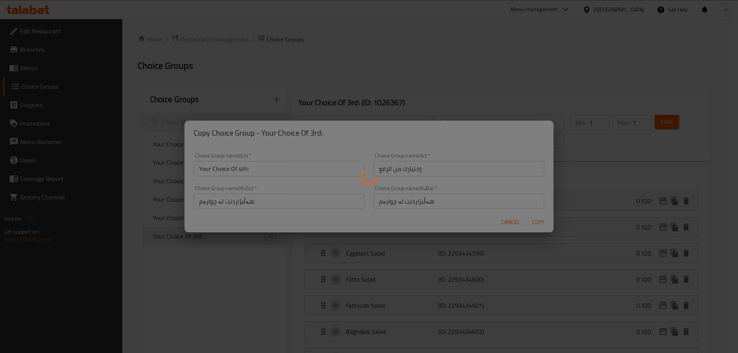
type input "Your Choice Of 4th:"
type input "إختيارك من الرابع:"
type input "هەڵبژاردنت لە چوارەم:"
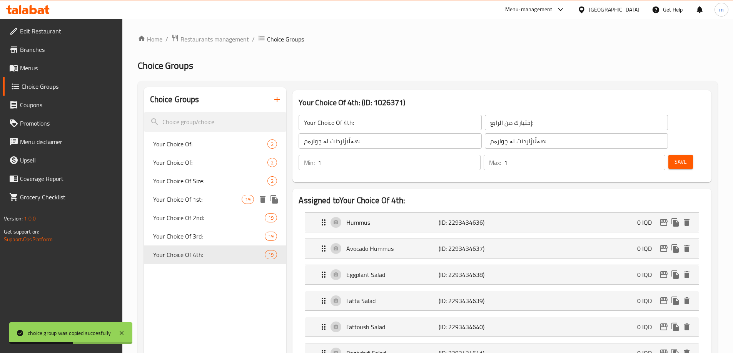
click at [209, 206] on div "Your Choice Of 1st: 19" at bounding box center [215, 199] width 143 height 18
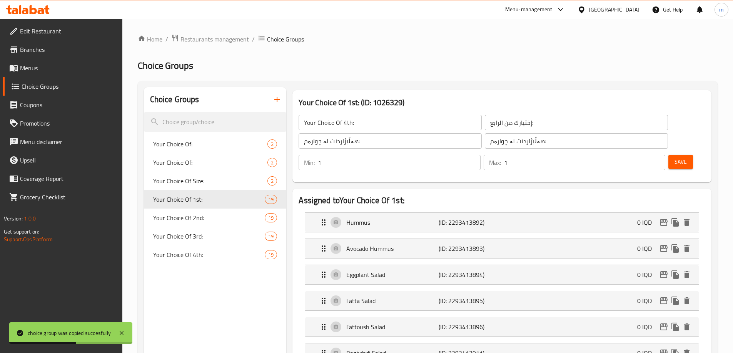
type input "Your Choice Of 1st:"
type input "إختيارك من الاول:"
type input "هەڵبژاردنت لە یەکەم:"
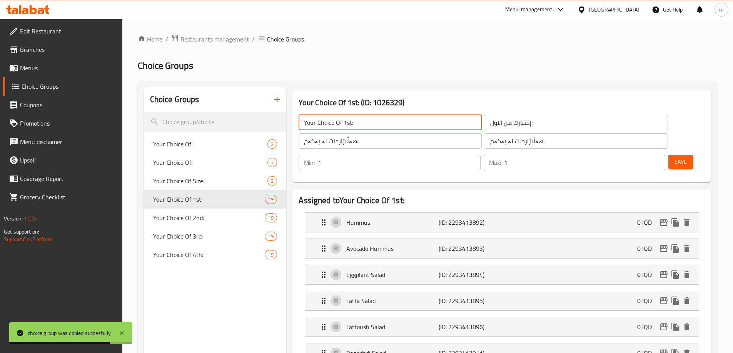
drag, startPoint x: 373, startPoint y: 123, endPoint x: 343, endPoint y: 123, distance: 30.0
click at [343, 123] on input "Your Choice Of 1st:" at bounding box center [389, 122] width 183 height 15
type input "Your Choice Of:"
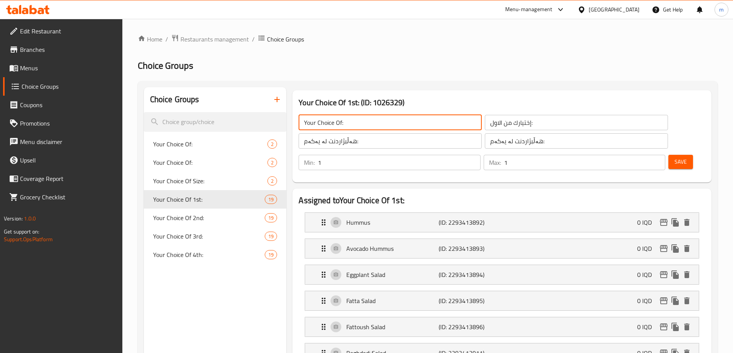
click at [485, 117] on input "إختيارك من الاول:" at bounding box center [576, 122] width 183 height 15
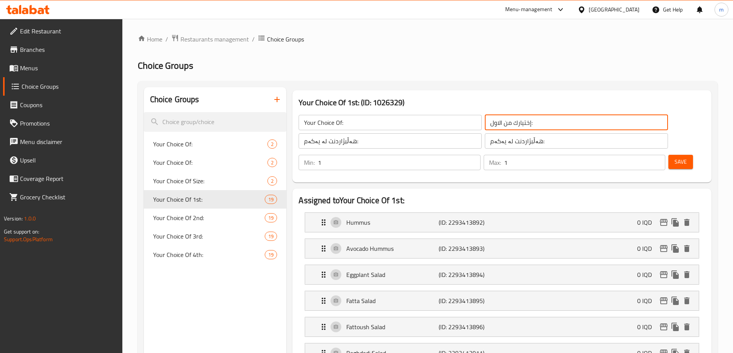
click at [485, 122] on input "إختيارك من الاول:" at bounding box center [576, 122] width 183 height 15
click at [485, 125] on input "text" at bounding box center [576, 122] width 183 height 15
type input "إختيارك من:"
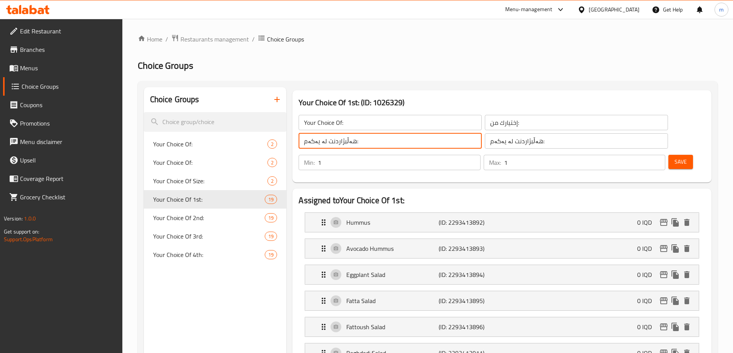
click at [355, 144] on input "هەڵبژاردنت لە یەکەم:" at bounding box center [389, 140] width 183 height 15
click at [355, 140] on input "text" at bounding box center [389, 140] width 183 height 15
type input "هەڵبژاردنت لە:"
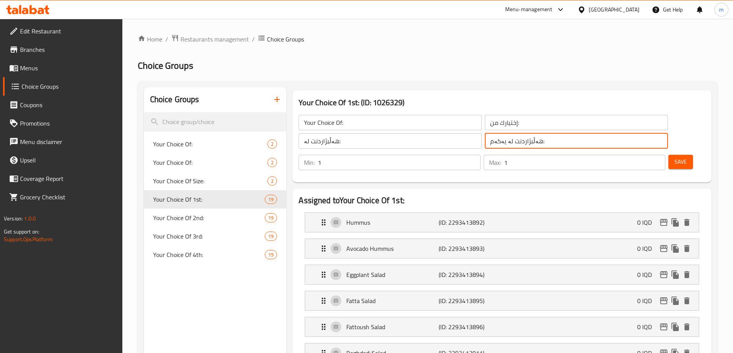
click at [485, 143] on input "هەڵبژاردنت لە یەکەم:" at bounding box center [576, 140] width 183 height 15
click at [485, 143] on input "text" at bounding box center [576, 140] width 183 height 15
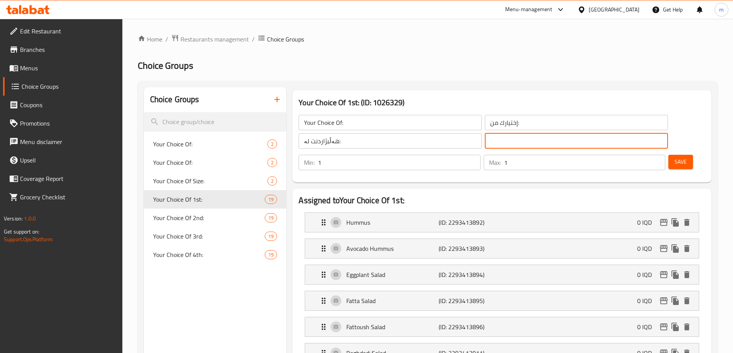
type input "هەڵبژاردنت لە:"
click at [376, 123] on input "Your Choice Of:" at bounding box center [389, 122] width 183 height 15
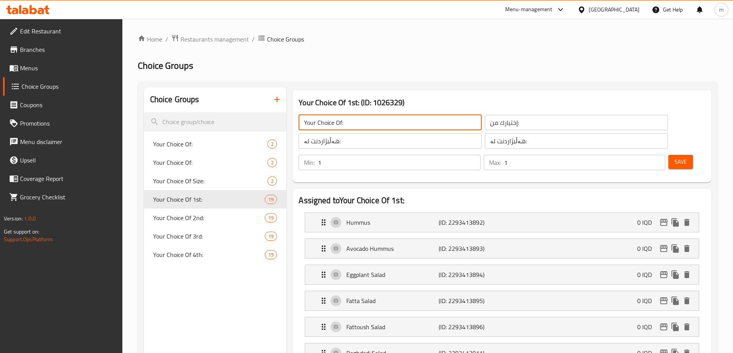
type input "Your Choice Of:"
click at [485, 123] on input "إختيارك من:" at bounding box center [576, 122] width 183 height 15
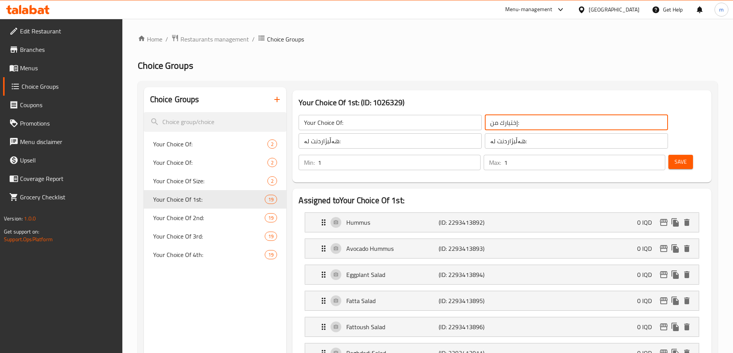
type input "إختيارك من:"
click at [541, 143] on input "هەڵبژاردنت لە:" at bounding box center [576, 140] width 183 height 15
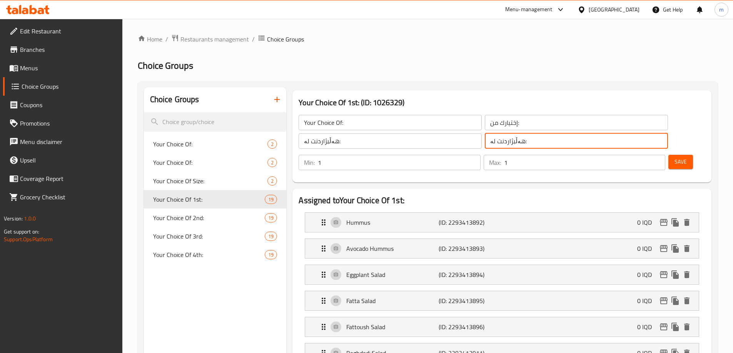
type input "هەڵبژاردنت لە:"
click at [674, 157] on span "Save" at bounding box center [680, 162] width 12 height 10
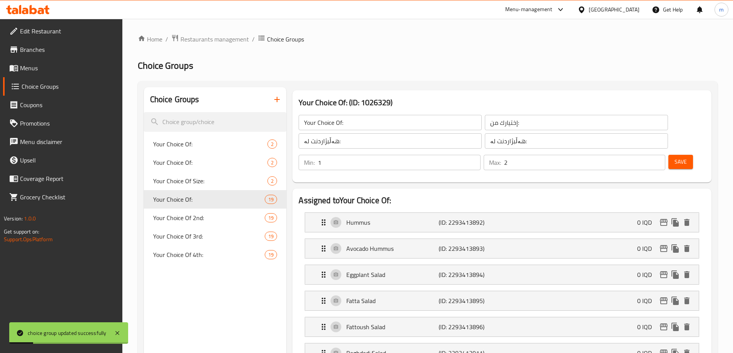
click at [644, 155] on input "2" at bounding box center [584, 162] width 161 height 15
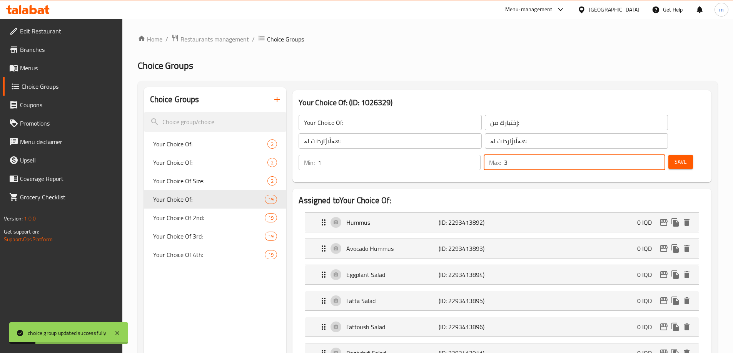
click at [644, 155] on input "3" at bounding box center [584, 162] width 161 height 15
click at [644, 155] on input "4" at bounding box center [584, 162] width 161 height 15
type input "5"
click at [646, 155] on input "5" at bounding box center [584, 162] width 161 height 15
click at [668, 155] on button "Save" at bounding box center [680, 162] width 25 height 14
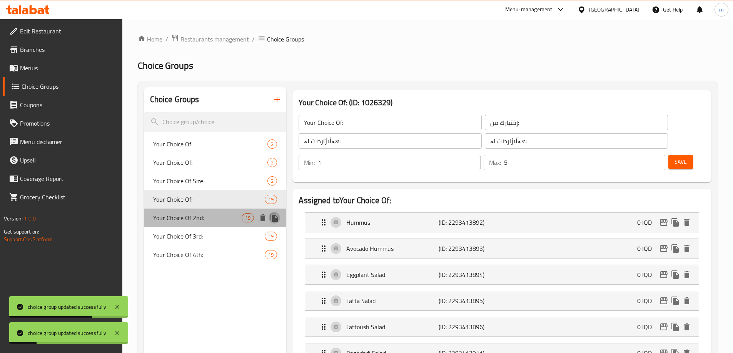
click at [276, 220] on icon "duplicate" at bounding box center [273, 218] width 7 height 8
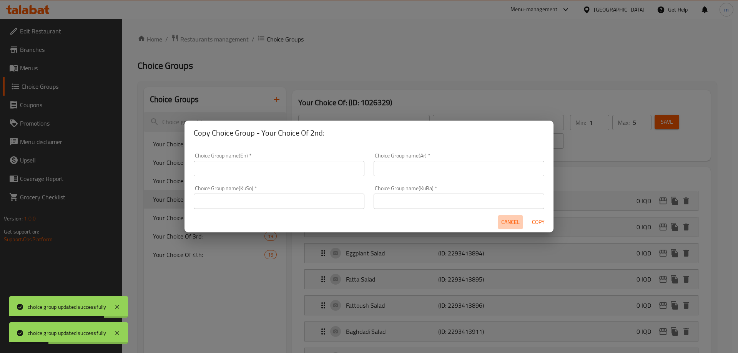
click at [513, 226] on span "Cancel" at bounding box center [510, 223] width 18 height 10
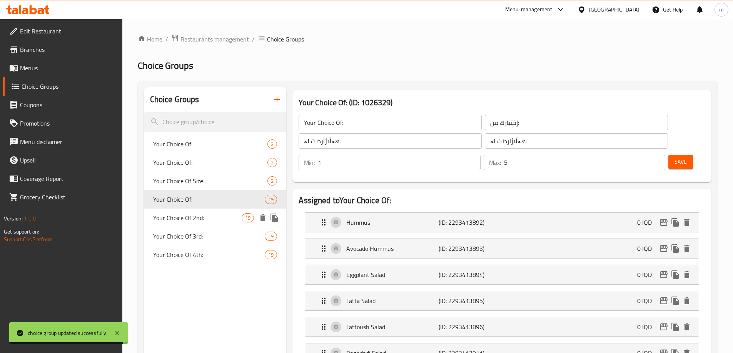
click at [197, 221] on span "Your Choice Of 2nd:" at bounding box center [197, 217] width 89 height 9
type input "Your Choice Of 2nd:"
type input "إختيارك من الثاني:"
type input "هەڵبژاردنت لە دووەم:"
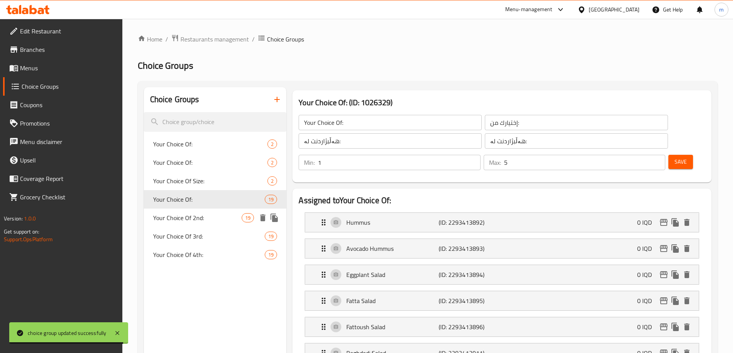
type input "1"
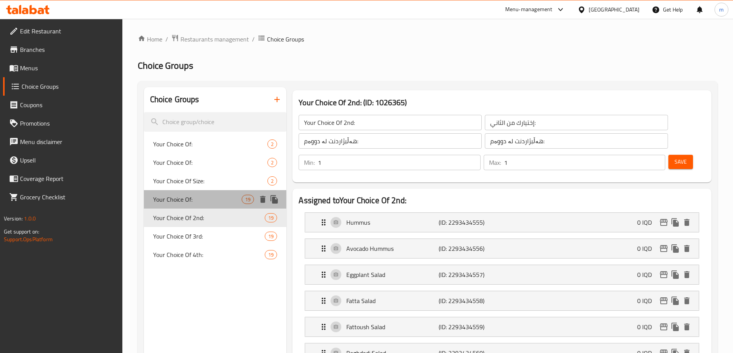
click at [193, 196] on span "Your Choice Of:" at bounding box center [197, 199] width 89 height 9
type input "Your Choice Of:"
type input "إختيارك من:"
type input "هەڵبژاردنت لە:"
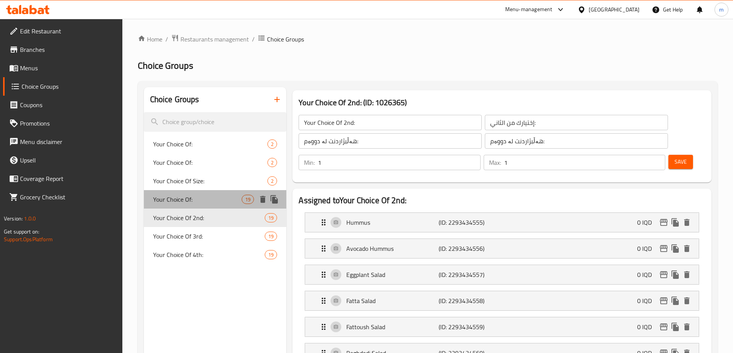
type input "5"
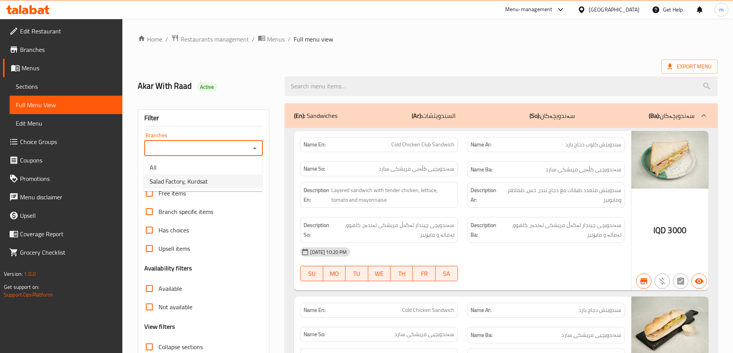
click at [211, 180] on li "Salad Factory, Kurdsat" at bounding box center [202, 182] width 119 height 14
type input "Salad Factory, Kurdsat"
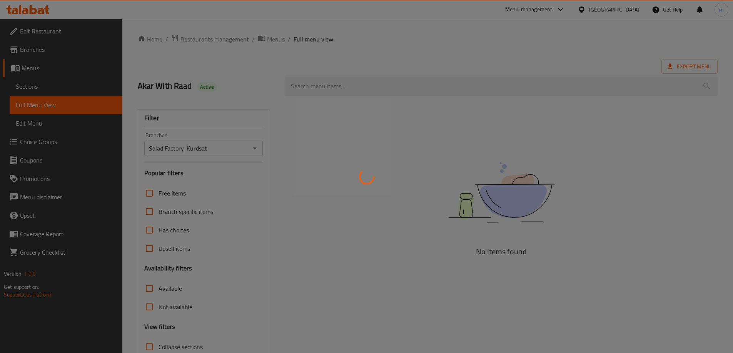
click at [326, 88] on div at bounding box center [366, 176] width 733 height 353
click at [324, 88] on div at bounding box center [366, 176] width 733 height 353
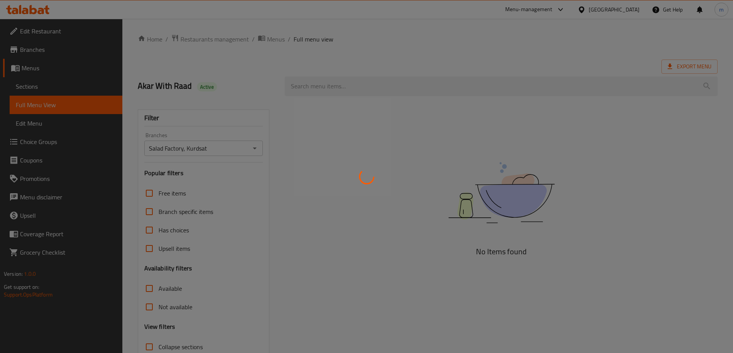
click at [324, 88] on div at bounding box center [366, 176] width 733 height 353
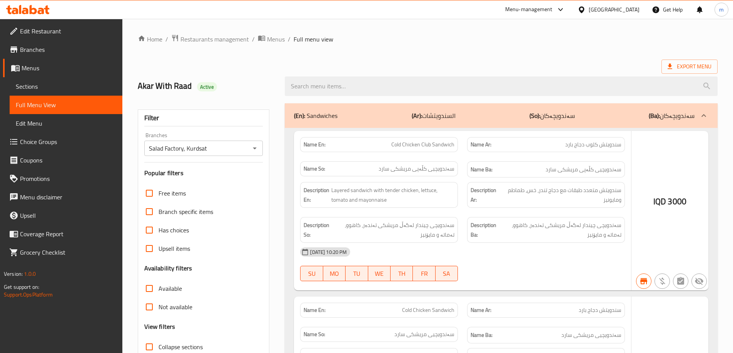
click at [324, 87] on div at bounding box center [366, 176] width 733 height 353
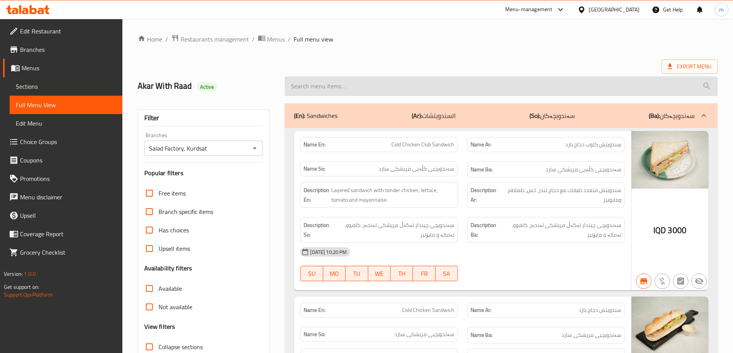
click at [324, 86] on input "search" at bounding box center [501, 87] width 433 height 20
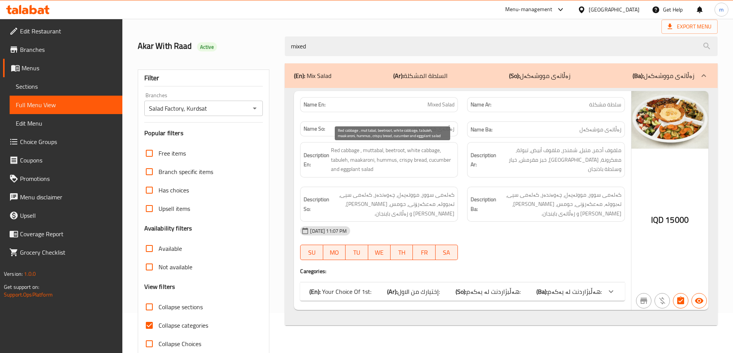
scroll to position [56, 0]
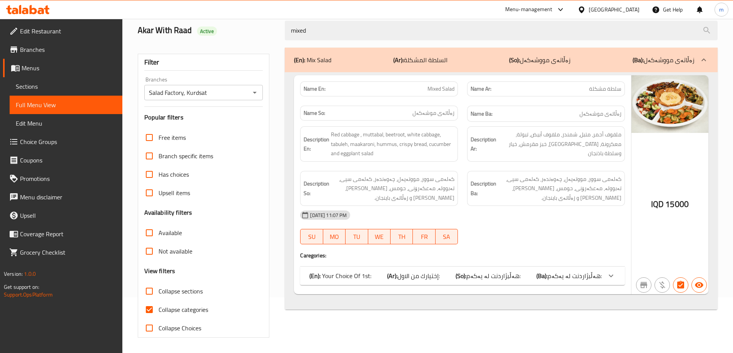
type input "mixed"
click at [166, 310] on span "Collapse categories" at bounding box center [183, 309] width 50 height 9
click at [158, 310] on input "Collapse categories" at bounding box center [149, 310] width 18 height 18
checkbox input "false"
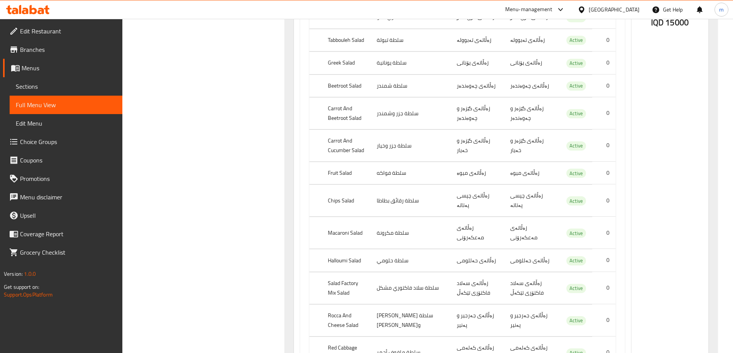
scroll to position [531, 0]
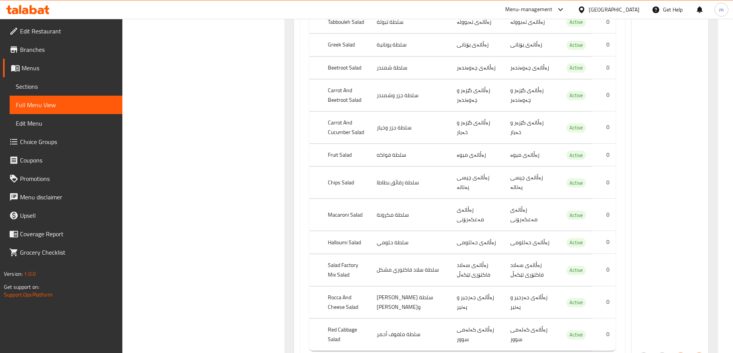
click at [370, 286] on th "Rocca And Cheese Salad" at bounding box center [345, 302] width 48 height 32
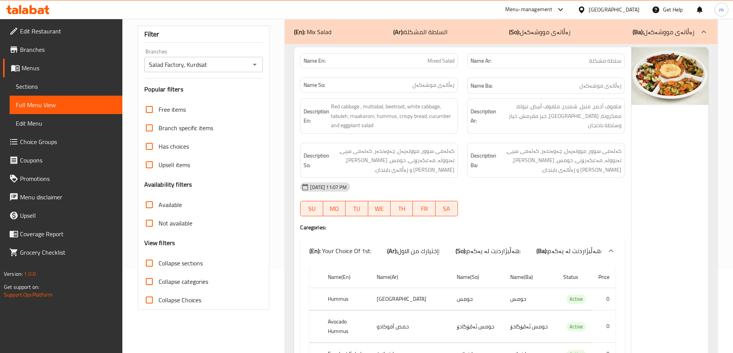
scroll to position [82, 0]
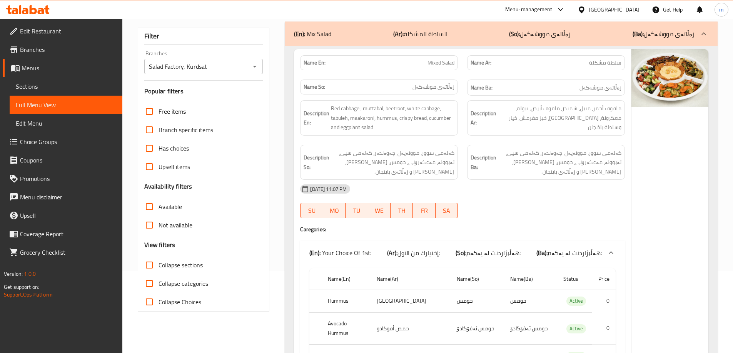
click at [427, 65] on span "Mixed Salad" at bounding box center [440, 63] width 27 height 8
copy span "Mixed Salad"
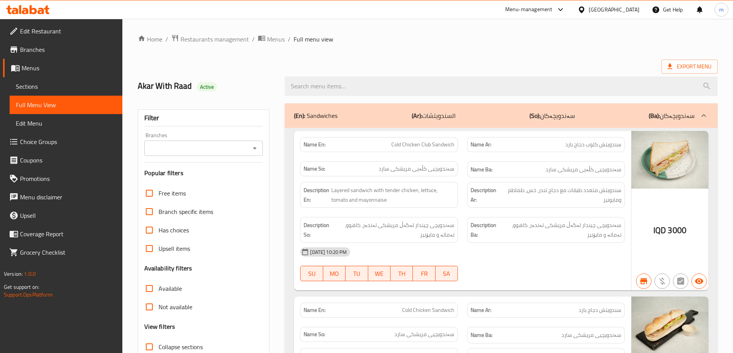
click at [34, 86] on span "Sections" at bounding box center [66, 86] width 100 height 9
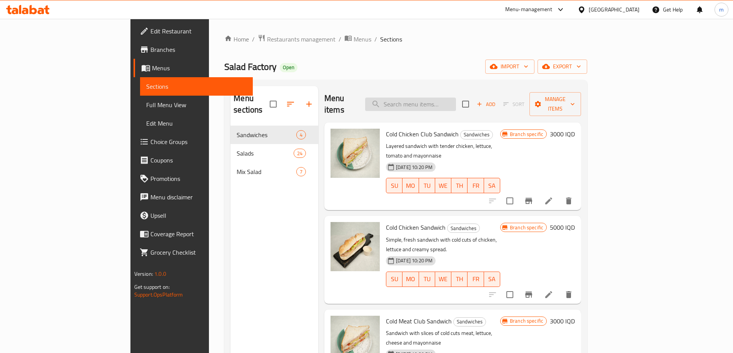
click at [450, 101] on input "search" at bounding box center [410, 104] width 91 height 13
paste input "Mixed Salad"
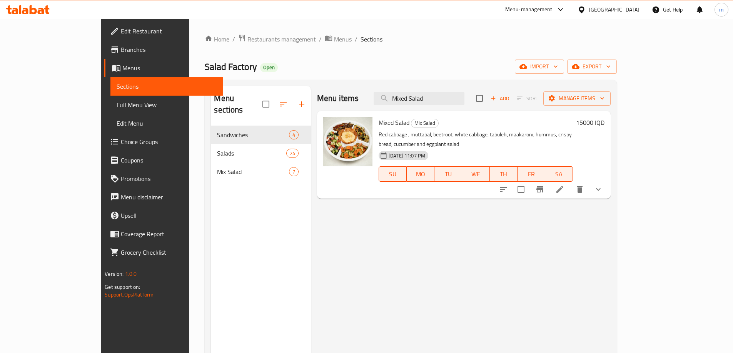
type input "Mixed Salad"
click at [563, 186] on icon at bounding box center [559, 189] width 7 height 7
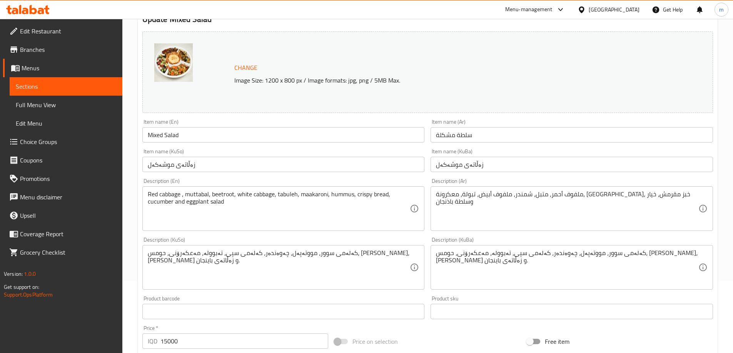
scroll to position [90, 0]
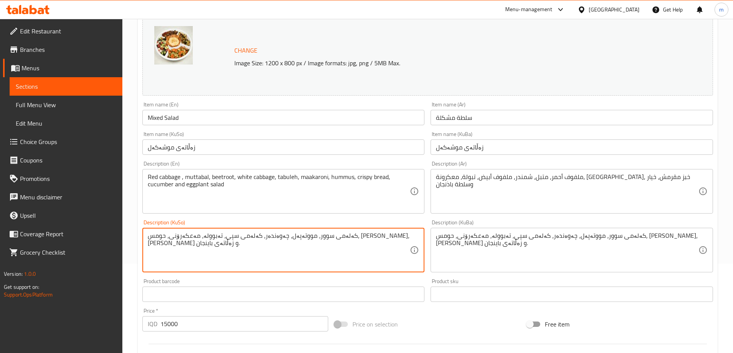
click at [200, 247] on textarea "کەلەمی سوور، مووتەپەل، چەوەندەر، کەلەمی سپی، تەبوولە، مەعکەرۆنی، حومس، [PERSON_…" at bounding box center [279, 250] width 262 height 37
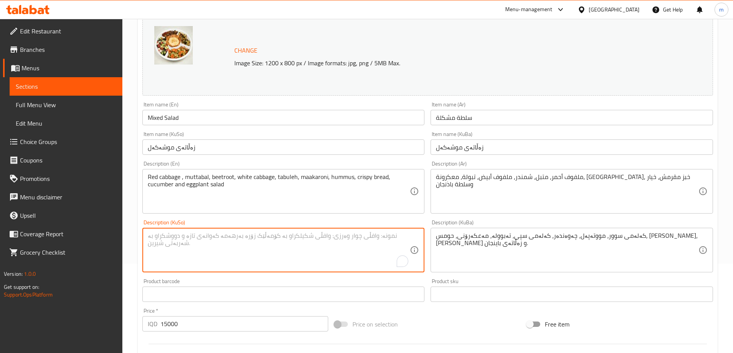
click at [180, 194] on textarea "Red cabbage , muttabal, beetroot, white cabbage, tabuleh, maakaroni, hummus, cr…" at bounding box center [279, 191] width 262 height 37
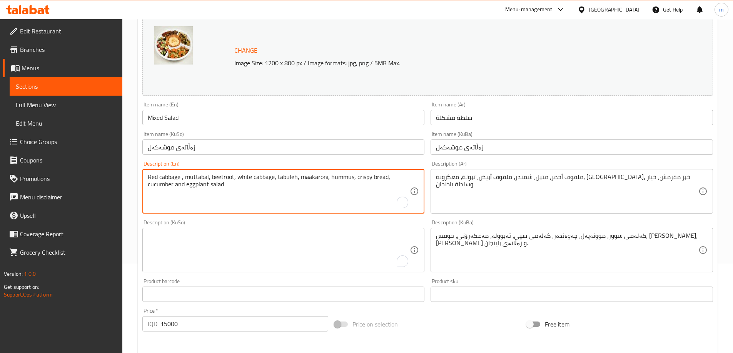
click at [180, 194] on textarea "Red cabbage , muttabal, beetroot, white cabbage, tabuleh, maakaroni, hummus, cr…" at bounding box center [279, 191] width 262 height 37
click at [588, 180] on textarea "ملفوف أحمر، متبل، شمندر، ملفوف أبيض، تبولة، معكرونة، [GEOGRAPHIC_DATA]، خبز مقر…" at bounding box center [567, 191] width 262 height 37
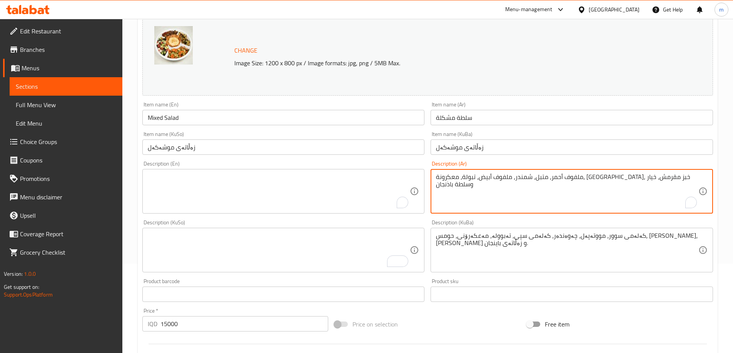
click at [588, 180] on textarea "ملفوف أحمر، متبل، شمندر، ملفوف أبيض، تبولة، معكرونة، [GEOGRAPHIC_DATA]، خبز مقر…" at bounding box center [567, 191] width 262 height 37
click at [553, 243] on textarea "کەلەمی سوور، مووتەپەل، چەوەندەر، کەلەمی سپی، تەبوولە، مەعکەرۆنی، حومس، [PERSON_…" at bounding box center [567, 250] width 262 height 37
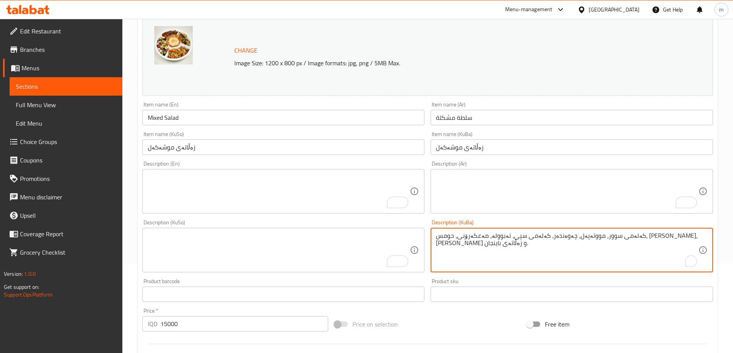
click at [553, 243] on textarea "کەلەمی سوور، مووتەپەل، چەوەندەر، کەلەمی سپی، تەبوولە، مەعکەرۆنی، حومس، [PERSON_…" at bounding box center [567, 250] width 262 height 37
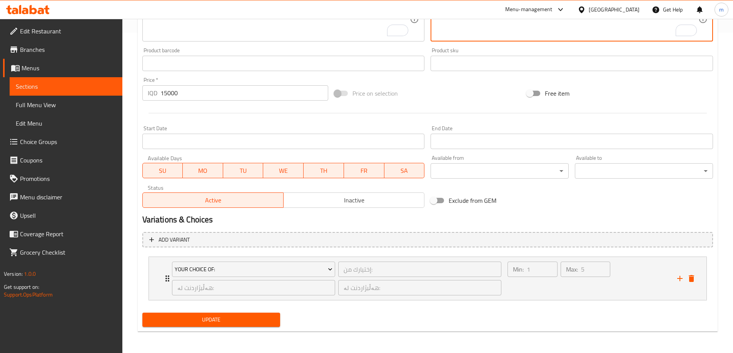
click at [261, 320] on span "Update" at bounding box center [211, 320] width 126 height 10
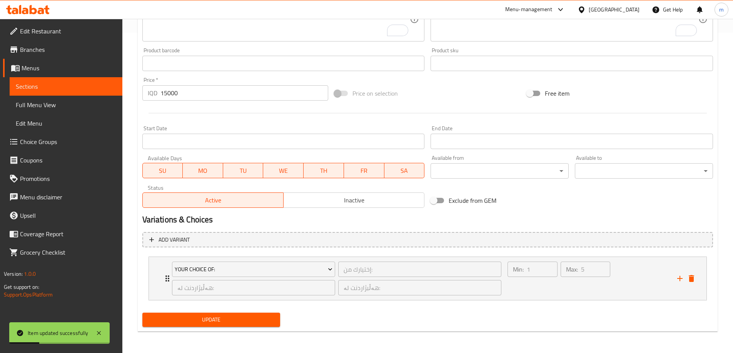
click at [37, 102] on span "Full Menu View" at bounding box center [66, 104] width 100 height 9
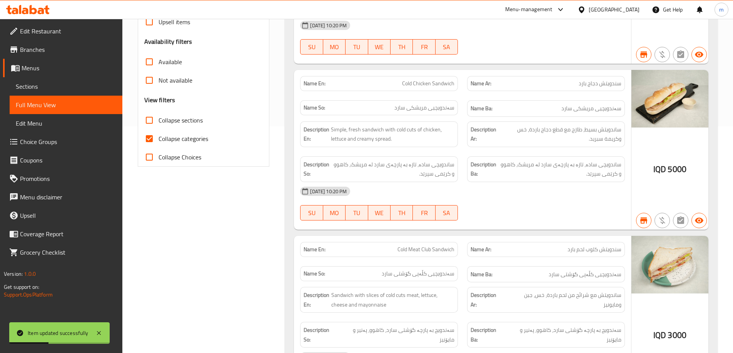
scroll to position [52, 0]
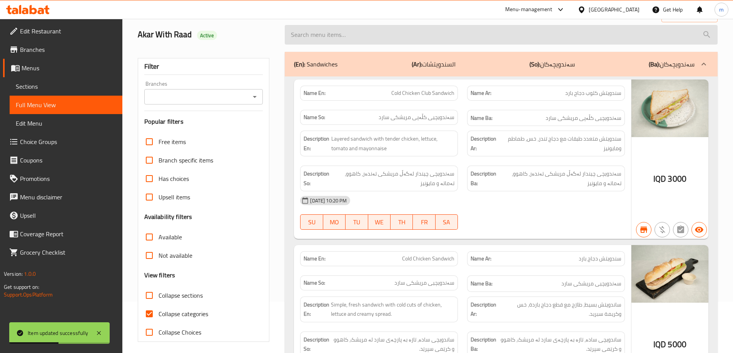
click at [407, 31] on input "search" at bounding box center [501, 35] width 433 height 20
paste input "Mixed Salad"
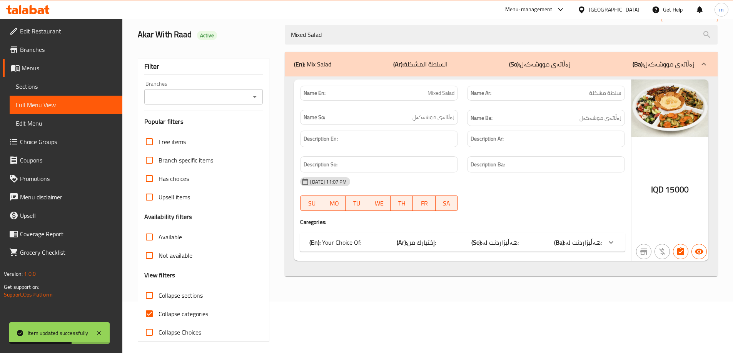
click at [251, 100] on icon "Open" at bounding box center [254, 96] width 9 height 9
type input "Mixed Salad"
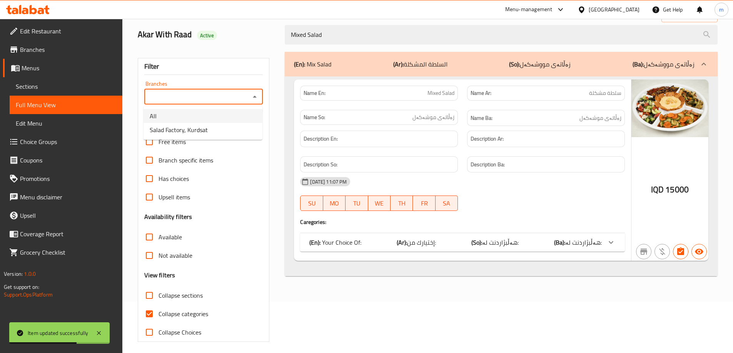
click at [195, 125] on span "Salad Factory, Kurdsat" at bounding box center [179, 129] width 58 height 9
type input "Salad Factory, Kurdsat"
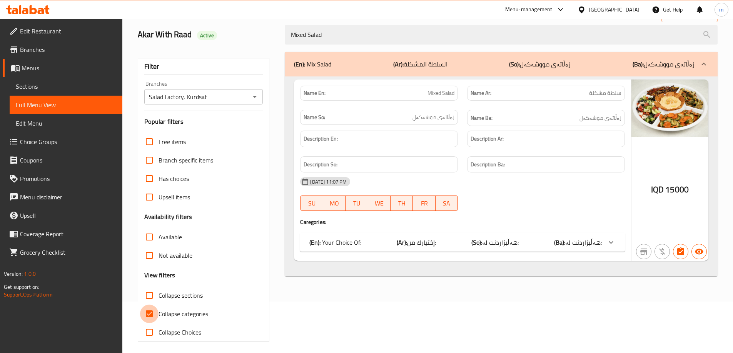
click at [158, 313] on input "Collapse categories" at bounding box center [149, 314] width 18 height 18
checkbox input "false"
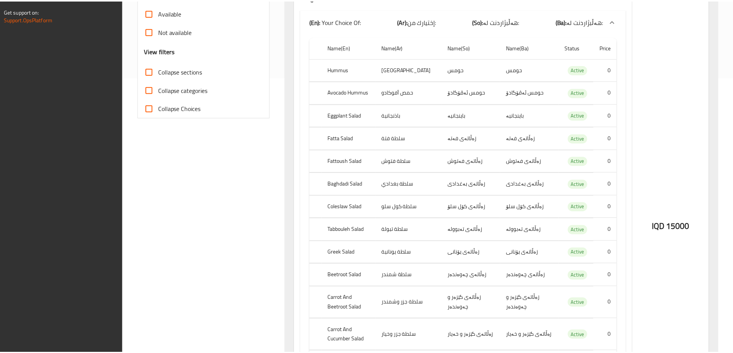
scroll to position [503, 0]
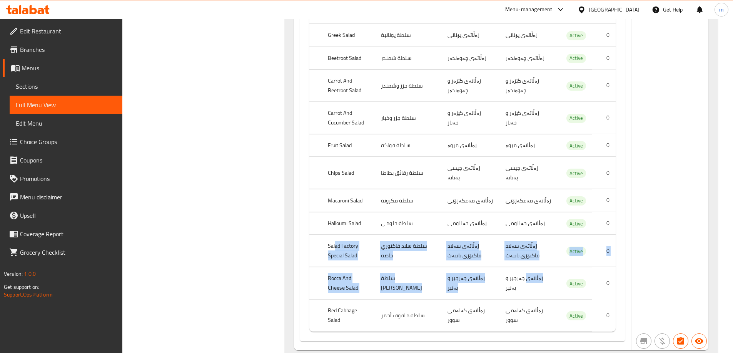
drag, startPoint x: 338, startPoint y: 233, endPoint x: 498, endPoint y: 222, distance: 160.7
click at [532, 245] on tr "Salad Factory Special Salad سلطة سلاد فاكتوري خاصة زەڵاتەی سەلاد فاكتۆری تایبەت…" at bounding box center [462, 251] width 306 height 32
